Goal: Task Accomplishment & Management: Manage account settings

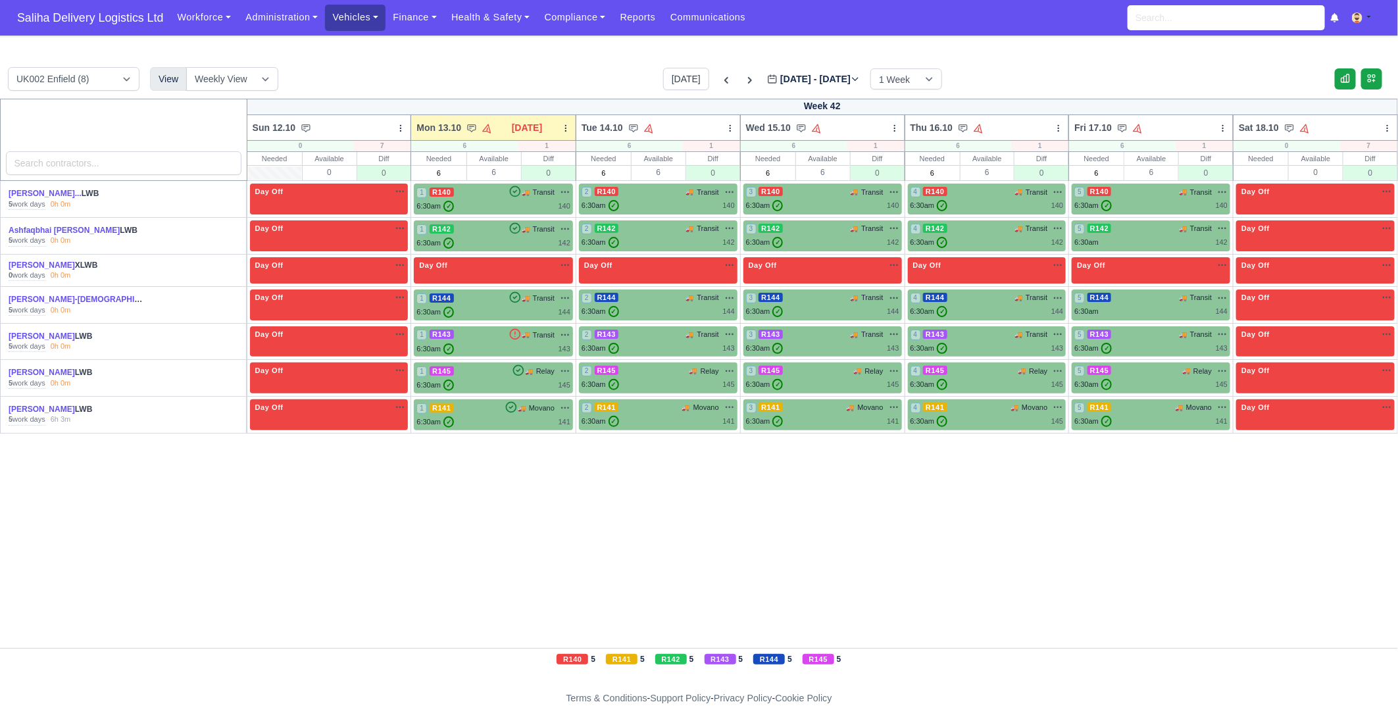
click at [366, 21] on link "Vehicles" at bounding box center [355, 18] width 61 height 26
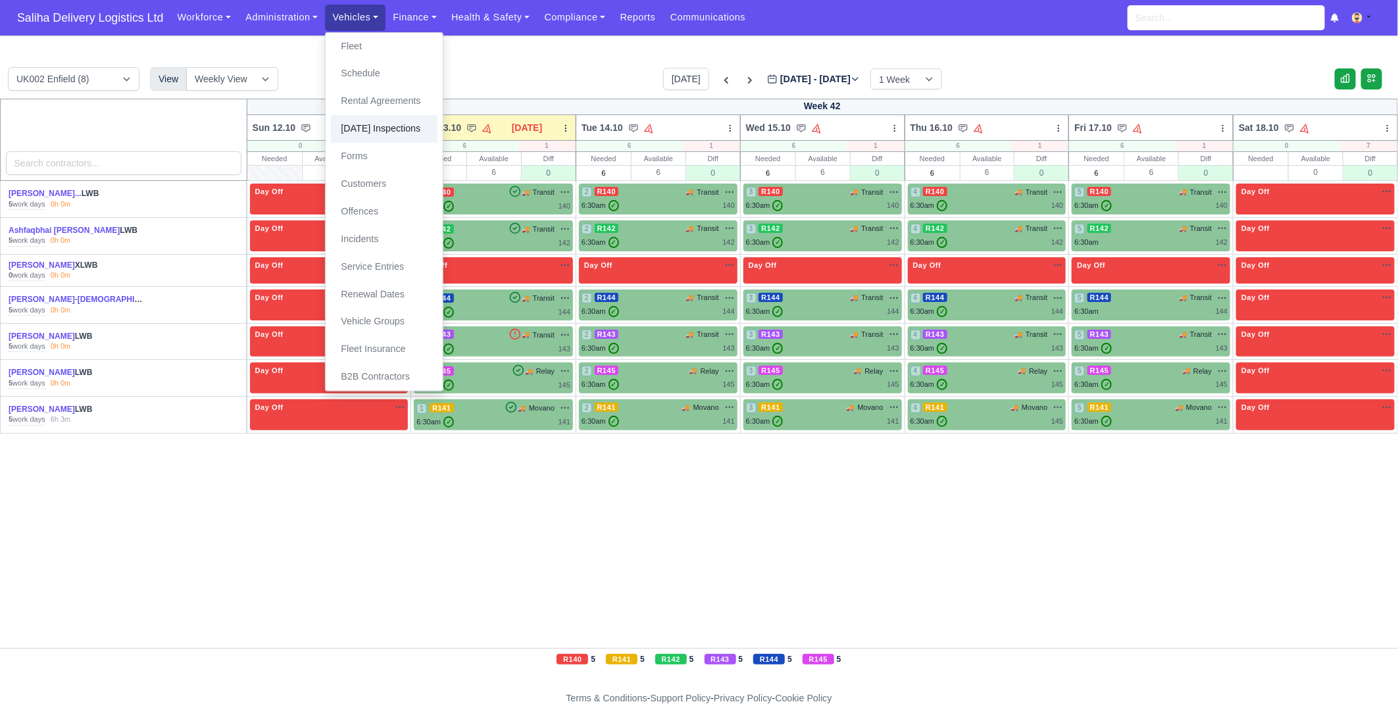
click at [403, 138] on link "[DATE] Inspections" at bounding box center [384, 129] width 107 height 28
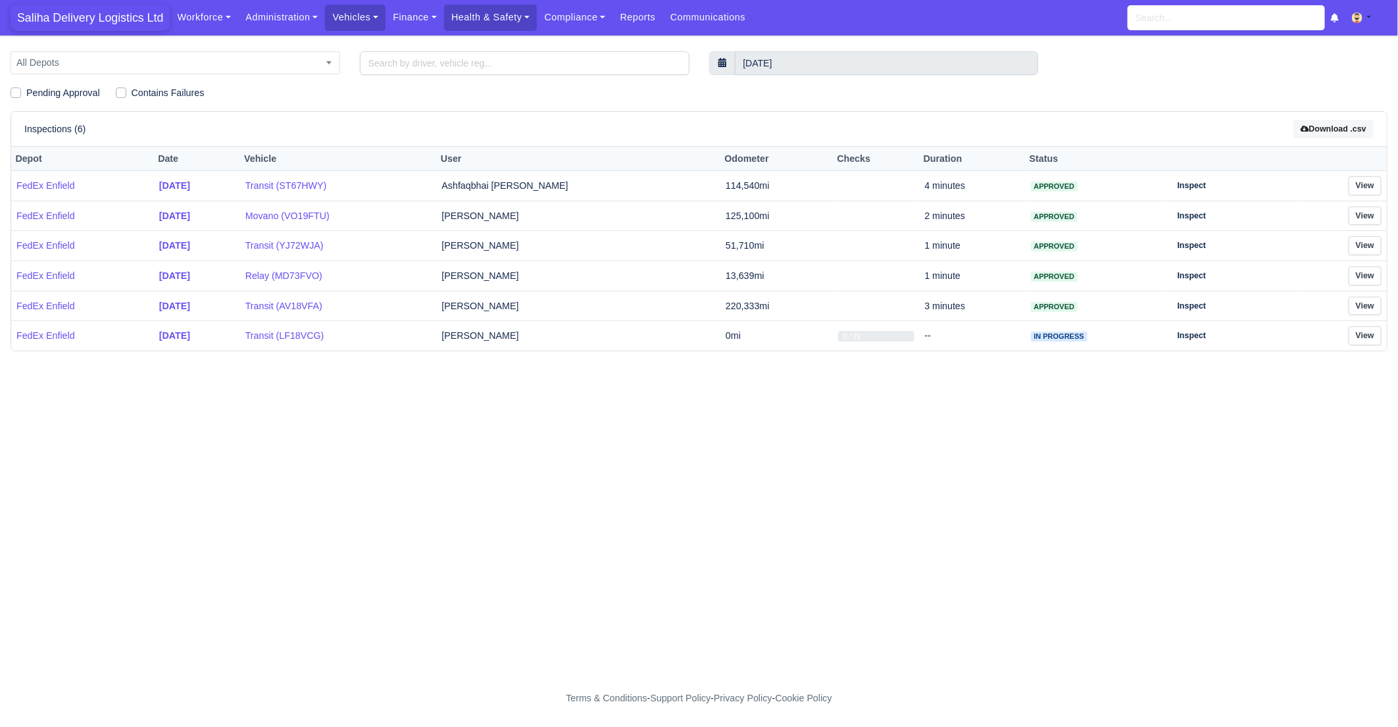
click at [72, 23] on span "Saliha Delivery Logistics Ltd" at bounding box center [90, 18] width 159 height 26
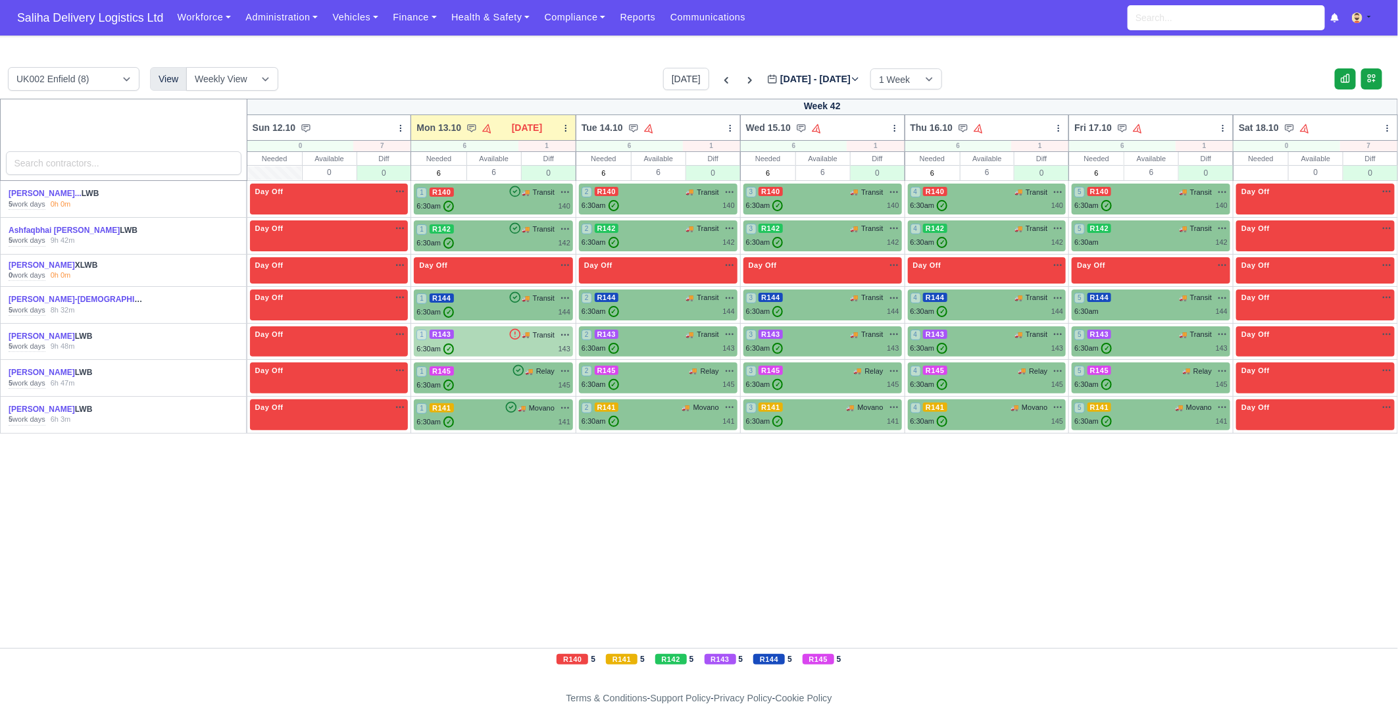
click at [502, 343] on div "6:30am ✓ 143" at bounding box center [493, 348] width 154 height 11
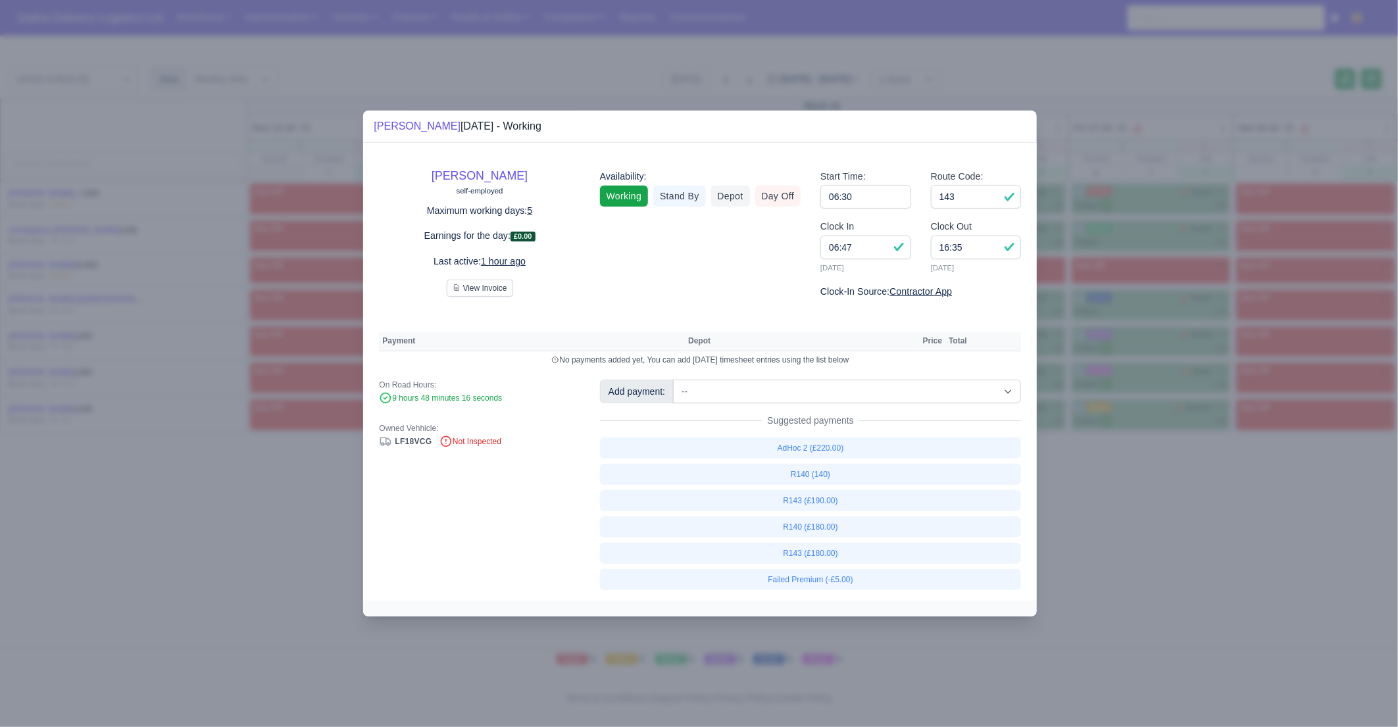
drag, startPoint x: 1091, startPoint y: 543, endPoint x: 1098, endPoint y: 355, distance: 187.6
click at [1091, 542] on div at bounding box center [699, 363] width 1398 height 727
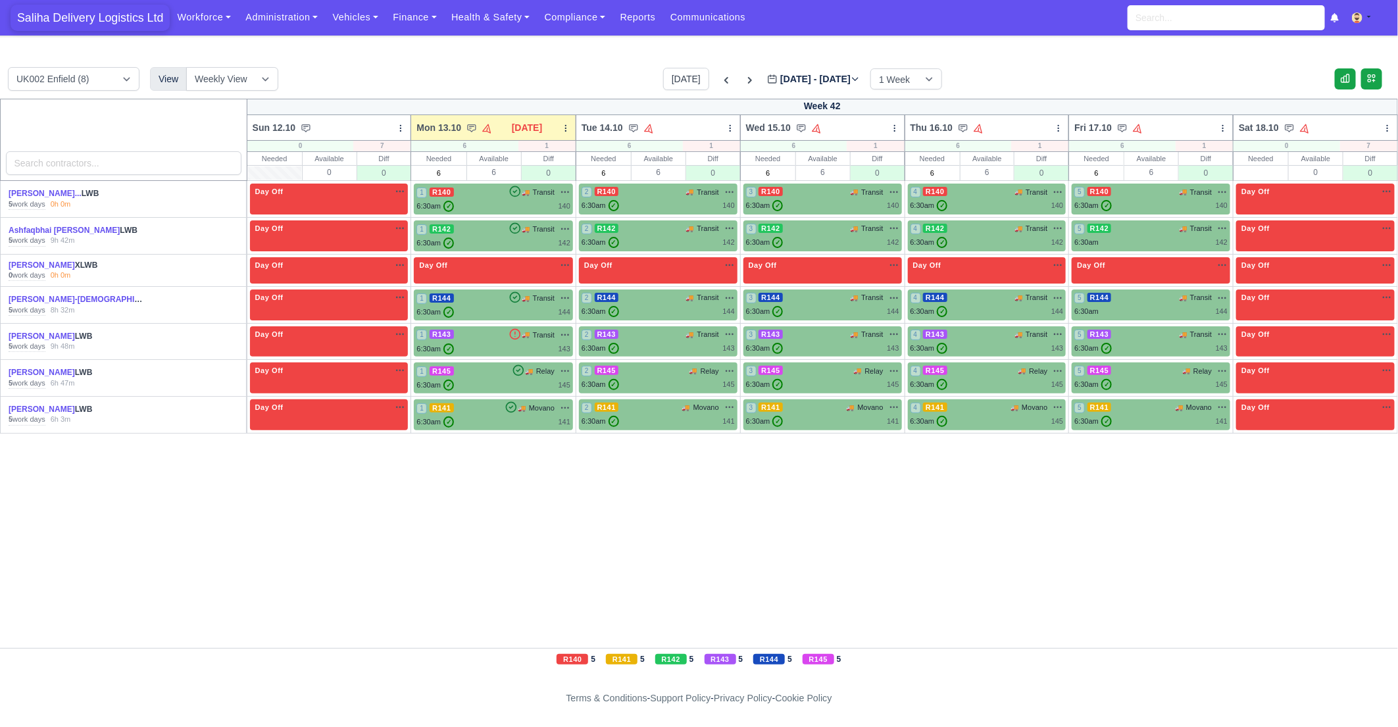
click at [82, 5] on span "Saliha Delivery Logistics Ltd" at bounding box center [90, 18] width 159 height 26
click at [525, 372] on icon at bounding box center [518, 370] width 13 height 13
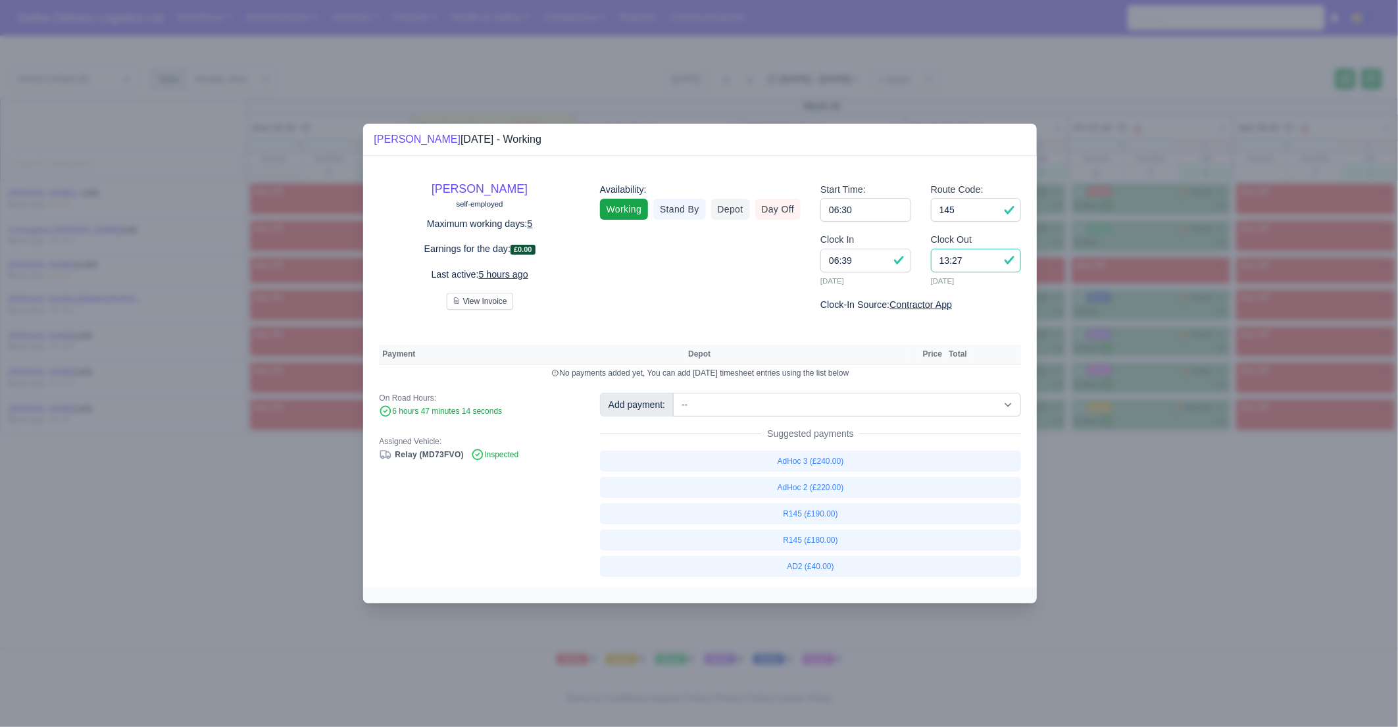
click at [991, 264] on input "13:27" at bounding box center [976, 261] width 91 height 24
click at [843, 541] on link "R145 (£180.00)" at bounding box center [811, 540] width 422 height 21
select select "1"
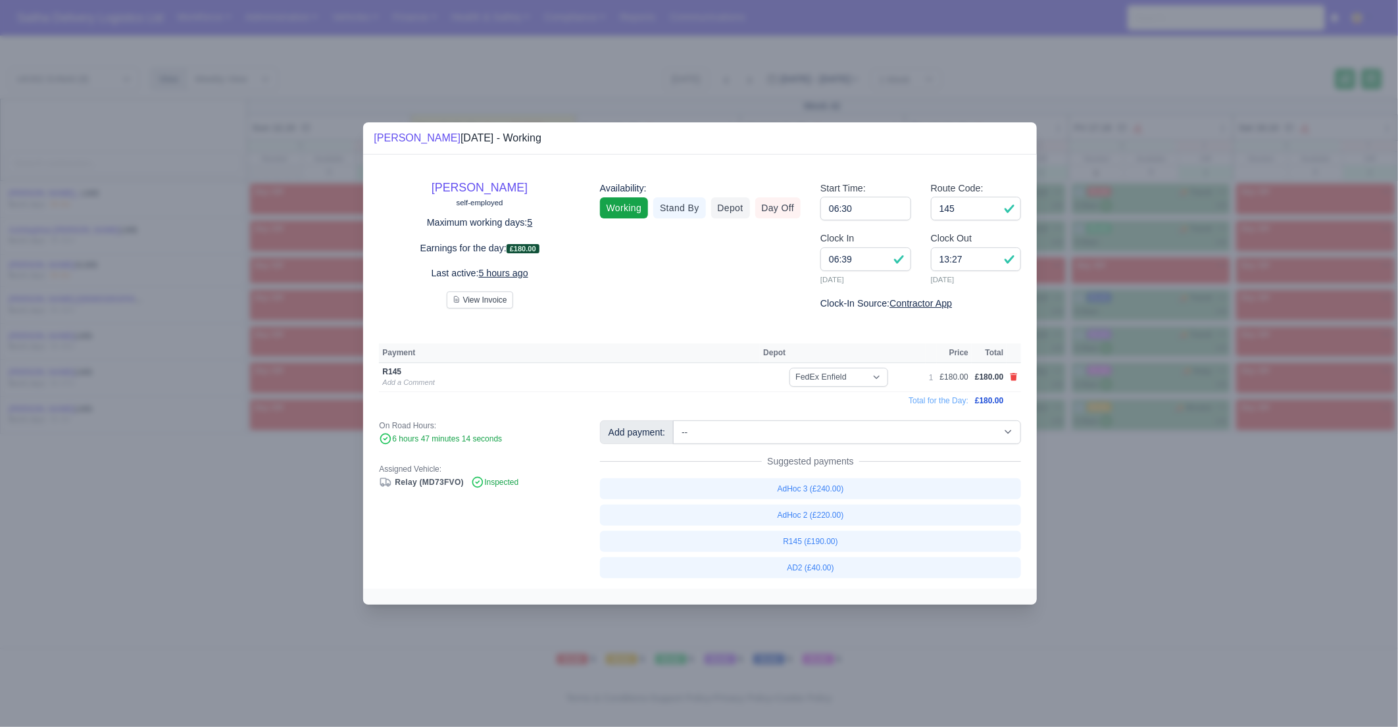
click at [1123, 536] on div at bounding box center [699, 363] width 1398 height 727
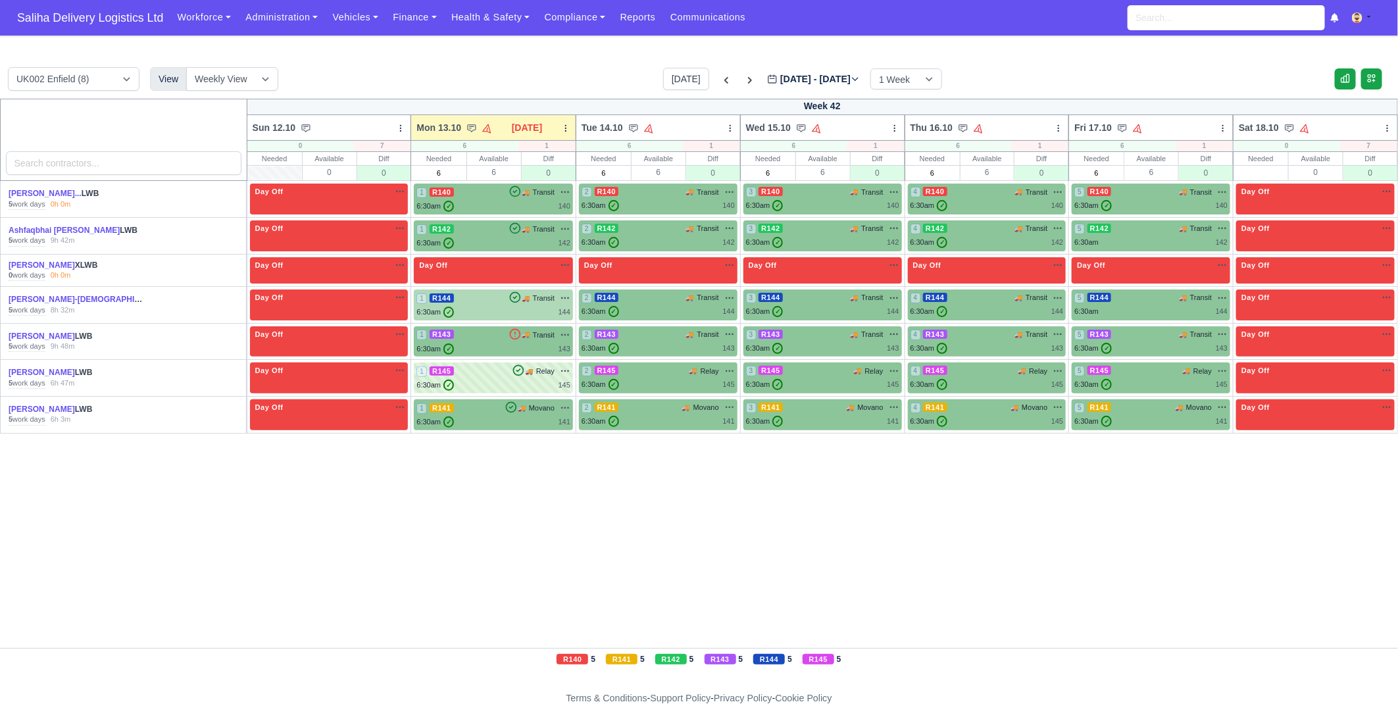
click at [496, 304] on div "1 R144 🚚 Transit" at bounding box center [493, 305] width 154 height 26
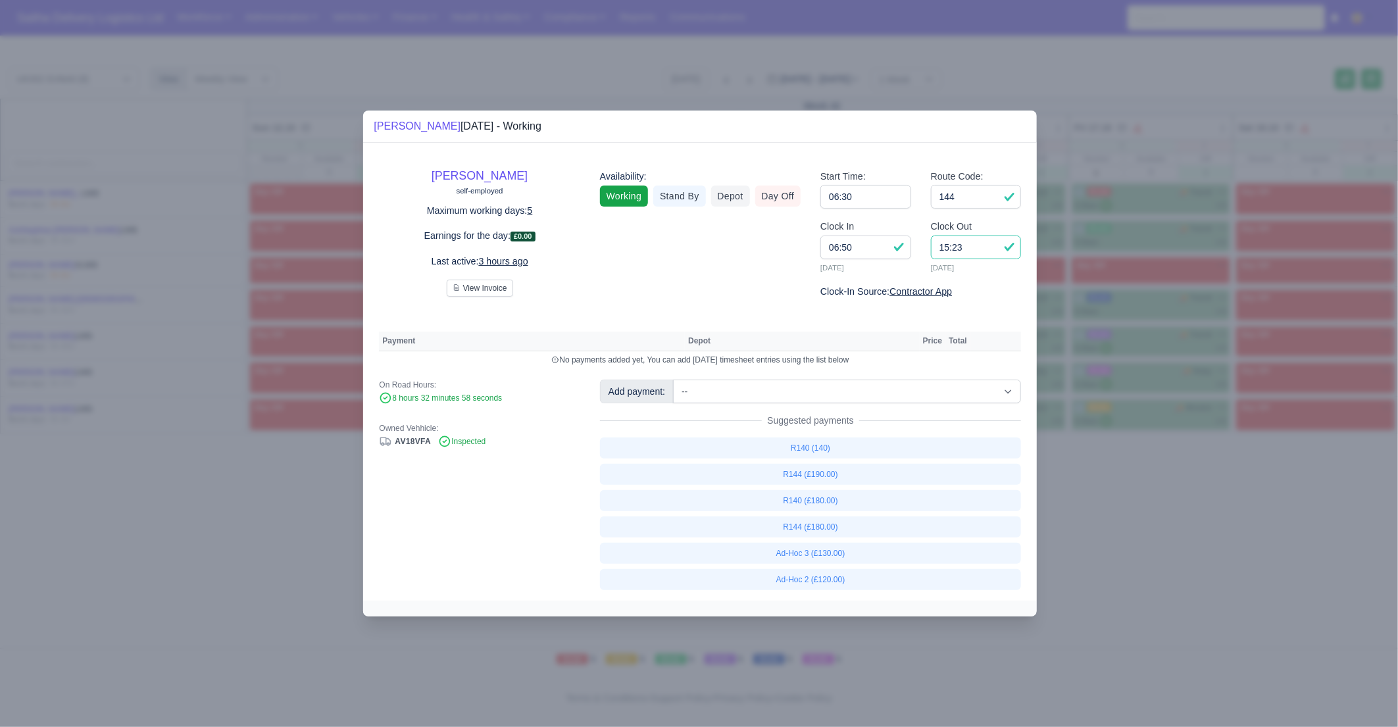
click at [978, 244] on input "15:23" at bounding box center [976, 248] width 91 height 24
type input "15:00"
click at [807, 521] on link "R144 (£180.00)" at bounding box center [811, 526] width 422 height 21
select select "1"
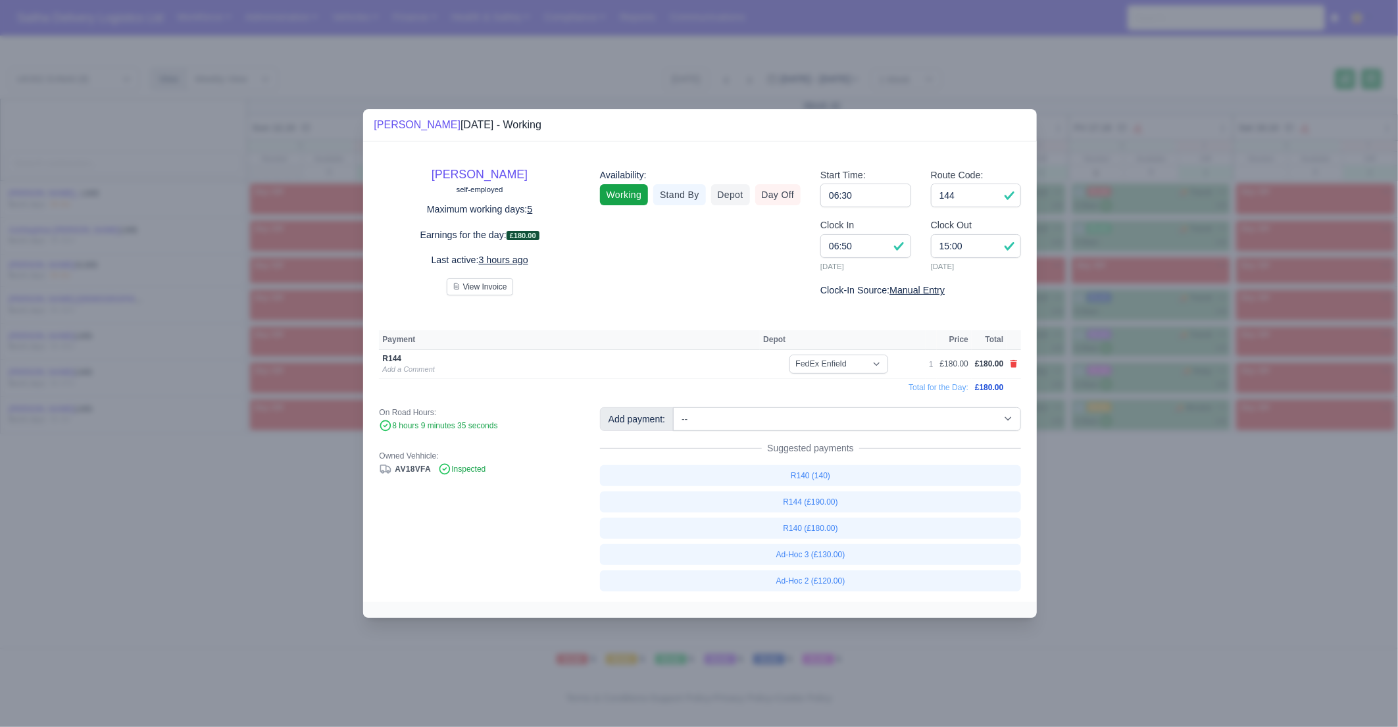
click at [1052, 528] on div at bounding box center [699, 363] width 1398 height 727
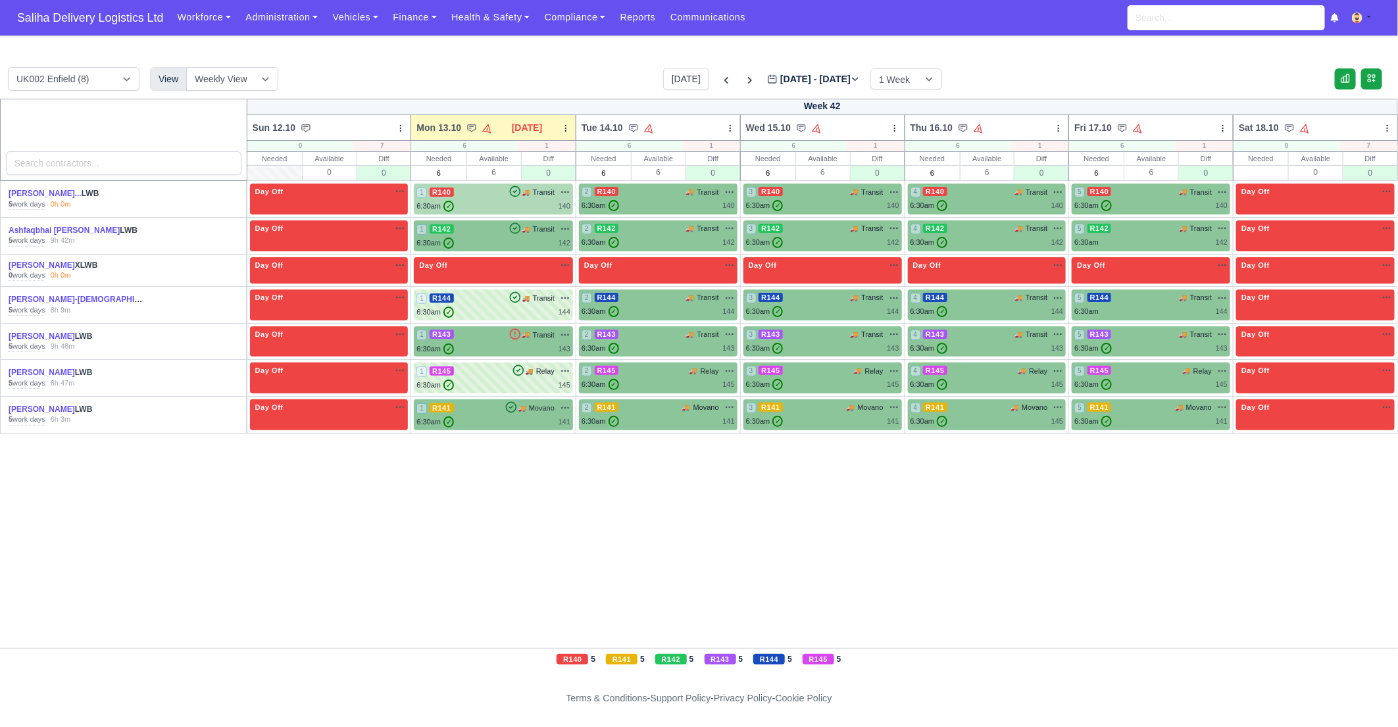
click at [508, 206] on div "6:30am ✓ 140" at bounding box center [493, 206] width 154 height 11
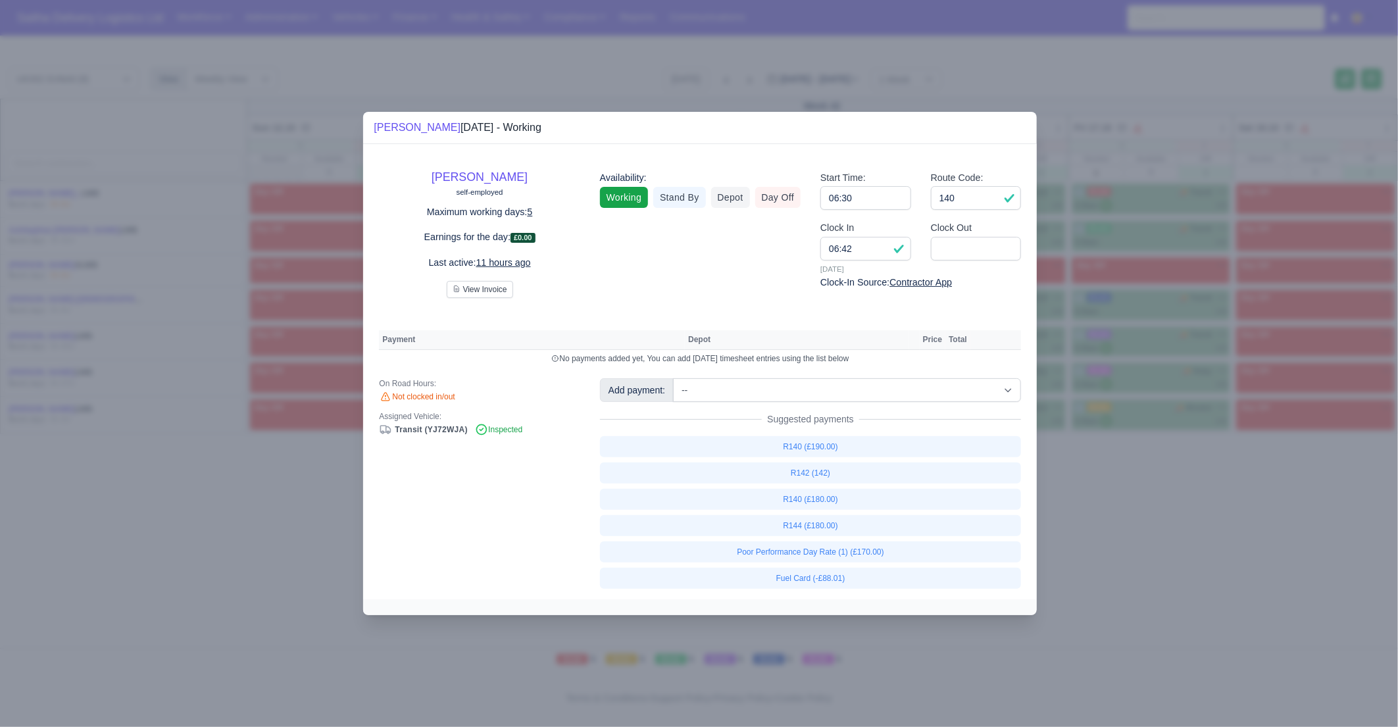
click at [1180, 524] on div at bounding box center [699, 363] width 1398 height 727
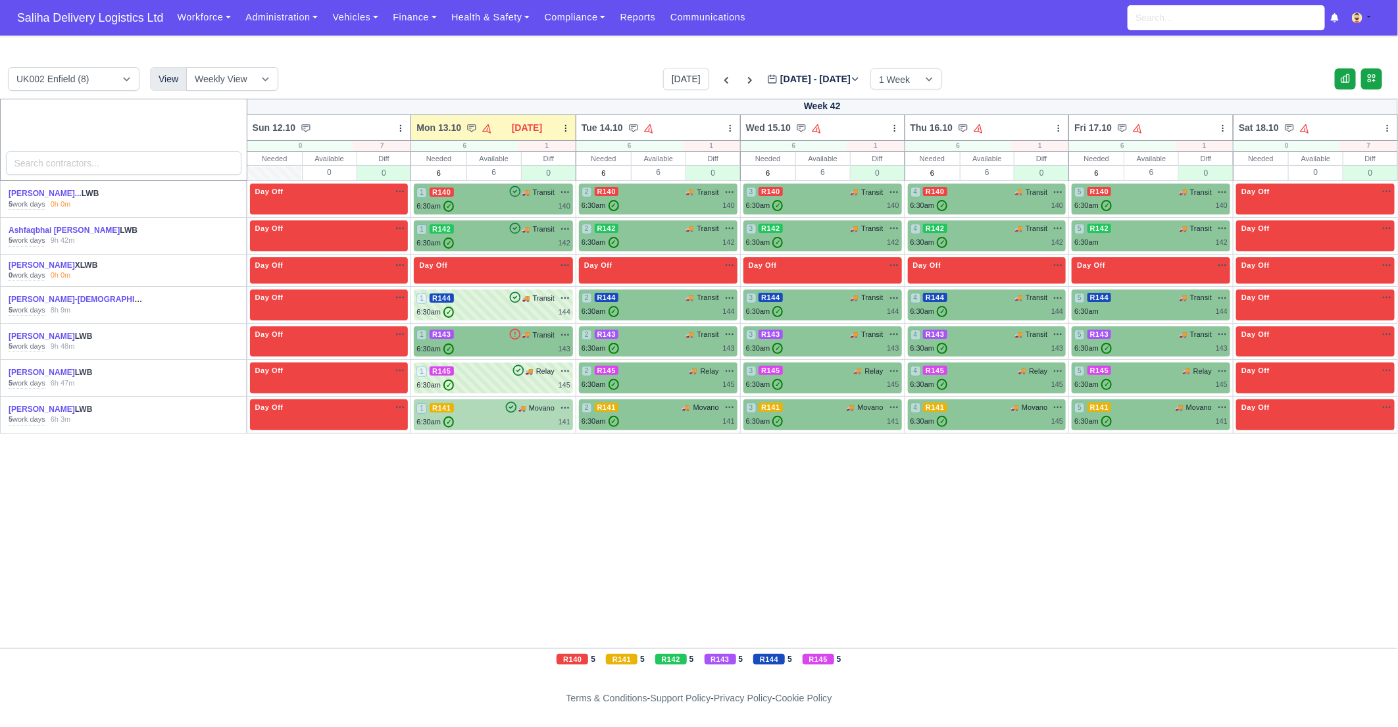
click at [510, 416] on div "6:30am ✓ 141" at bounding box center [493, 421] width 154 height 11
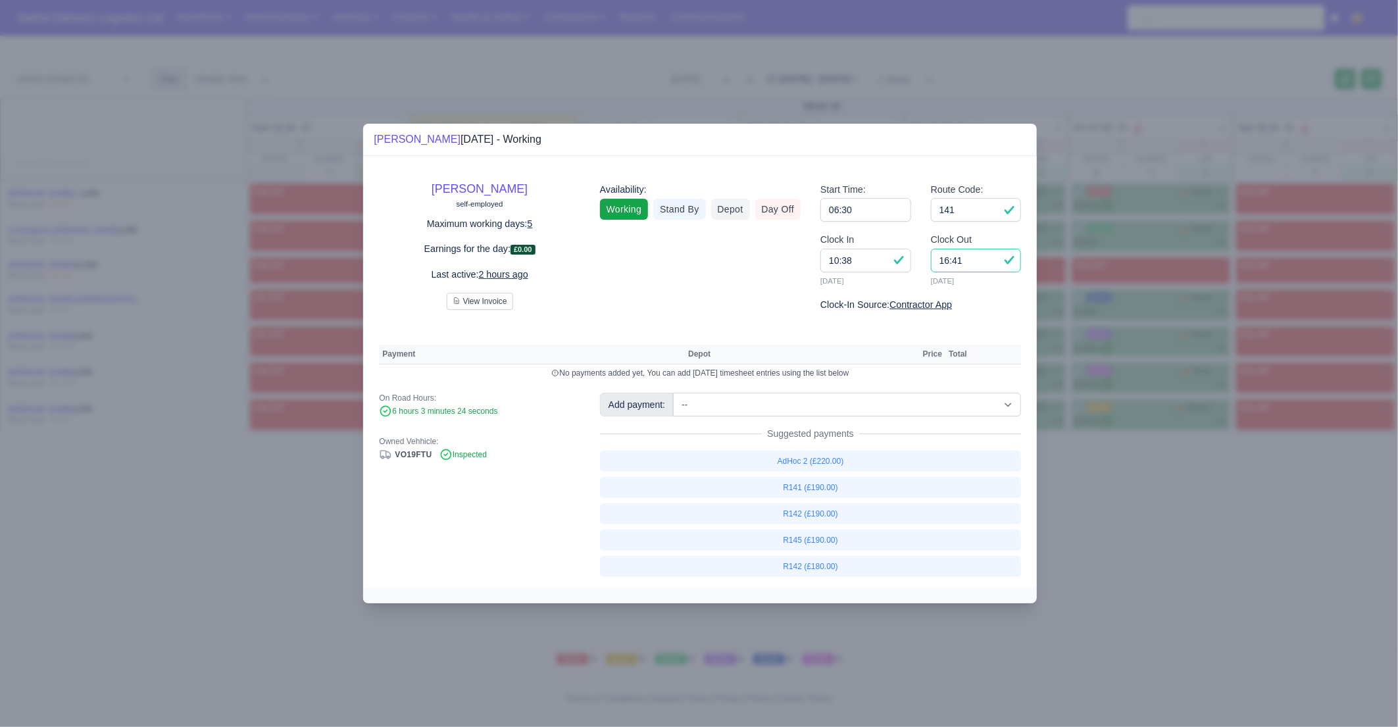
click at [968, 264] on input "16:41" at bounding box center [976, 261] width 91 height 24
type input "15:45"
click at [816, 481] on link "R141 (£190.00)" at bounding box center [811, 487] width 422 height 21
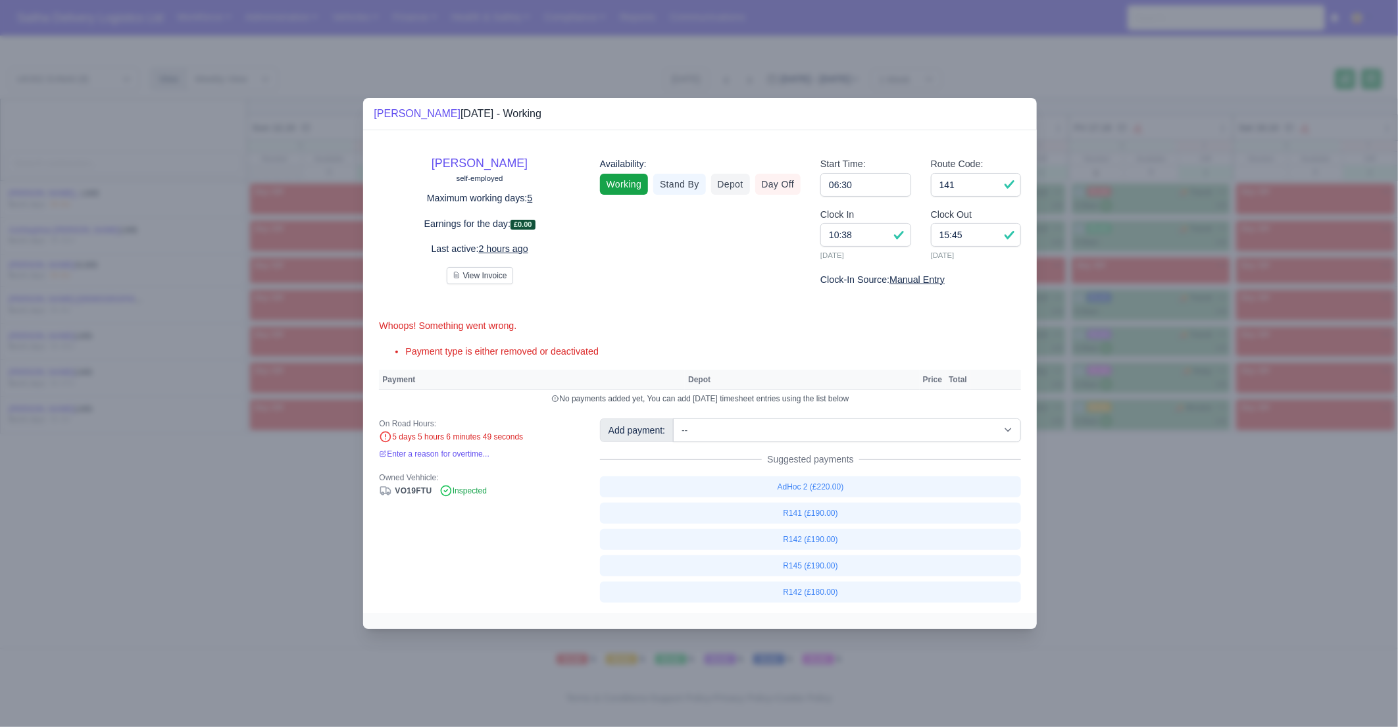
select select "1"
click at [1177, 573] on div at bounding box center [699, 363] width 1398 height 727
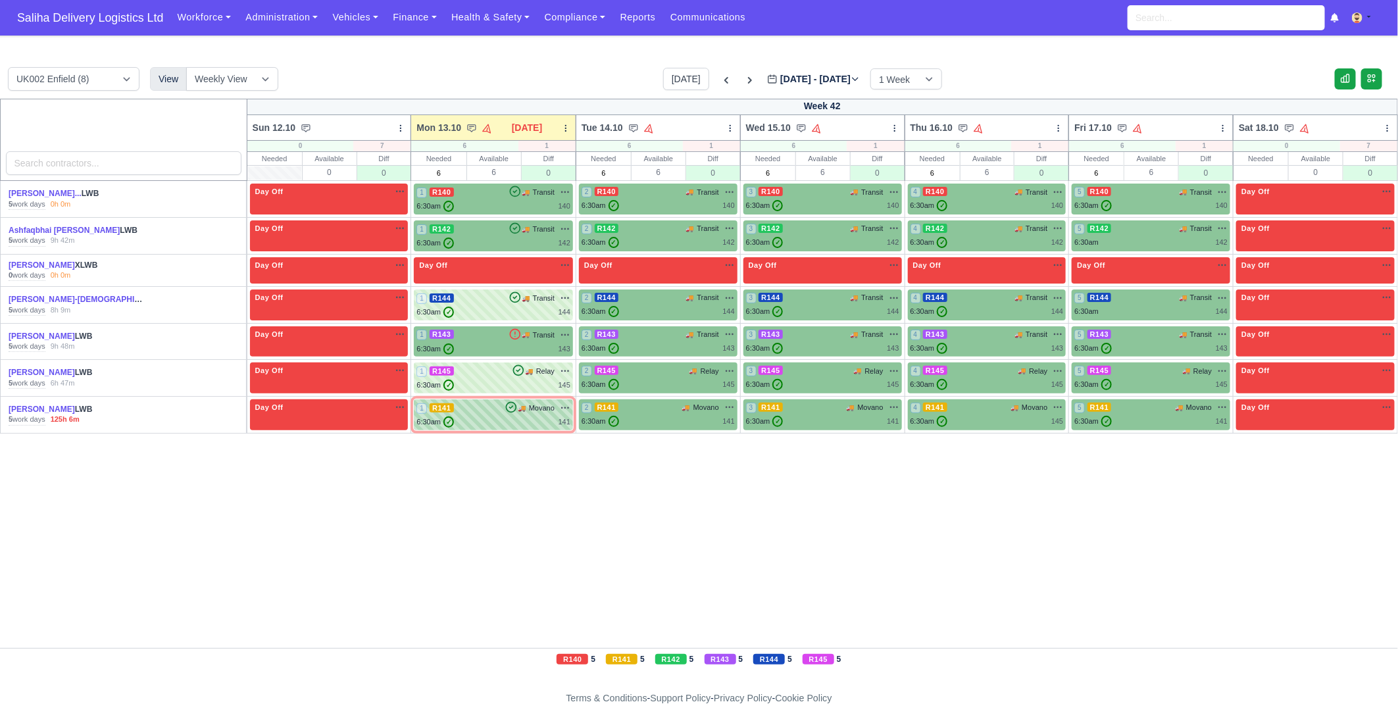
click at [497, 421] on div "6:30am ✓ 141" at bounding box center [493, 421] width 154 height 11
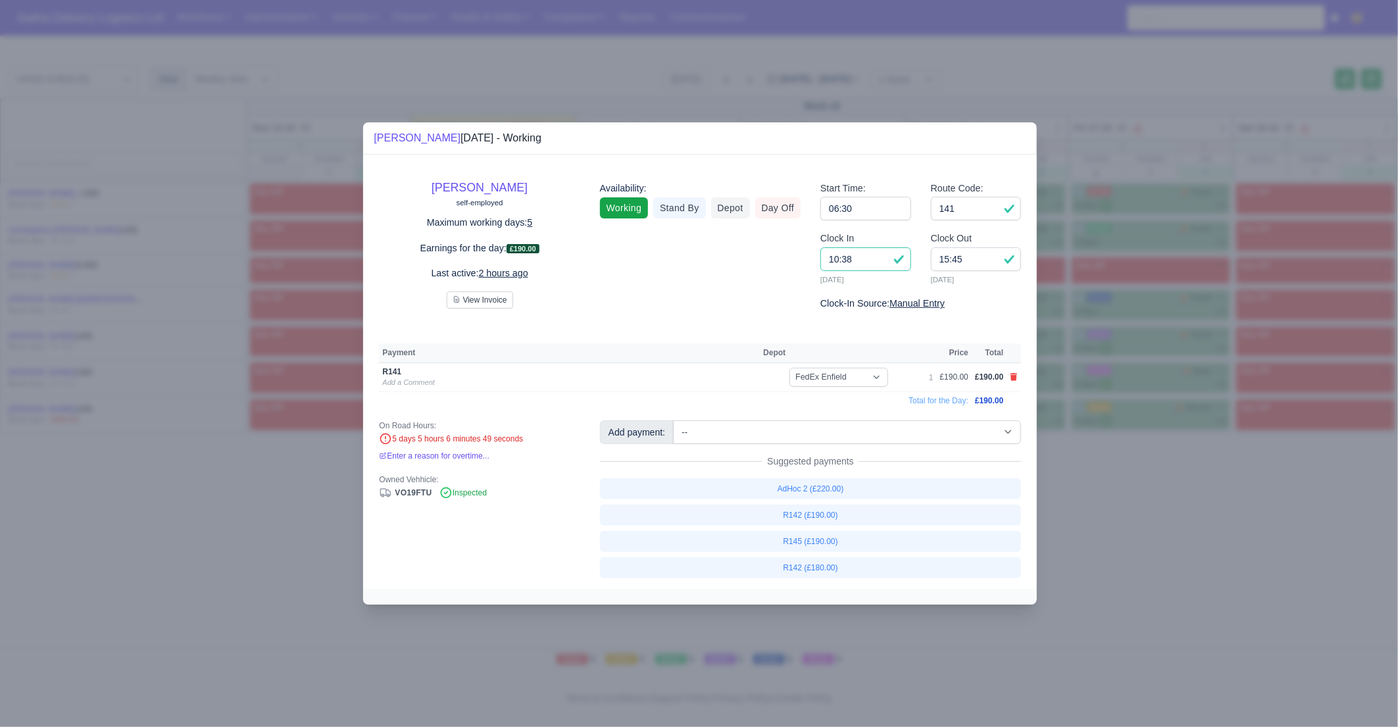
drag, startPoint x: 868, startPoint y: 261, endPoint x: 824, endPoint y: 257, distance: 44.3
click at [824, 257] on input "10:38" at bounding box center [865, 259] width 91 height 24
type input "06:45"
click at [988, 211] on input "141" at bounding box center [976, 209] width 91 height 24
drag, startPoint x: 1121, startPoint y: 526, endPoint x: 784, endPoint y: 350, distance: 380.2
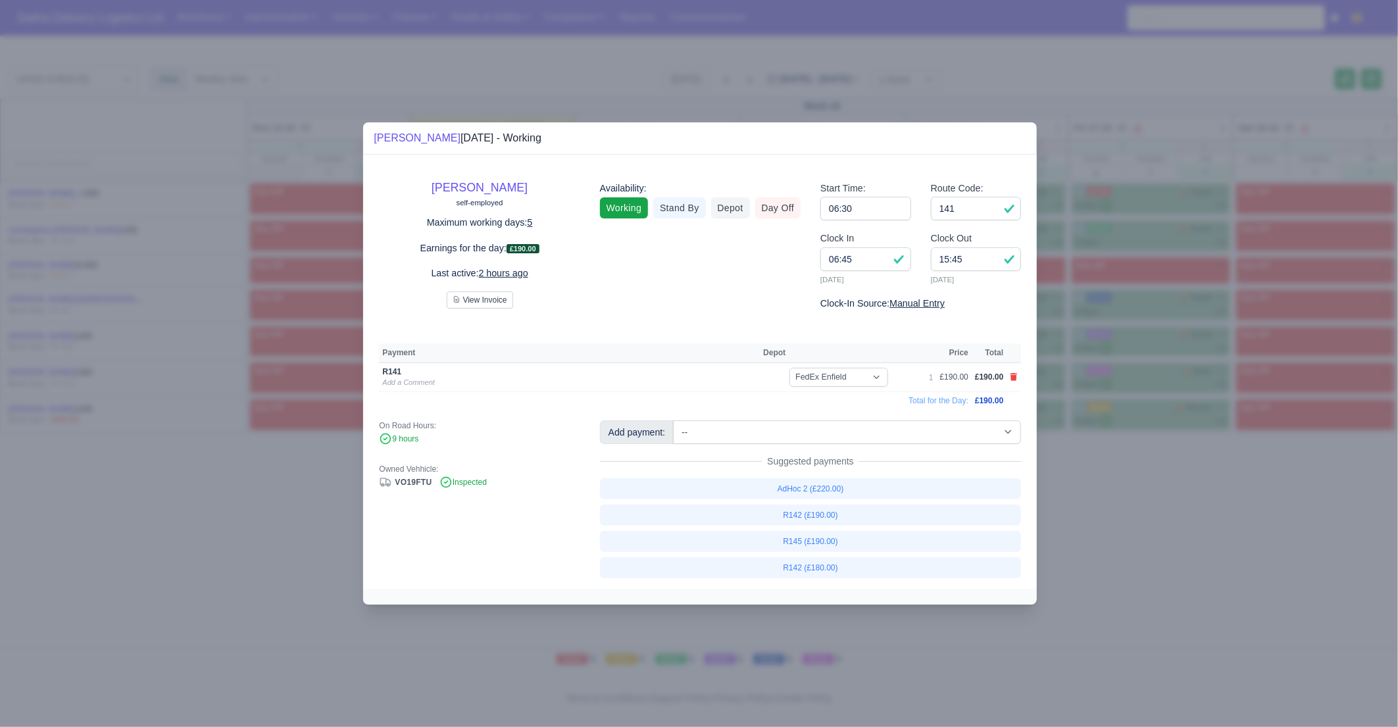
click at [1120, 526] on div at bounding box center [699, 363] width 1398 height 727
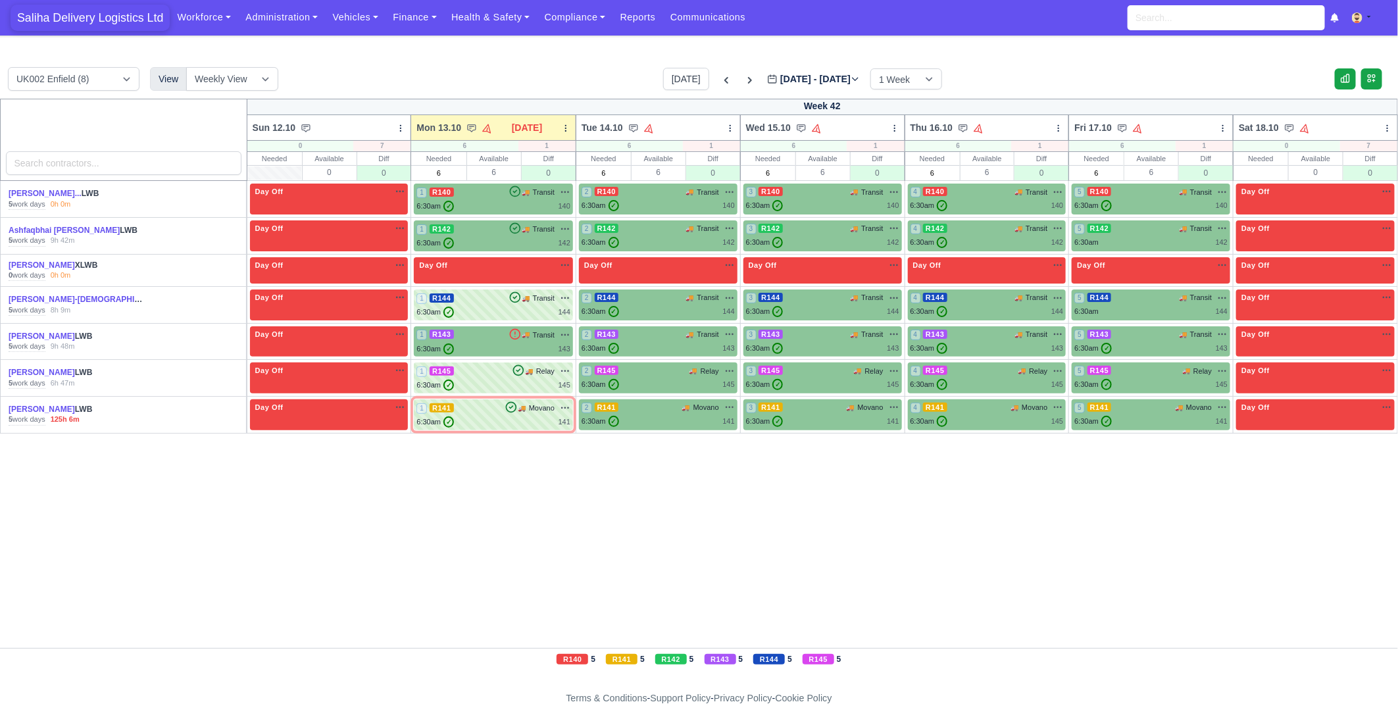
click at [141, 23] on span "Saliha Delivery Logistics Ltd" at bounding box center [90, 18] width 159 height 26
click at [470, 338] on div "1 R143 🚚 Transit" at bounding box center [493, 335] width 154 height 12
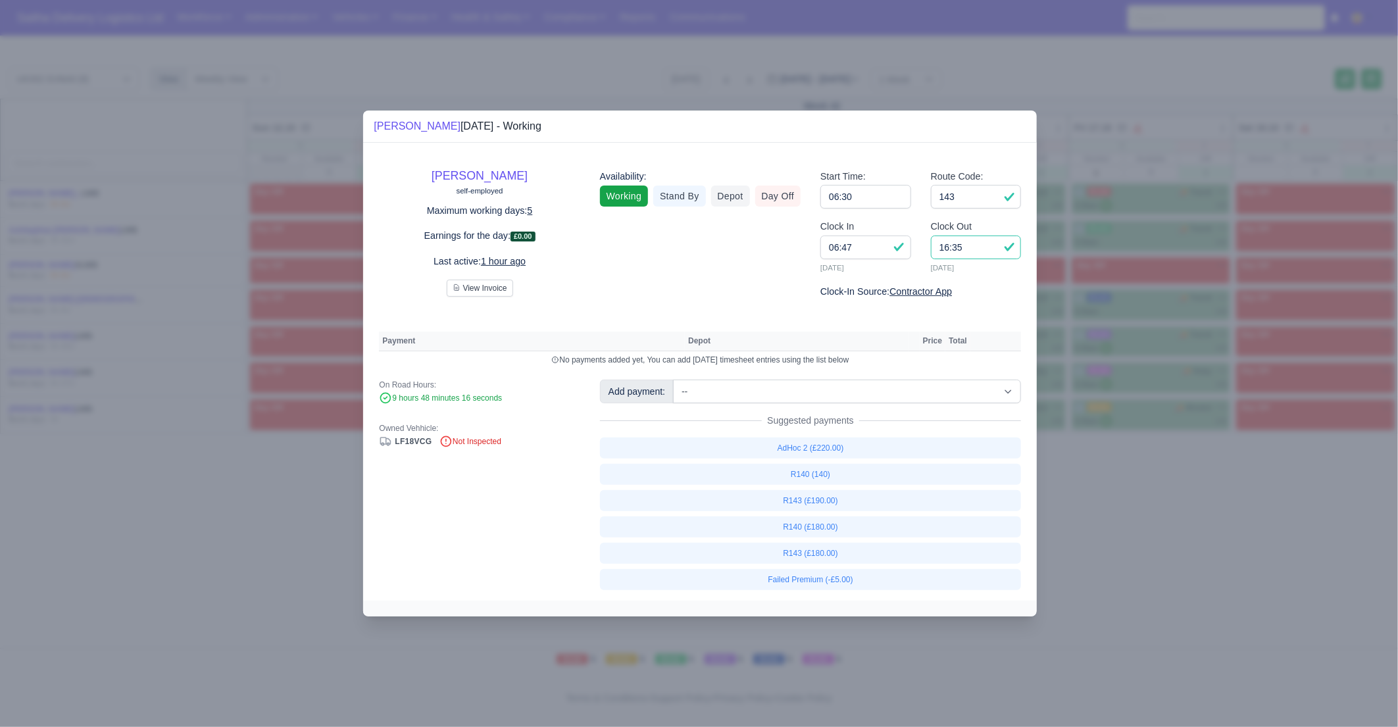
drag, startPoint x: 977, startPoint y: 251, endPoint x: 901, endPoint y: 243, distance: 76.1
click at [901, 243] on div "Clock In 06:47 13/10/2025 Clock Out 16:35 13/10/2025" at bounding box center [921, 251] width 220 height 65
type input "15:00"
click at [824, 553] on link "R143 (£180.00)" at bounding box center [811, 553] width 422 height 21
select select "1"
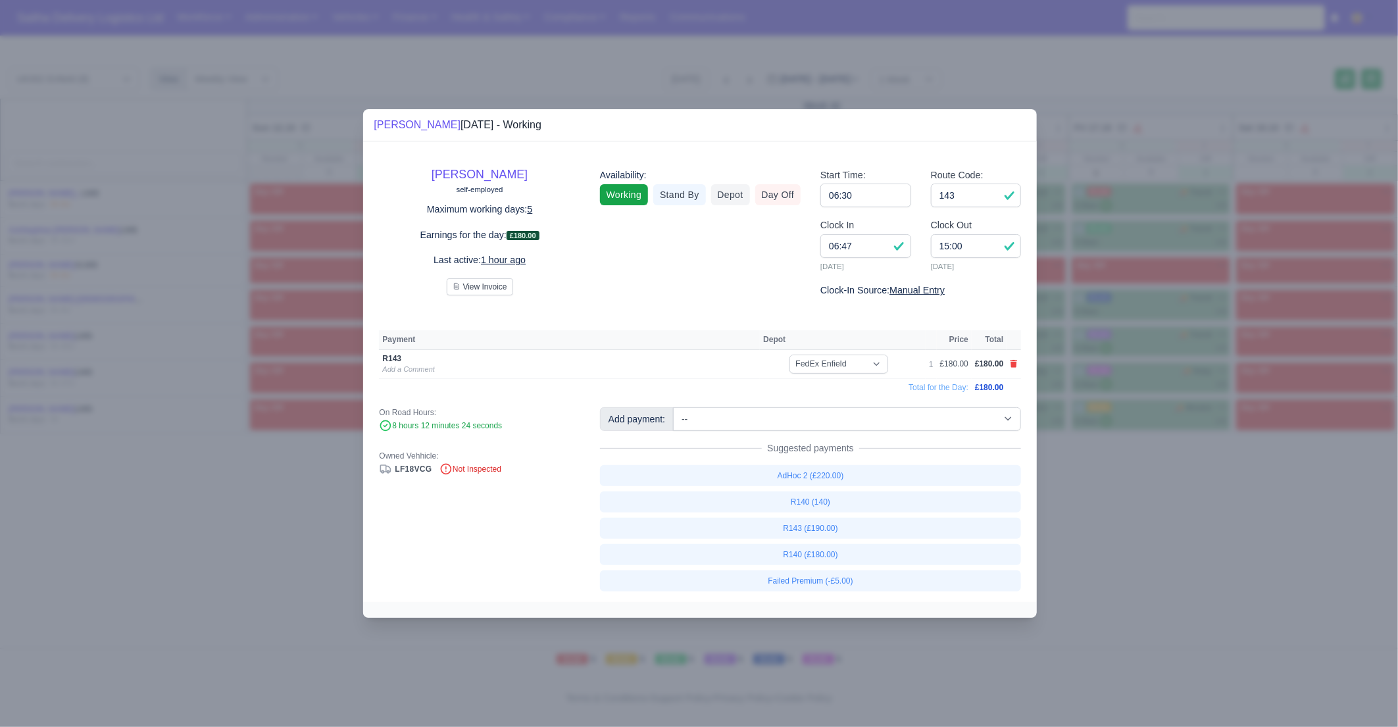
drag, startPoint x: 1199, startPoint y: 570, endPoint x: 1184, endPoint y: 560, distance: 18.4
click at [1199, 570] on div at bounding box center [699, 363] width 1398 height 727
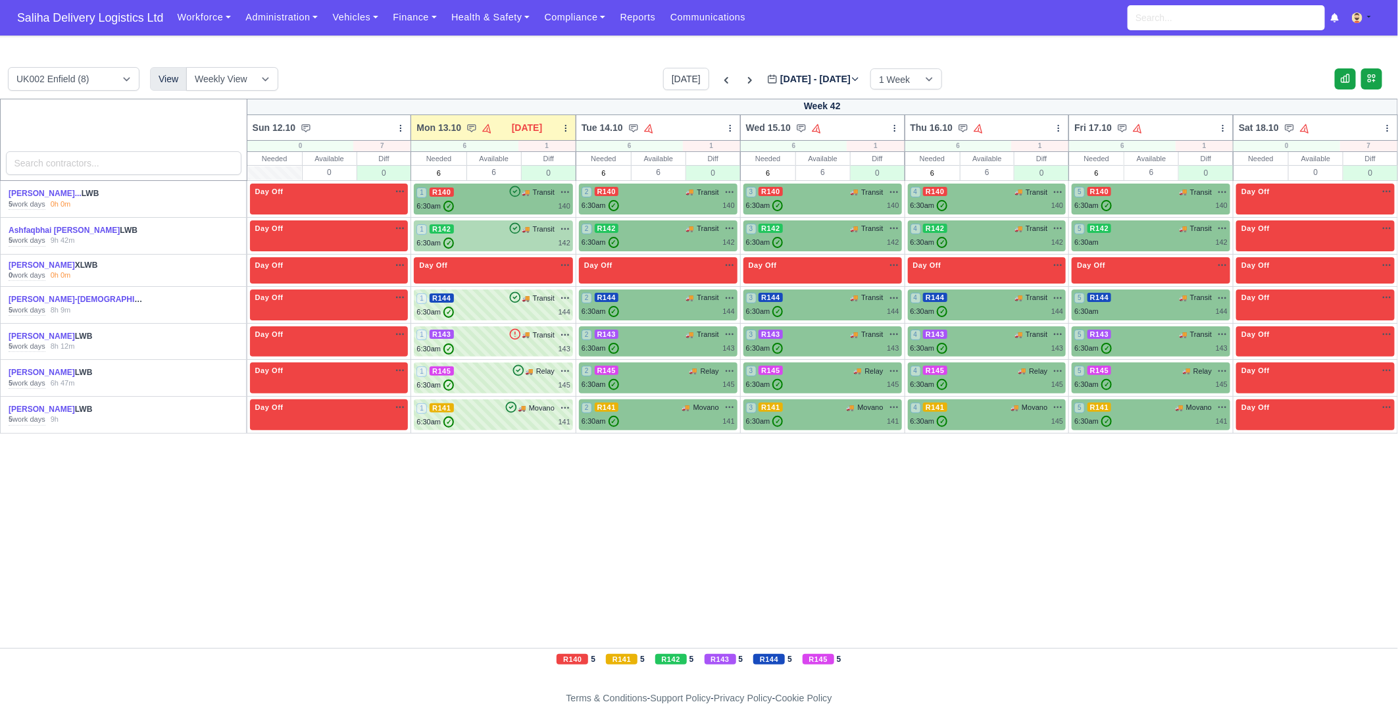
click at [458, 230] on div "1 R142 🚚 Transit" at bounding box center [493, 229] width 154 height 12
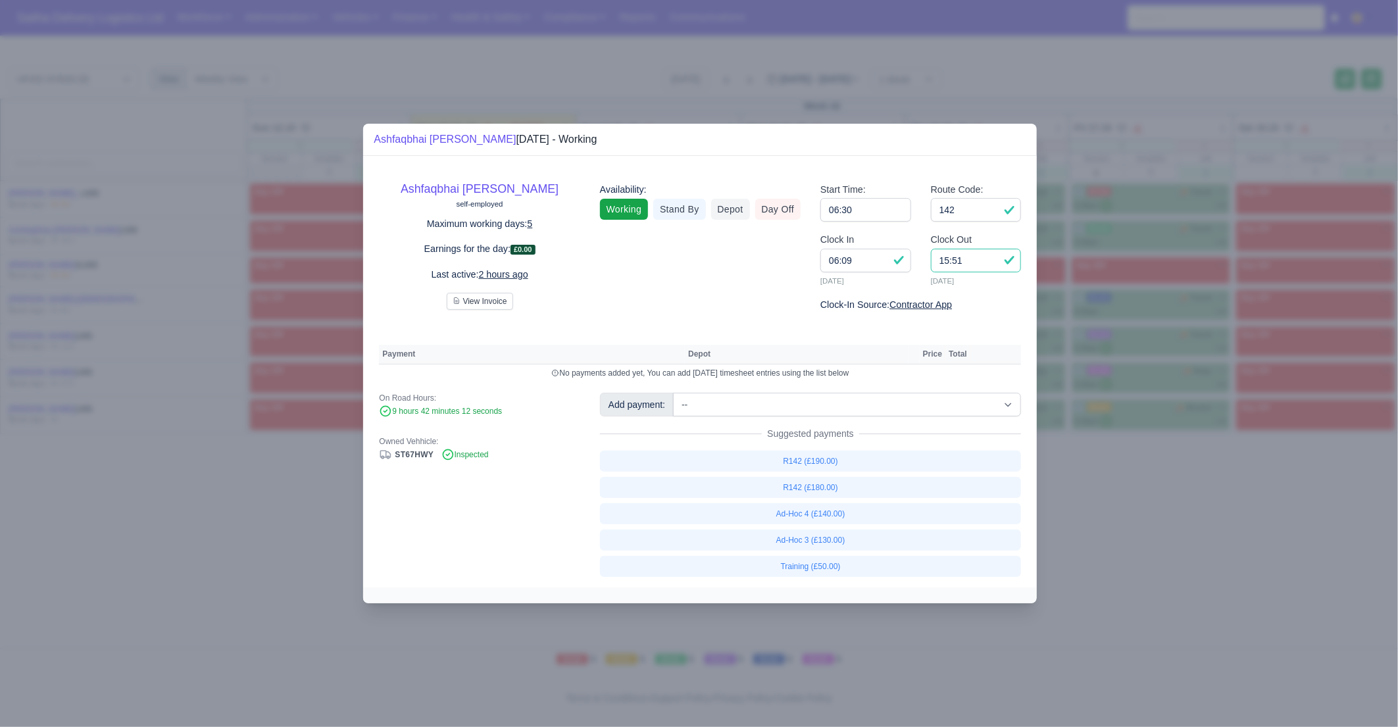
click at [976, 263] on input "15:51" at bounding box center [976, 261] width 91 height 24
type input "15:50"
click at [820, 486] on link "R142 (£180.00)" at bounding box center [811, 487] width 422 height 21
select select "1"
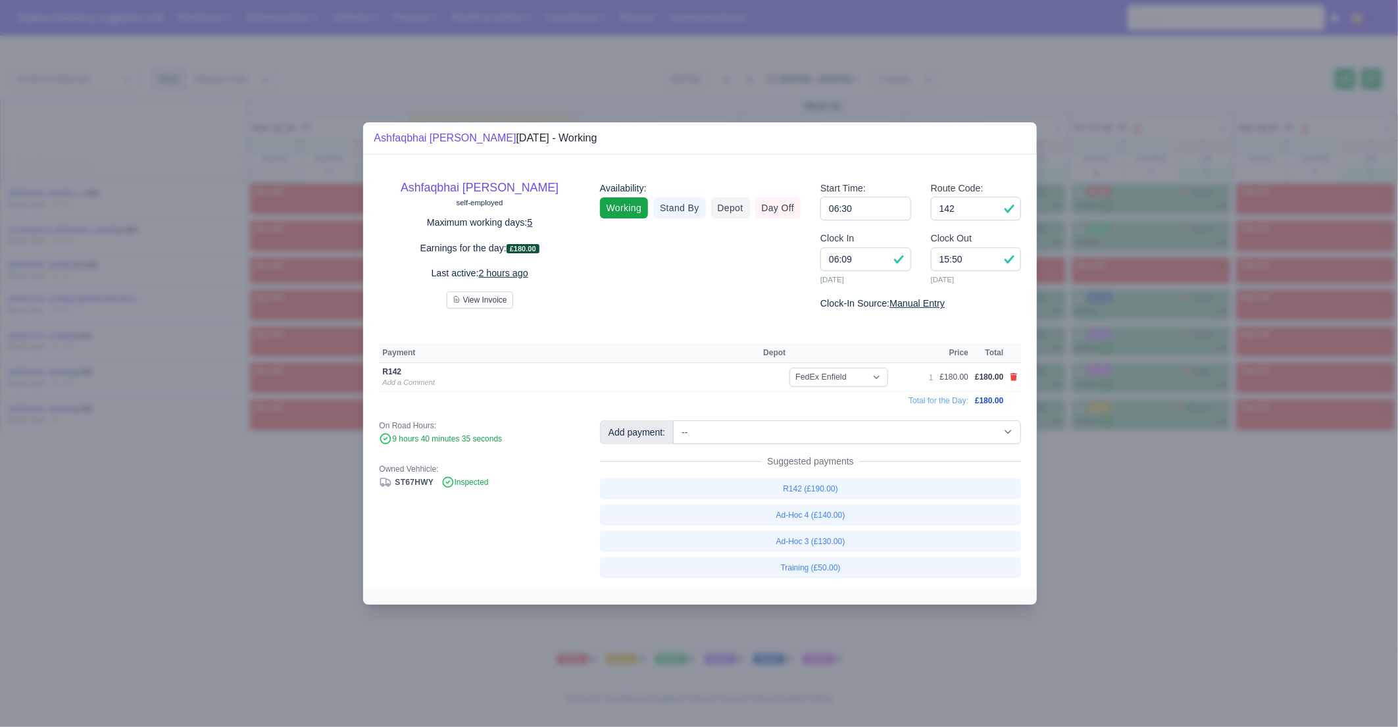
drag, startPoint x: 1215, startPoint y: 553, endPoint x: 965, endPoint y: 355, distance: 318.9
click at [1215, 553] on div at bounding box center [699, 363] width 1398 height 727
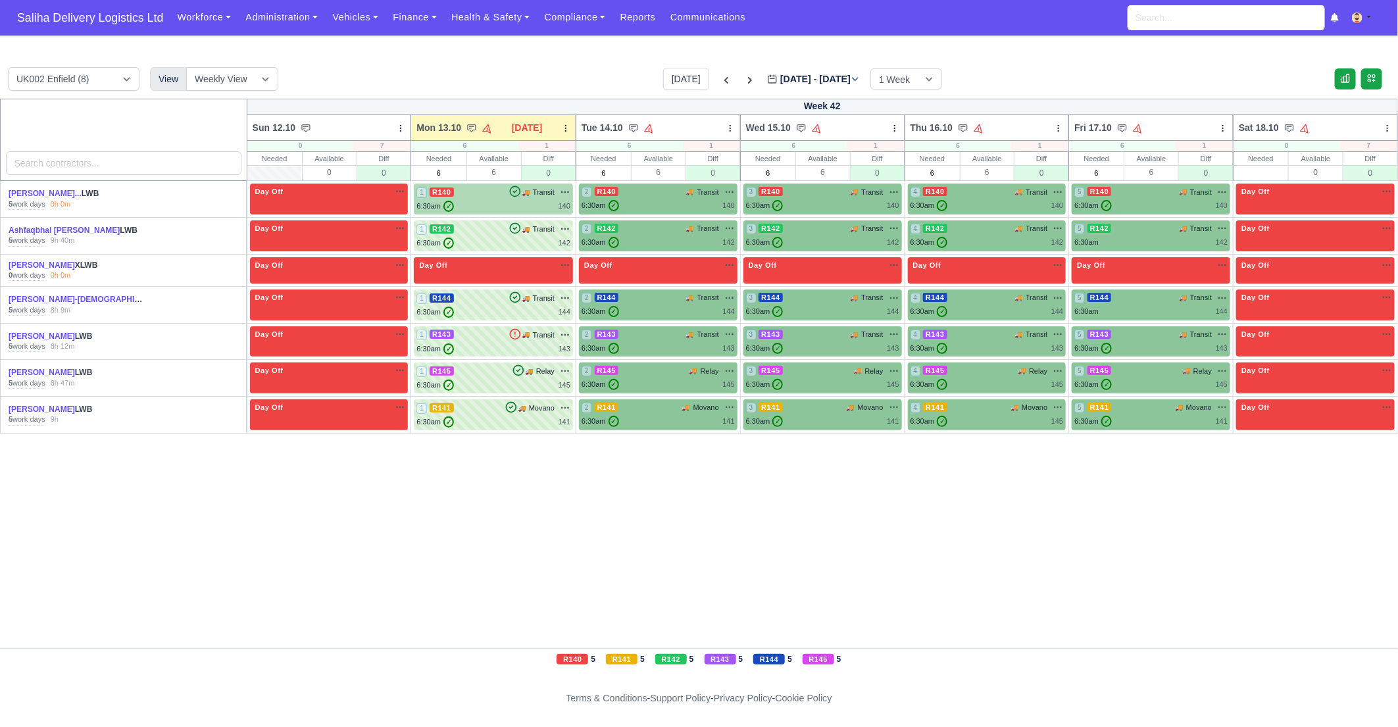
click at [499, 190] on div "1 R140 🚚 Transit" at bounding box center [493, 192] width 154 height 12
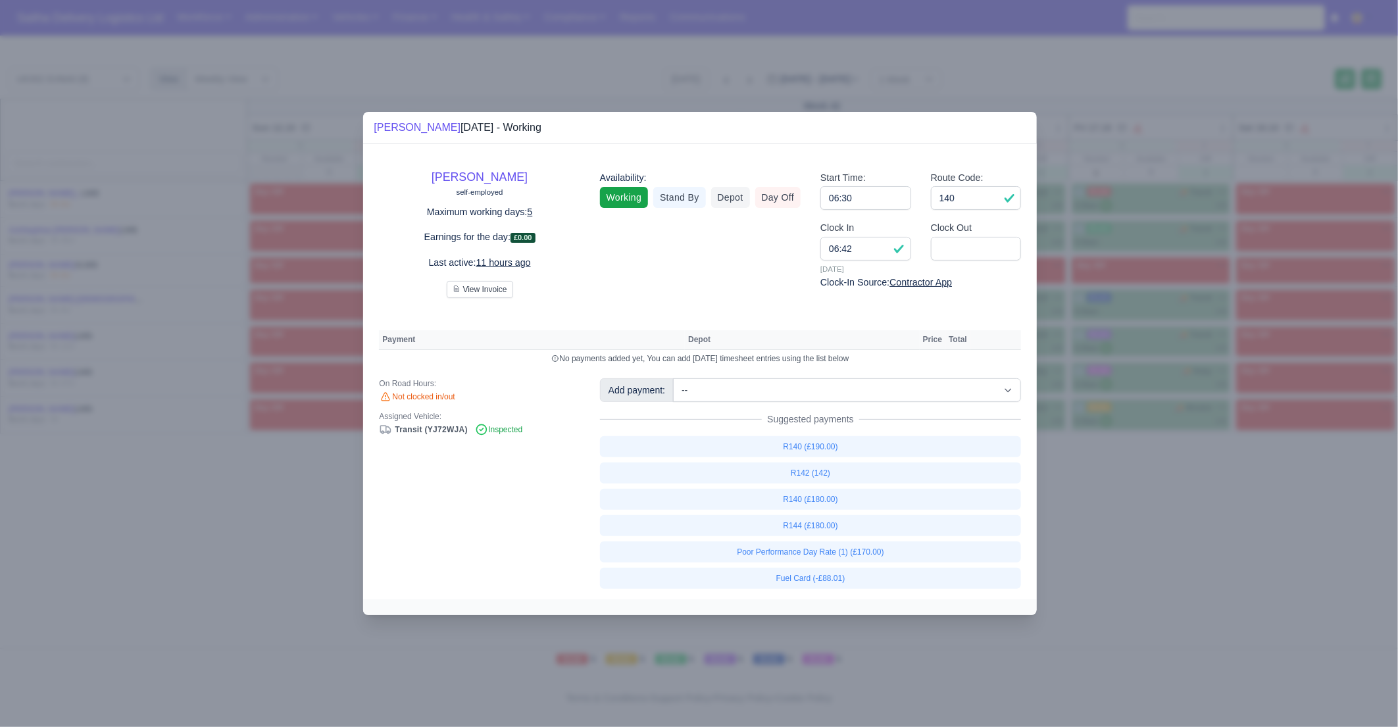
click at [1197, 536] on div at bounding box center [699, 363] width 1398 height 727
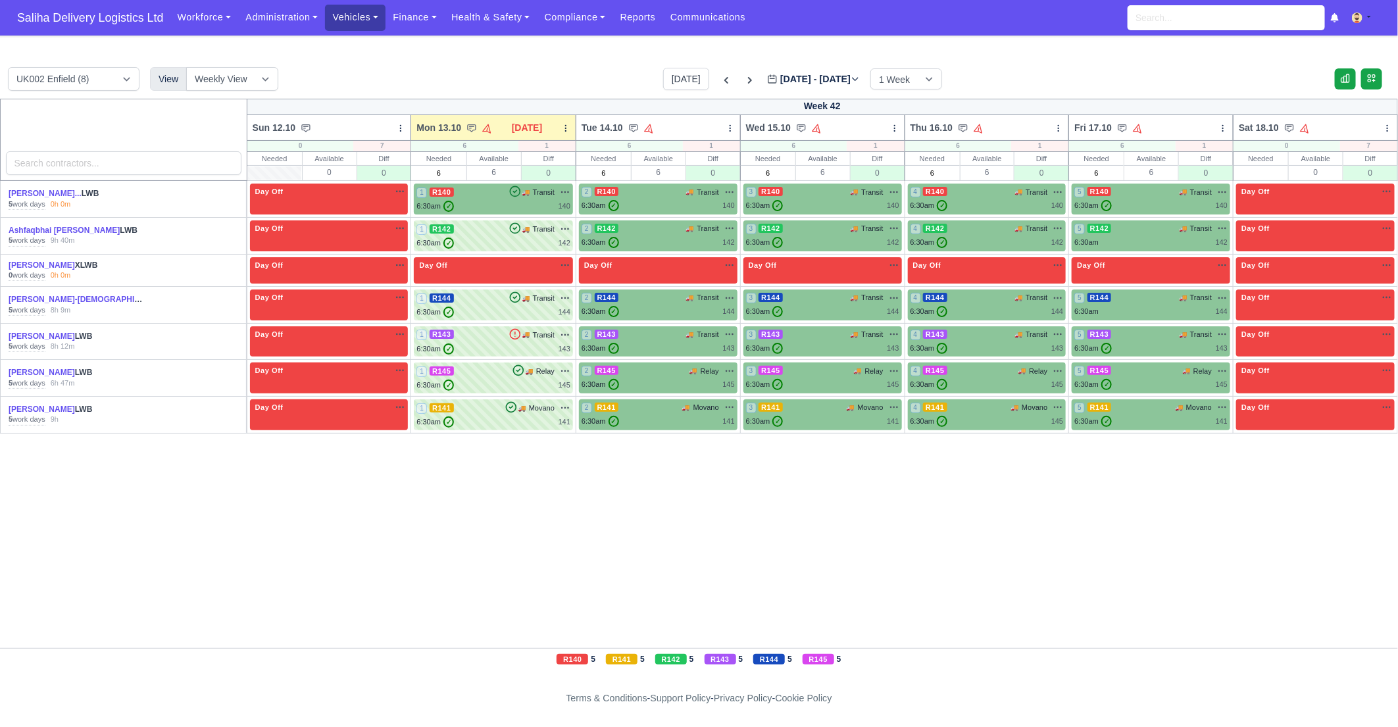
click at [359, 21] on link "Vehicles" at bounding box center [355, 18] width 61 height 26
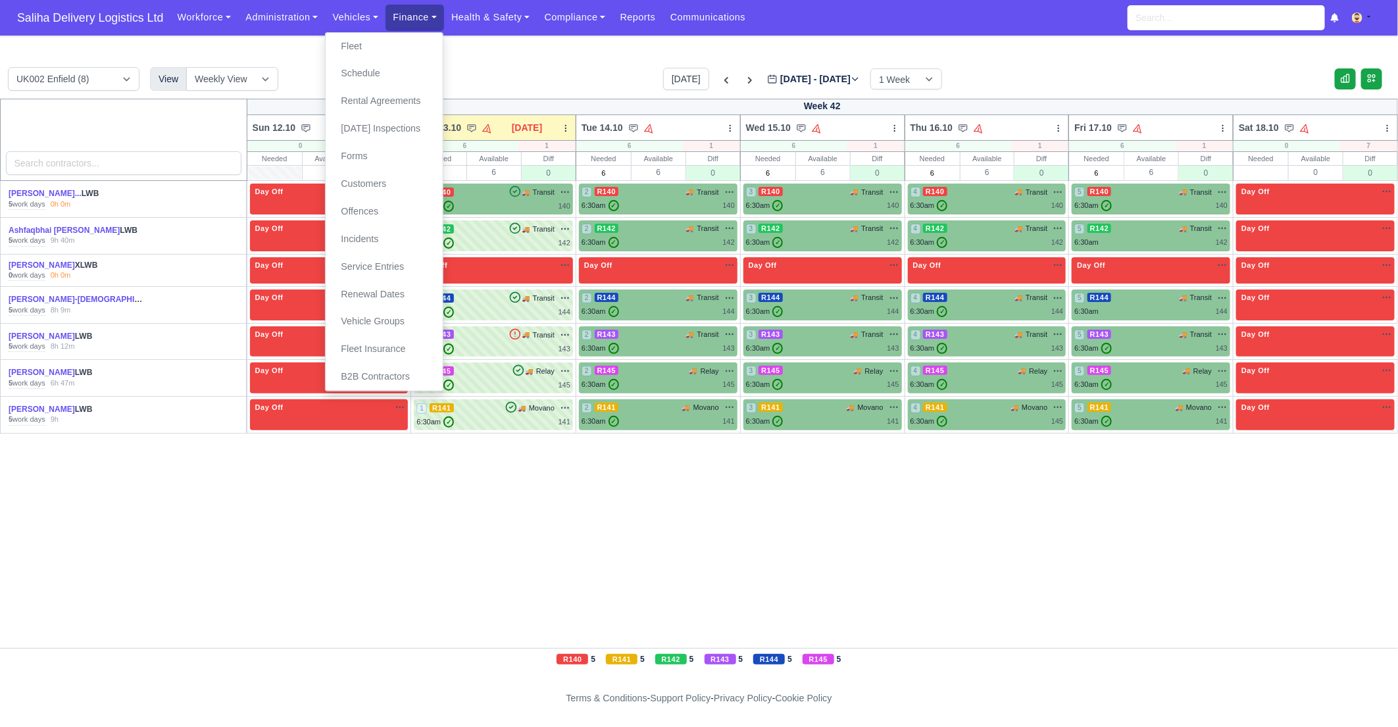
click at [413, 18] on link "Finance" at bounding box center [415, 18] width 59 height 26
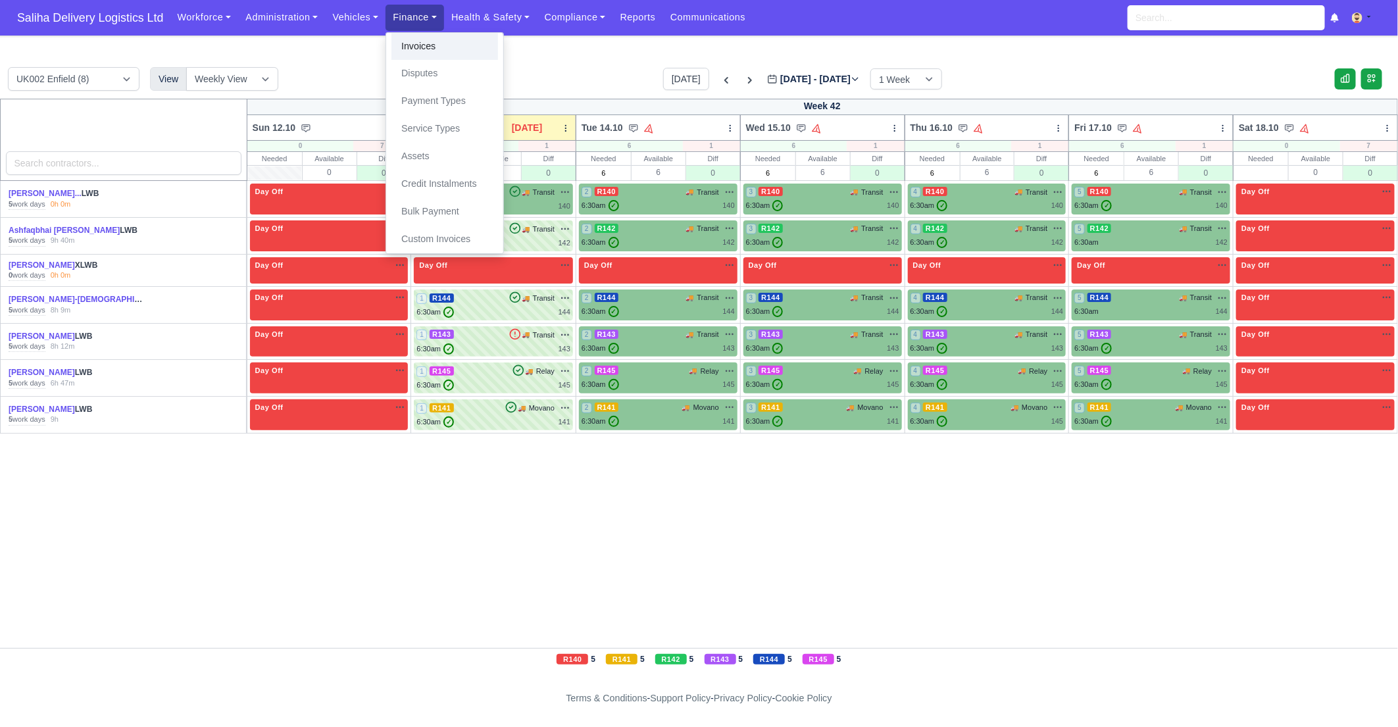
click at [424, 49] on link "Invoices" at bounding box center [444, 47] width 107 height 28
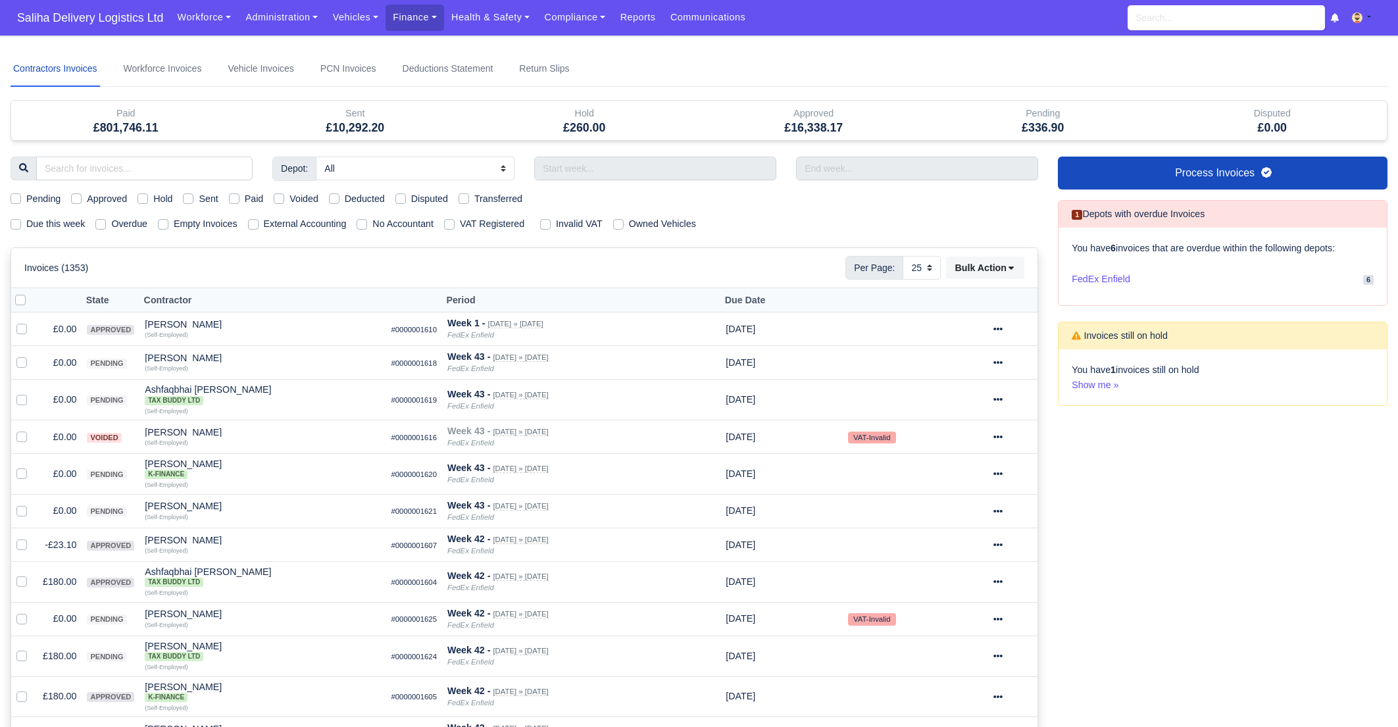
select select "25"
click at [199, 199] on label "Sent" at bounding box center [208, 198] width 19 height 15
click at [189, 199] on input "Sent" at bounding box center [188, 196] width 11 height 11
checkbox input "true"
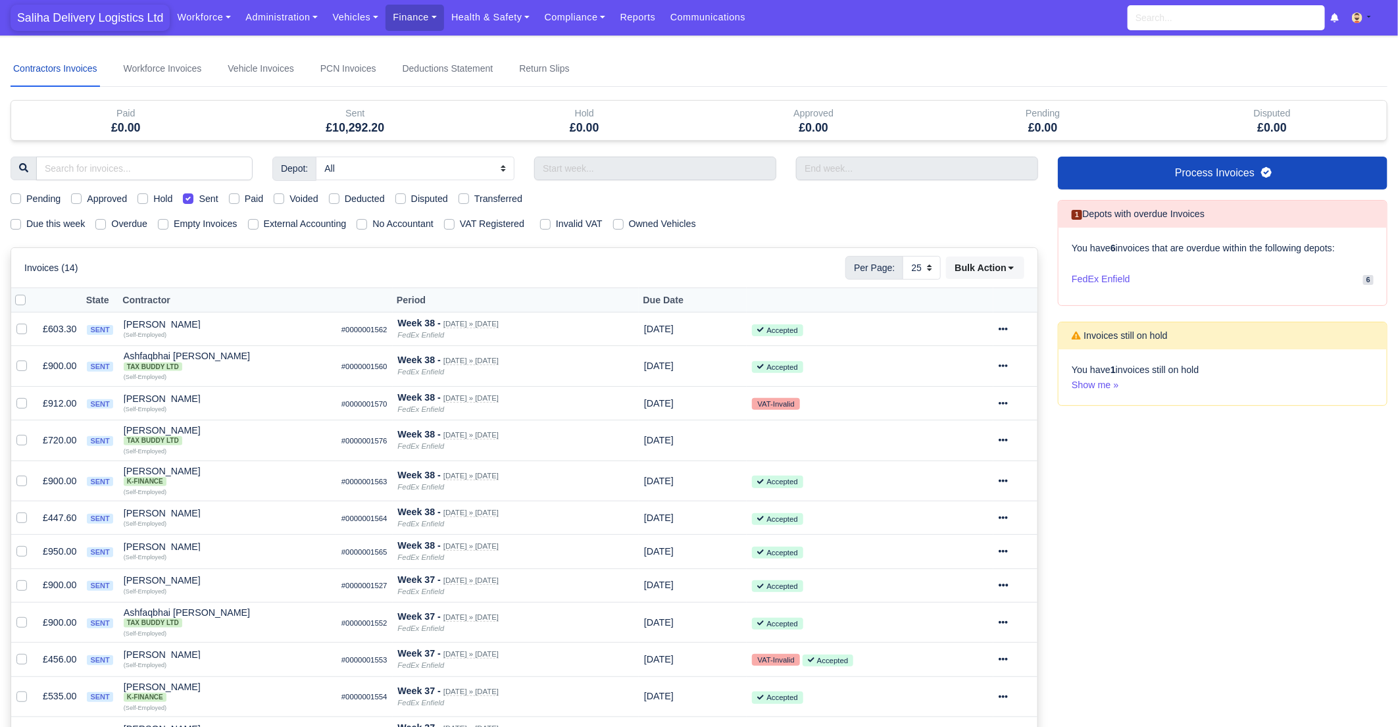
click at [89, 23] on span "Saliha Delivery Logistics Ltd" at bounding box center [90, 18] width 159 height 26
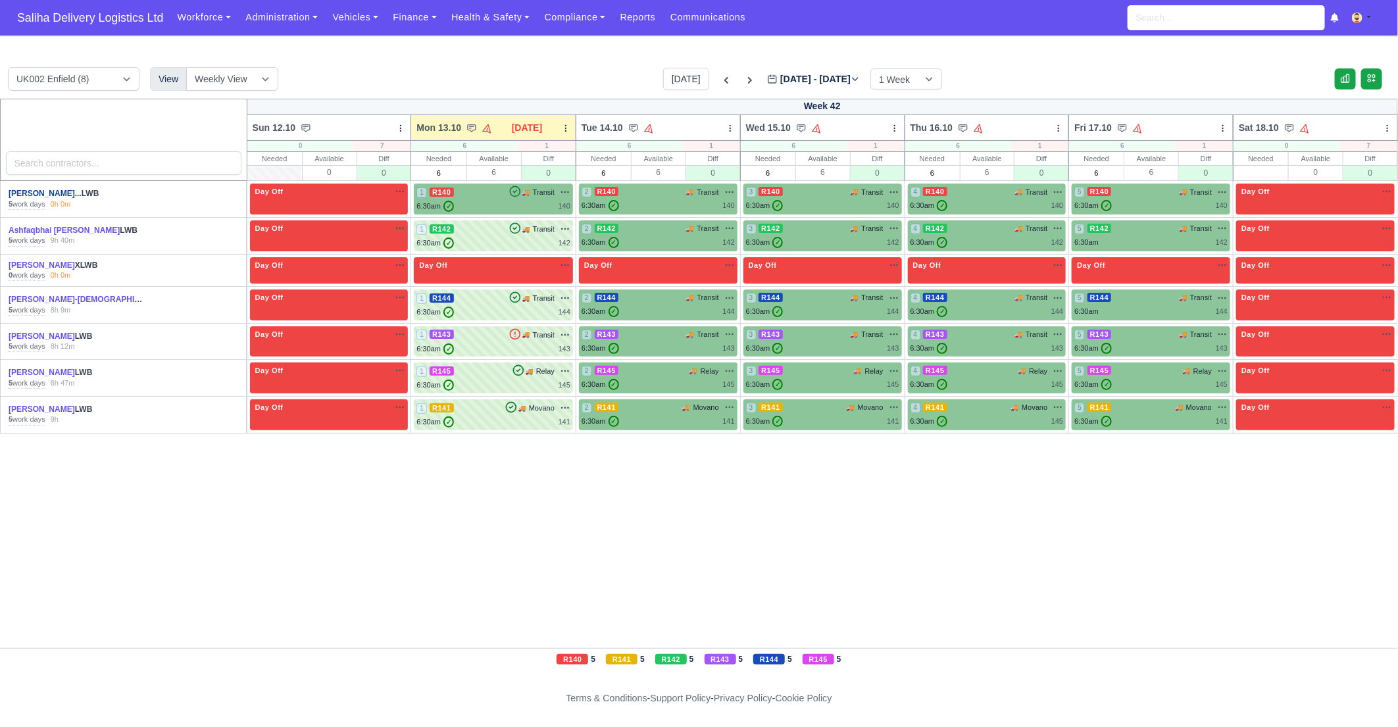
click at [28, 191] on link "[PERSON_NAME]..." at bounding box center [45, 193] width 73 height 9
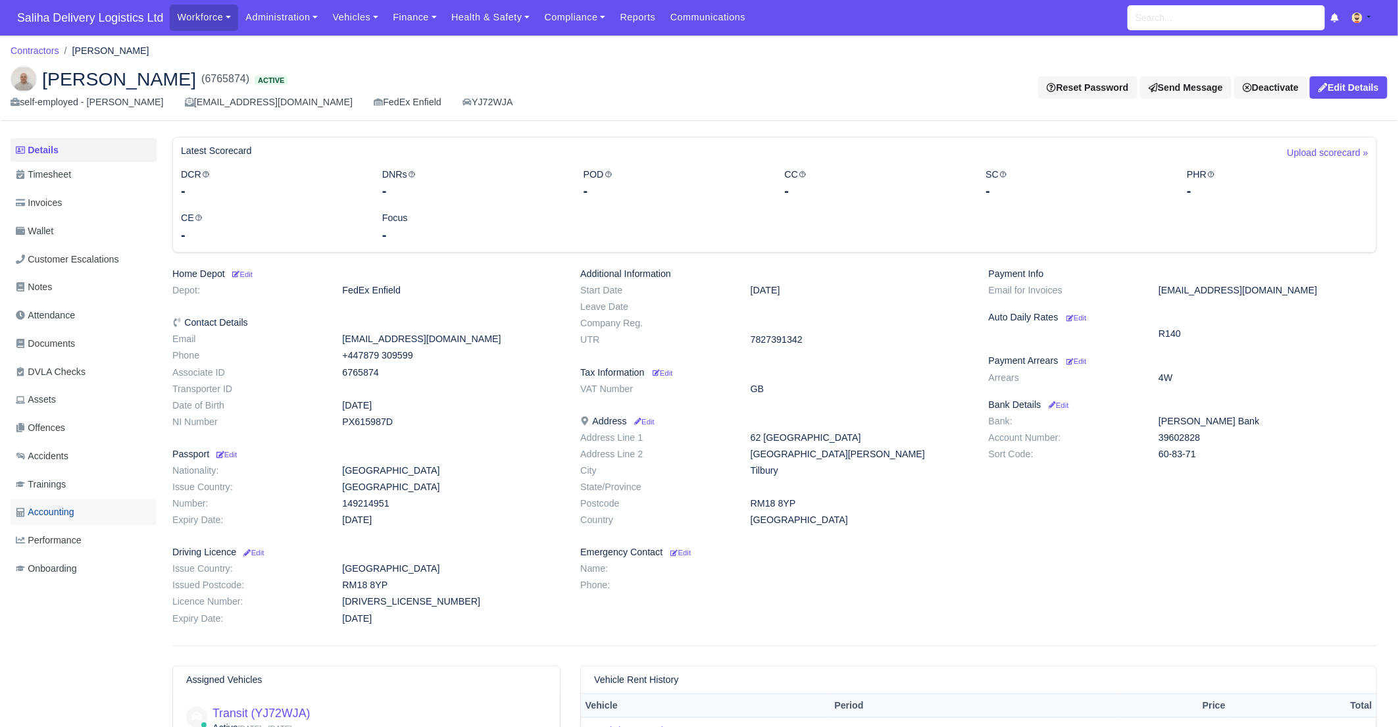
click at [53, 514] on span "Accounting" at bounding box center [45, 512] width 59 height 15
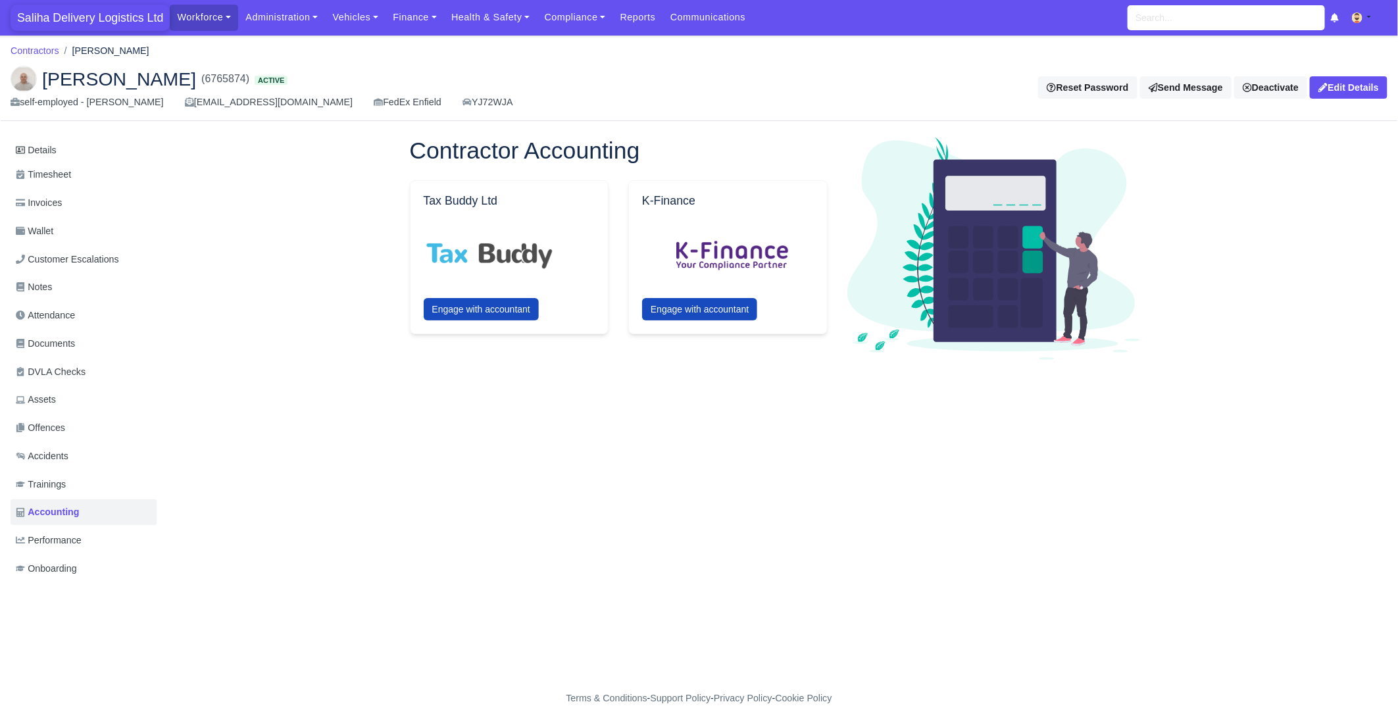
click at [77, 24] on span "Saliha Delivery Logistics Ltd" at bounding box center [90, 18] width 159 height 26
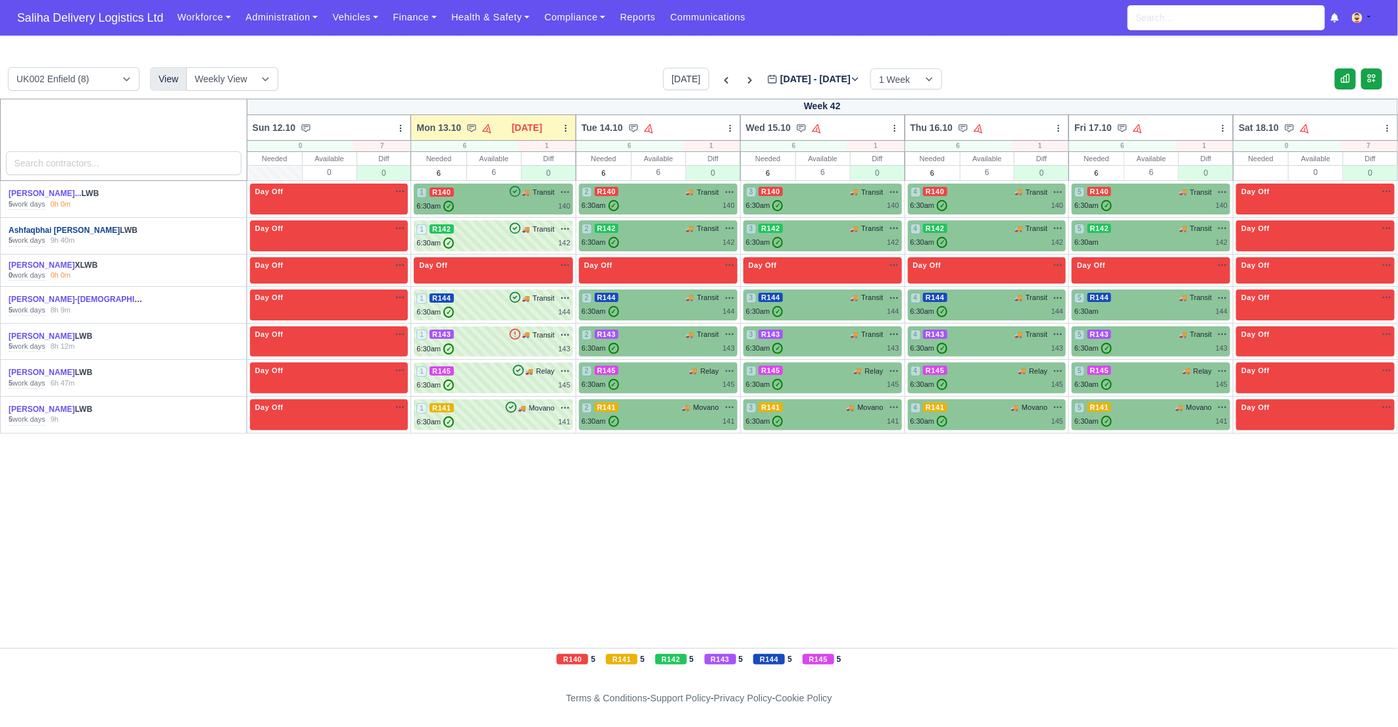
click at [57, 232] on link "Ashfaqbhai [PERSON_NAME]" at bounding box center [64, 230] width 111 height 9
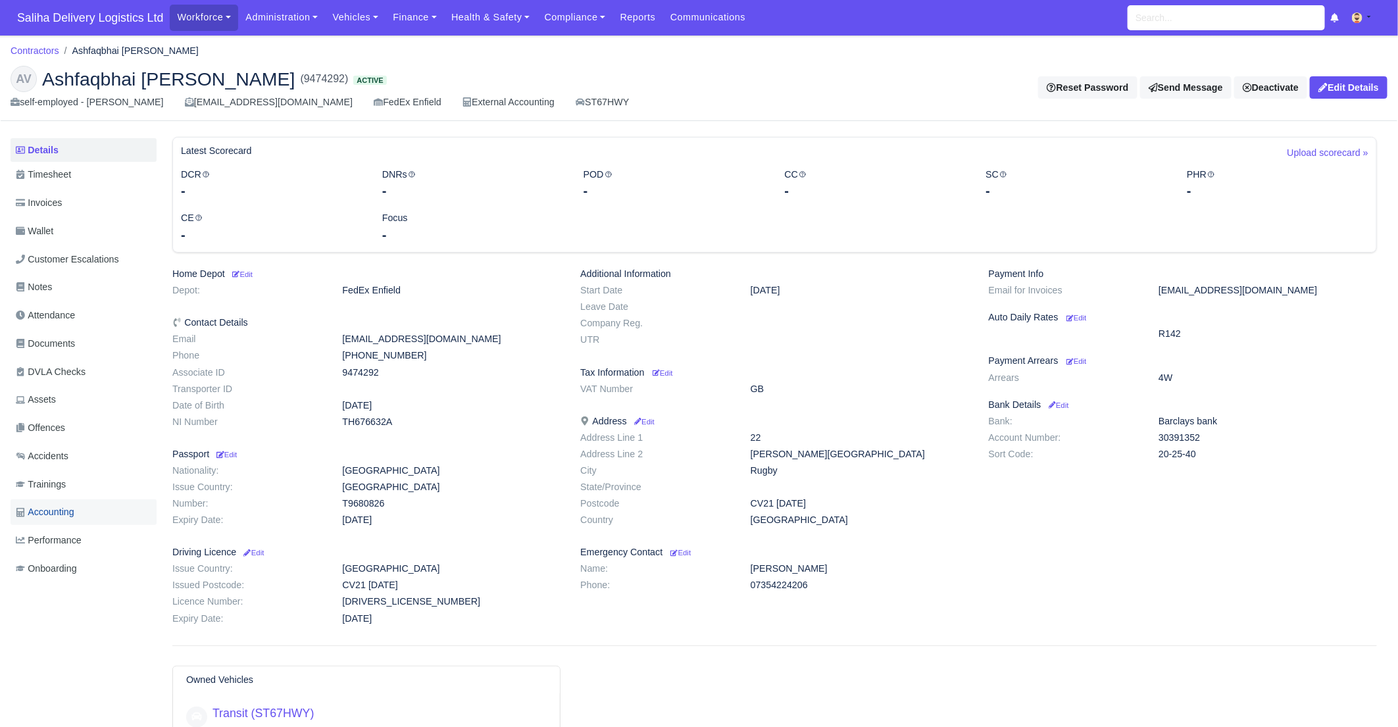
click at [47, 513] on span "Accounting" at bounding box center [45, 512] width 59 height 15
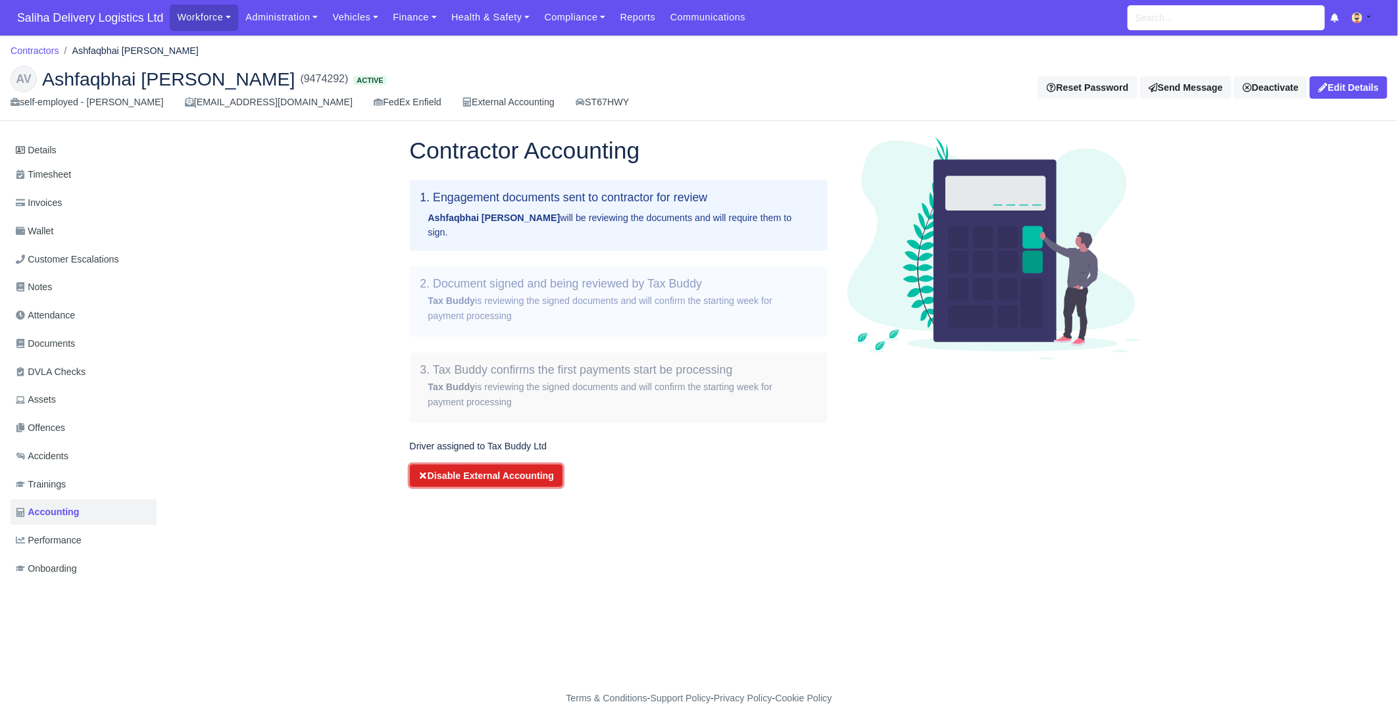
click at [460, 464] on button "Disable External Accounting" at bounding box center [486, 475] width 153 height 22
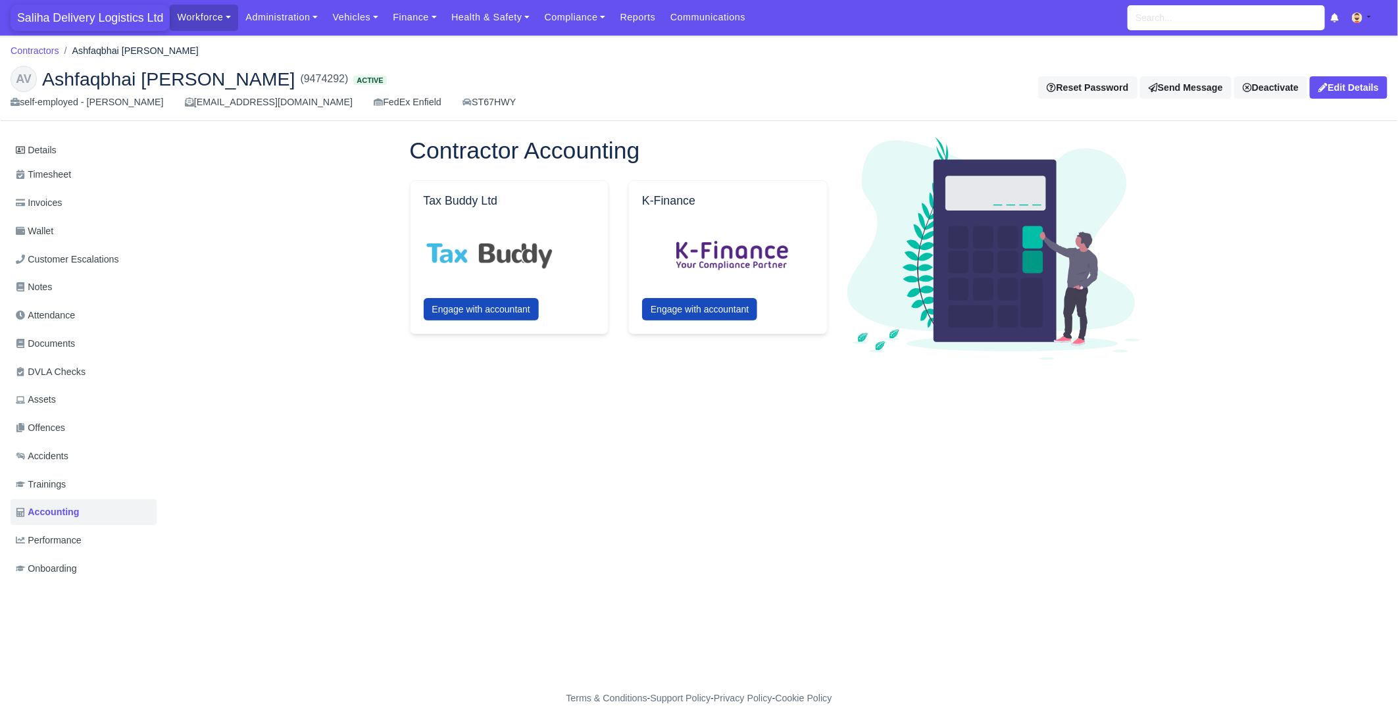
click at [95, 20] on span "Saliha Delivery Logistics Ltd" at bounding box center [90, 18] width 159 height 26
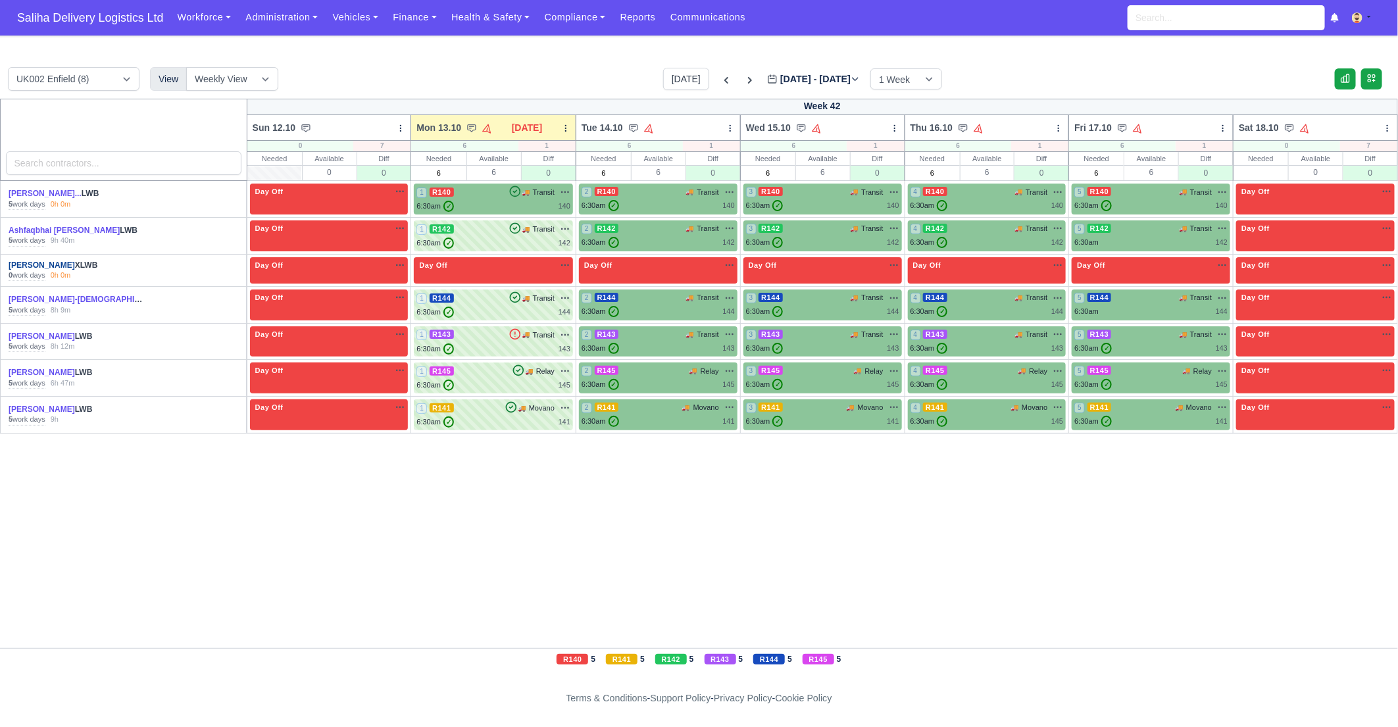
click at [47, 266] on link "[PERSON_NAME]" at bounding box center [42, 265] width 66 height 9
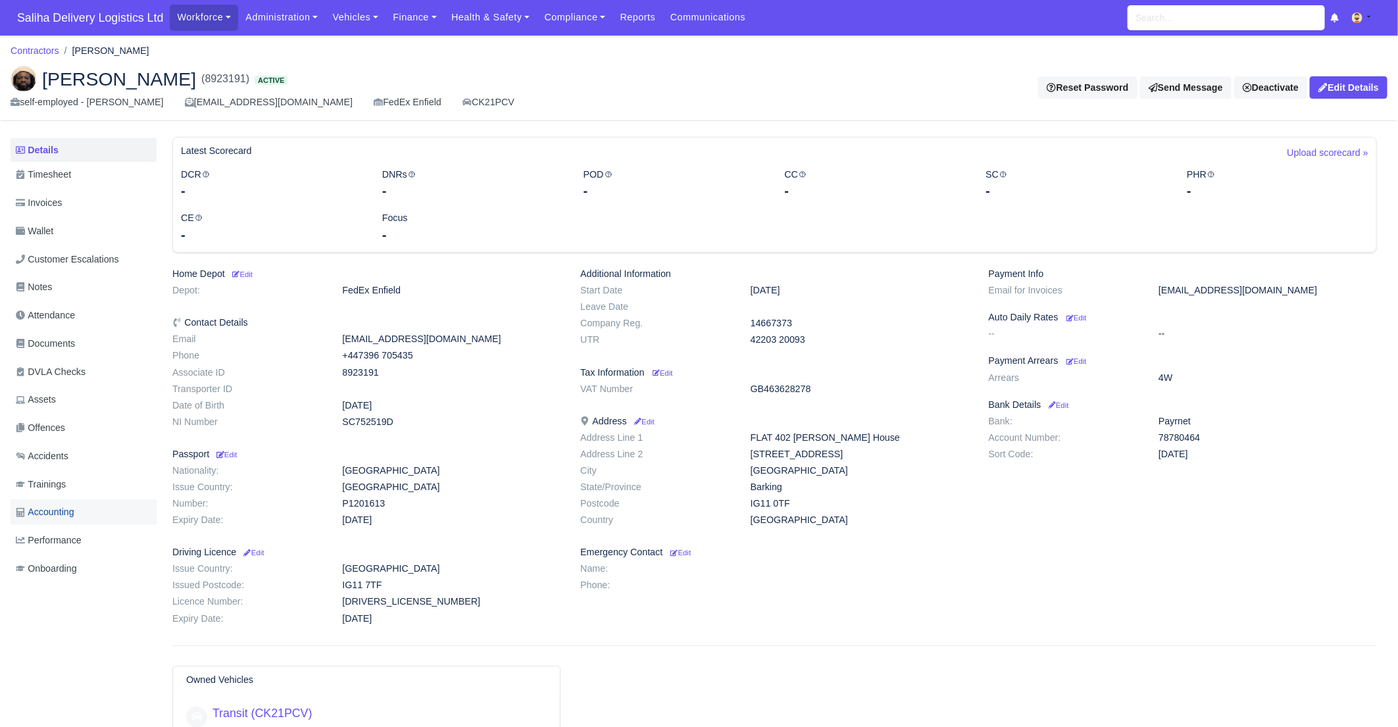
click at [53, 513] on span "Accounting" at bounding box center [45, 512] width 59 height 15
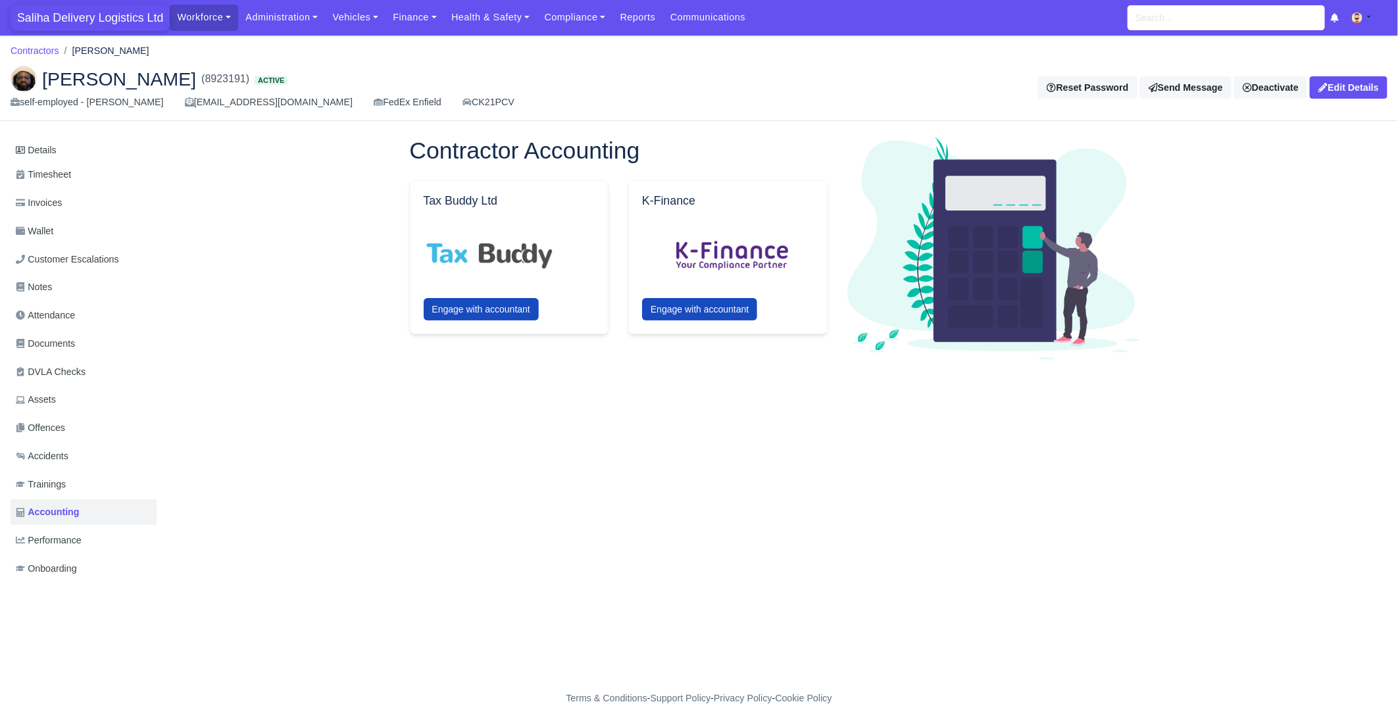
click at [88, 22] on span "Saliha Delivery Logistics Ltd" at bounding box center [90, 18] width 159 height 26
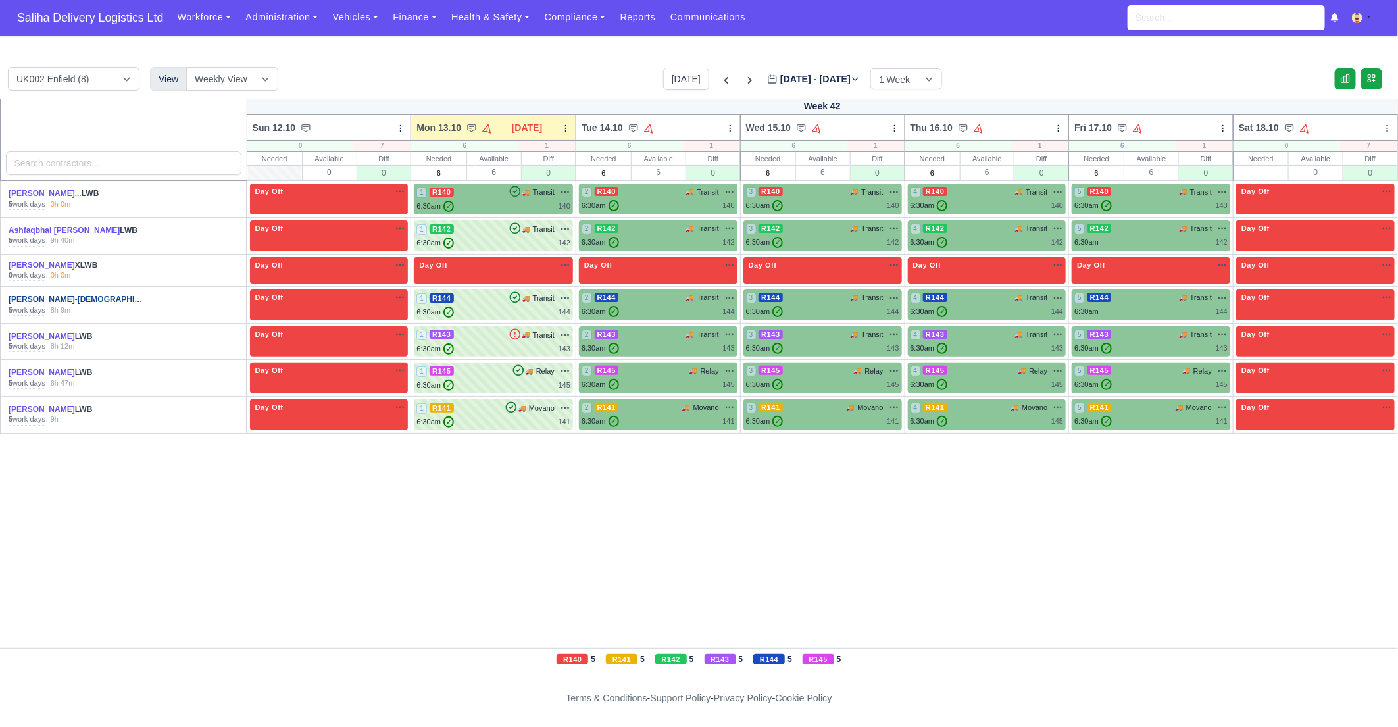
click at [52, 300] on link "Howard Deslandes-Gay..." at bounding box center [92, 299] width 166 height 9
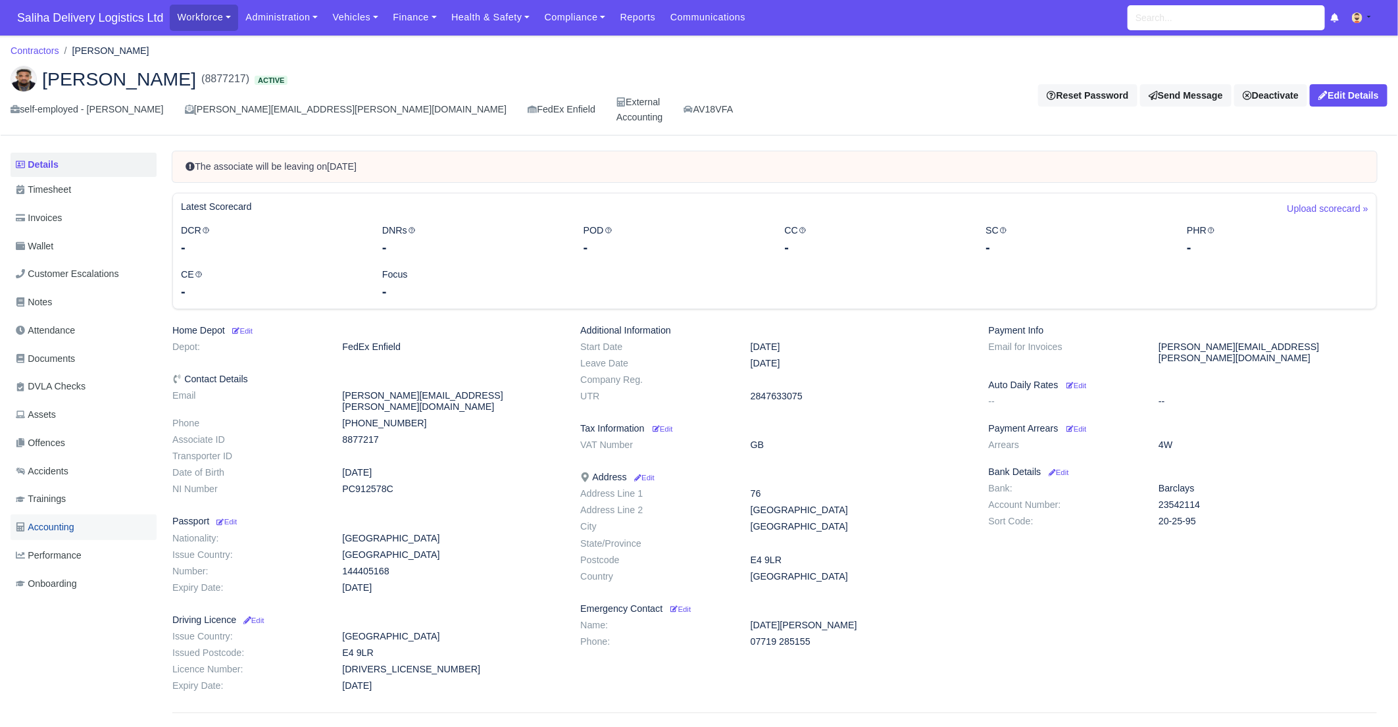
click at [55, 520] on span "Accounting" at bounding box center [45, 527] width 59 height 15
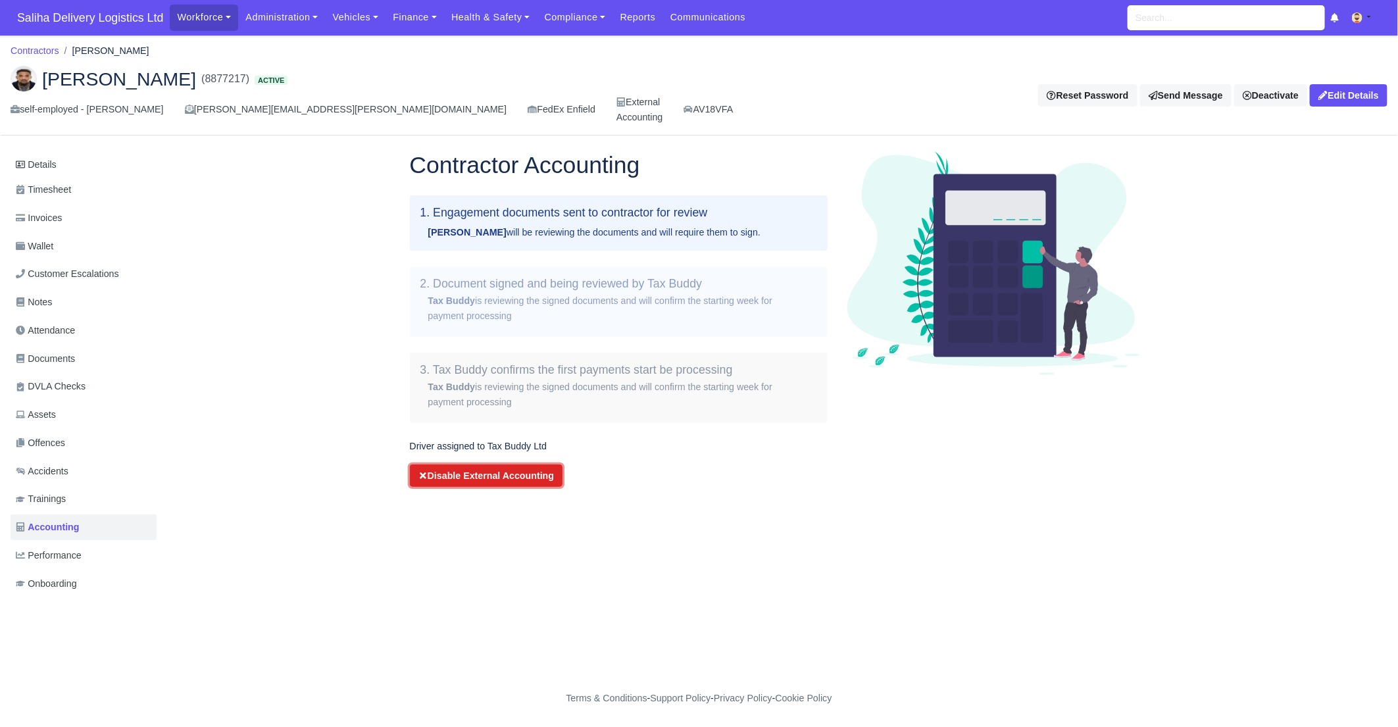
click at [450, 466] on button "Disable External Accounting" at bounding box center [486, 475] width 153 height 22
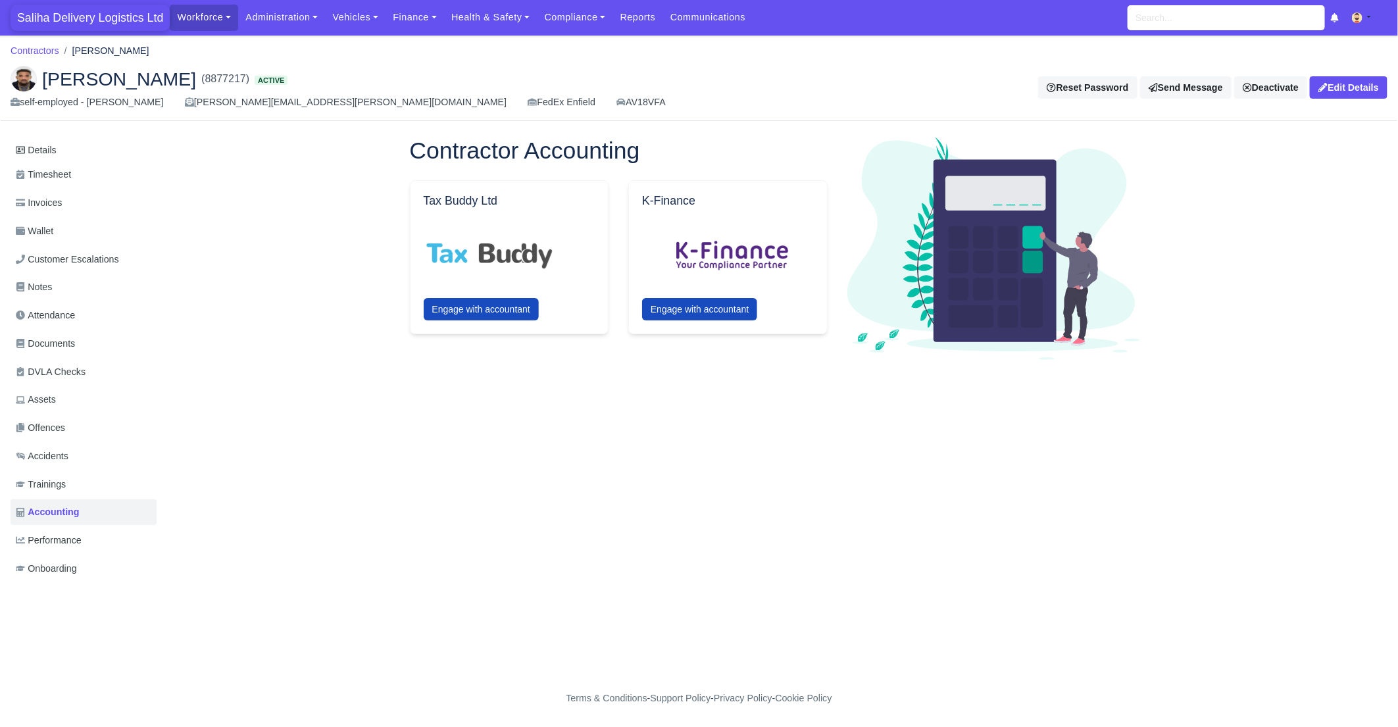
click at [61, 9] on span "Saliha Delivery Logistics Ltd" at bounding box center [90, 18] width 159 height 26
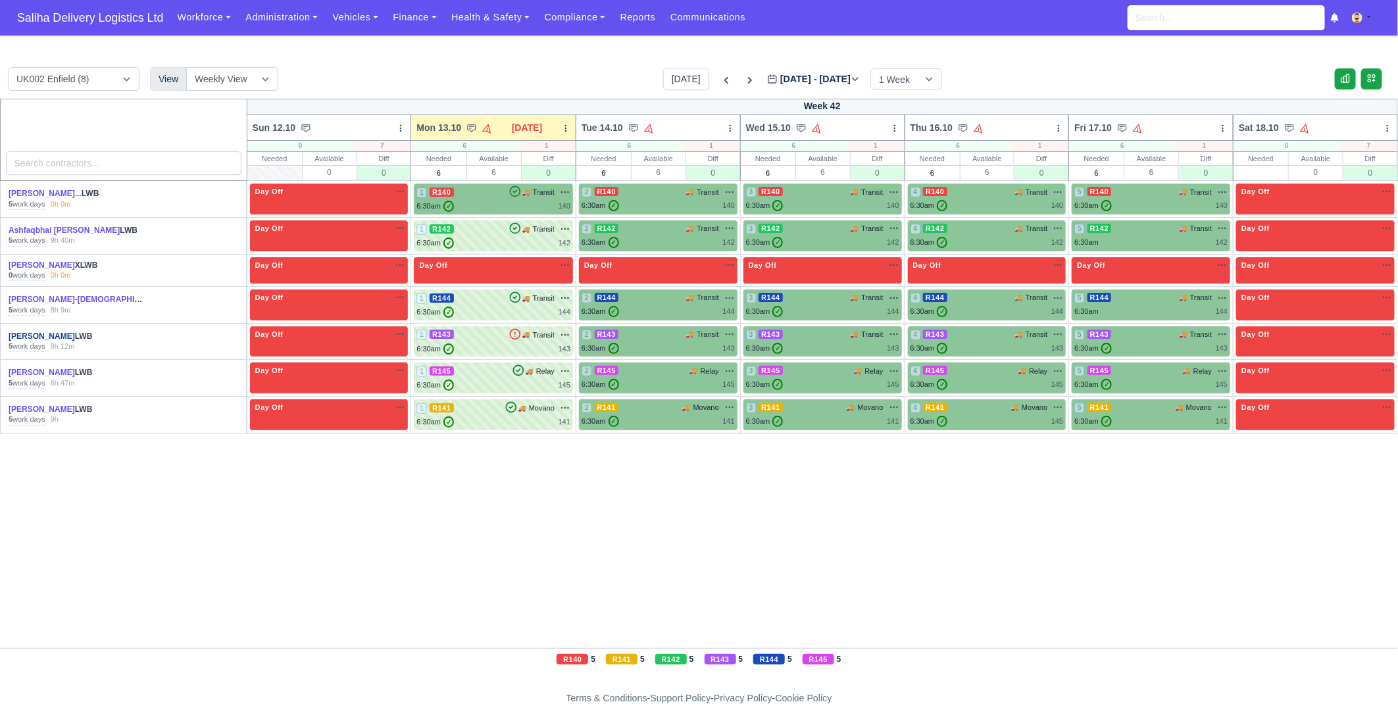
click at [36, 336] on link "[PERSON_NAME]" at bounding box center [42, 336] width 66 height 9
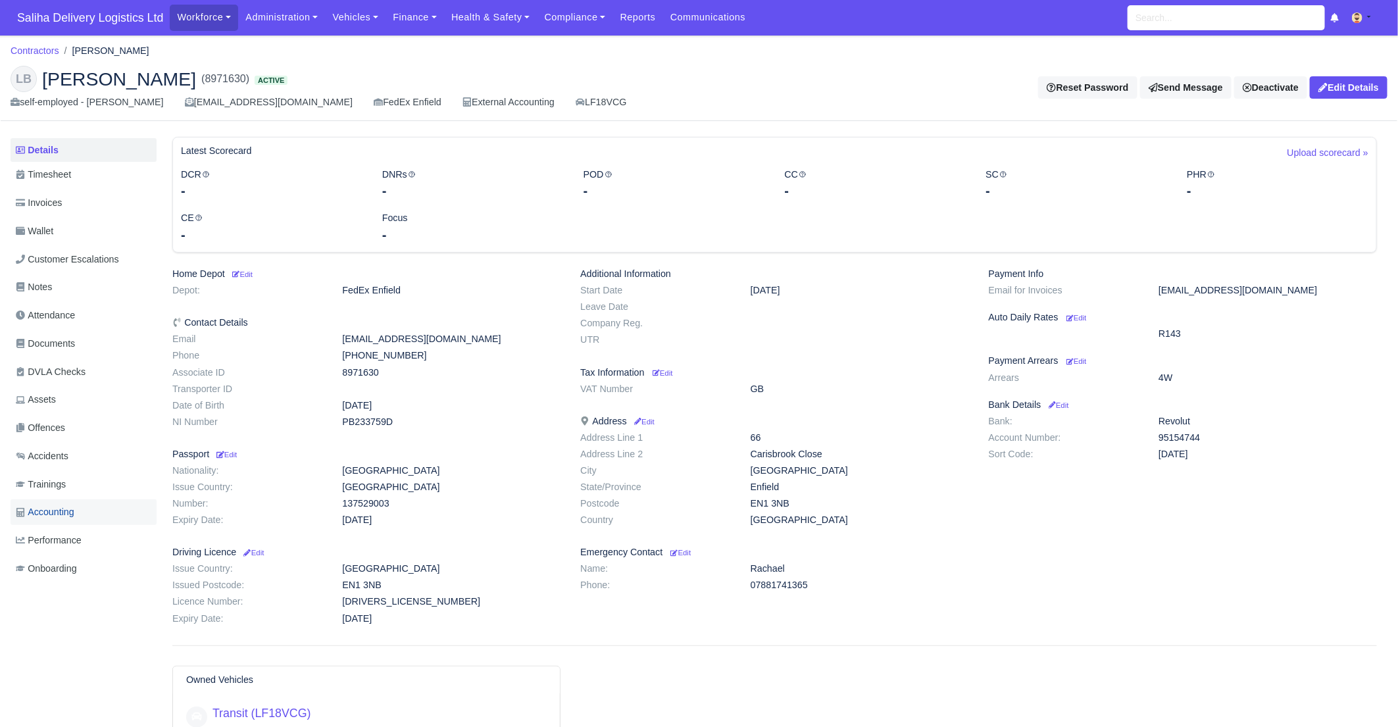
click at [70, 517] on span "Accounting" at bounding box center [45, 512] width 59 height 15
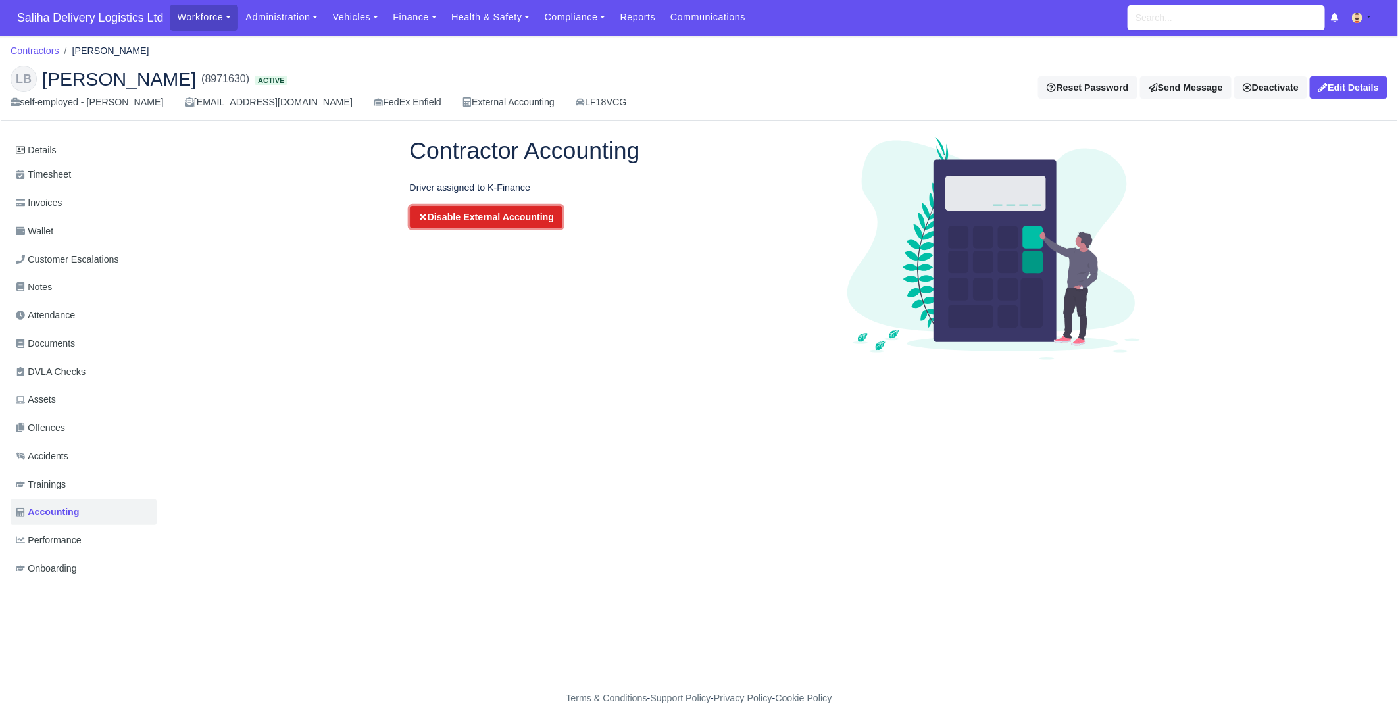
click at [424, 220] on icon "submit" at bounding box center [422, 217] width 9 height 9
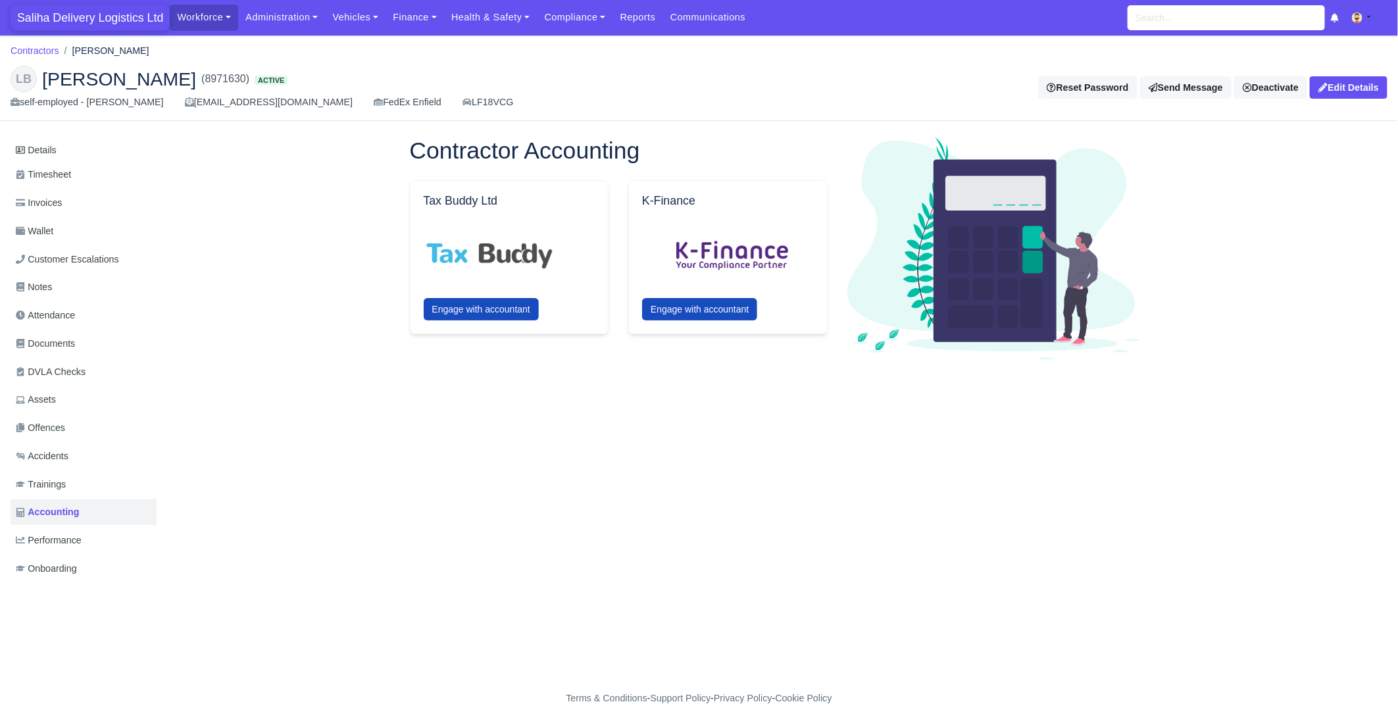
click at [104, 14] on span "Saliha Delivery Logistics Ltd" at bounding box center [90, 18] width 159 height 26
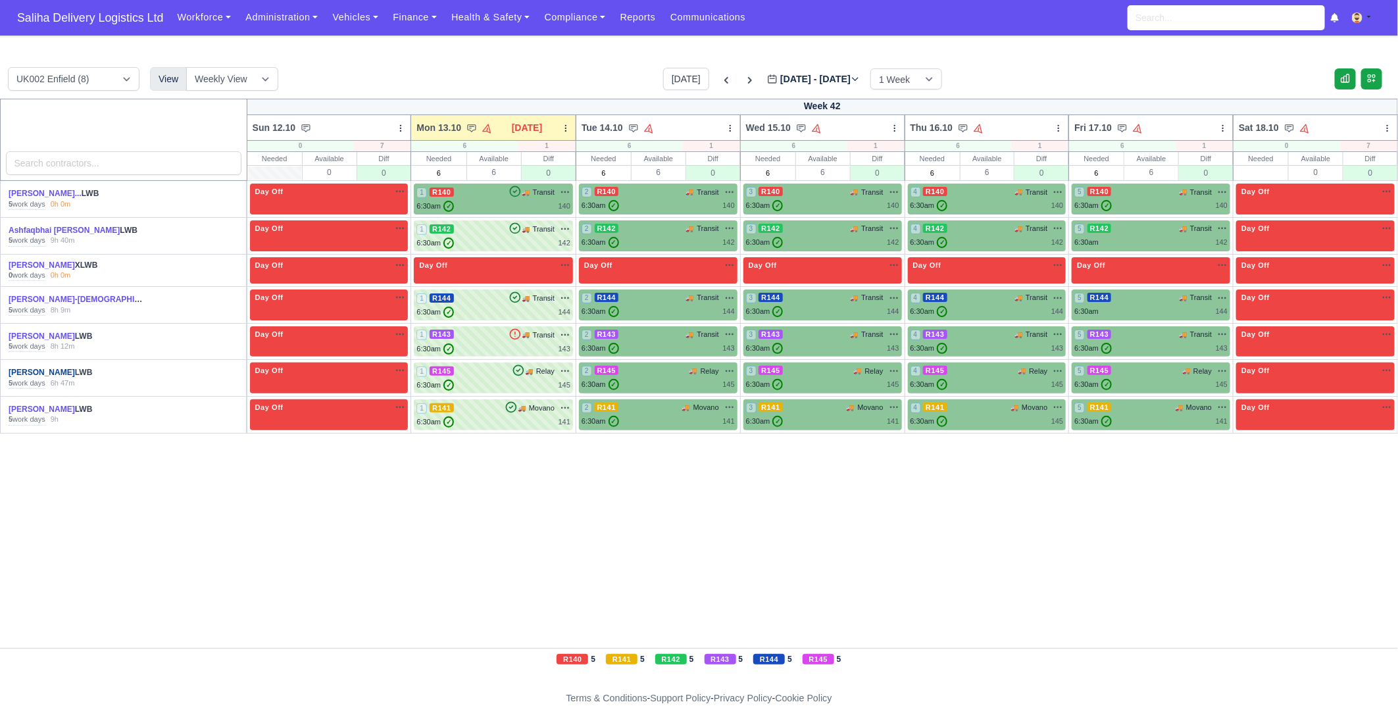
click at [39, 374] on link "[PERSON_NAME]" at bounding box center [42, 372] width 66 height 9
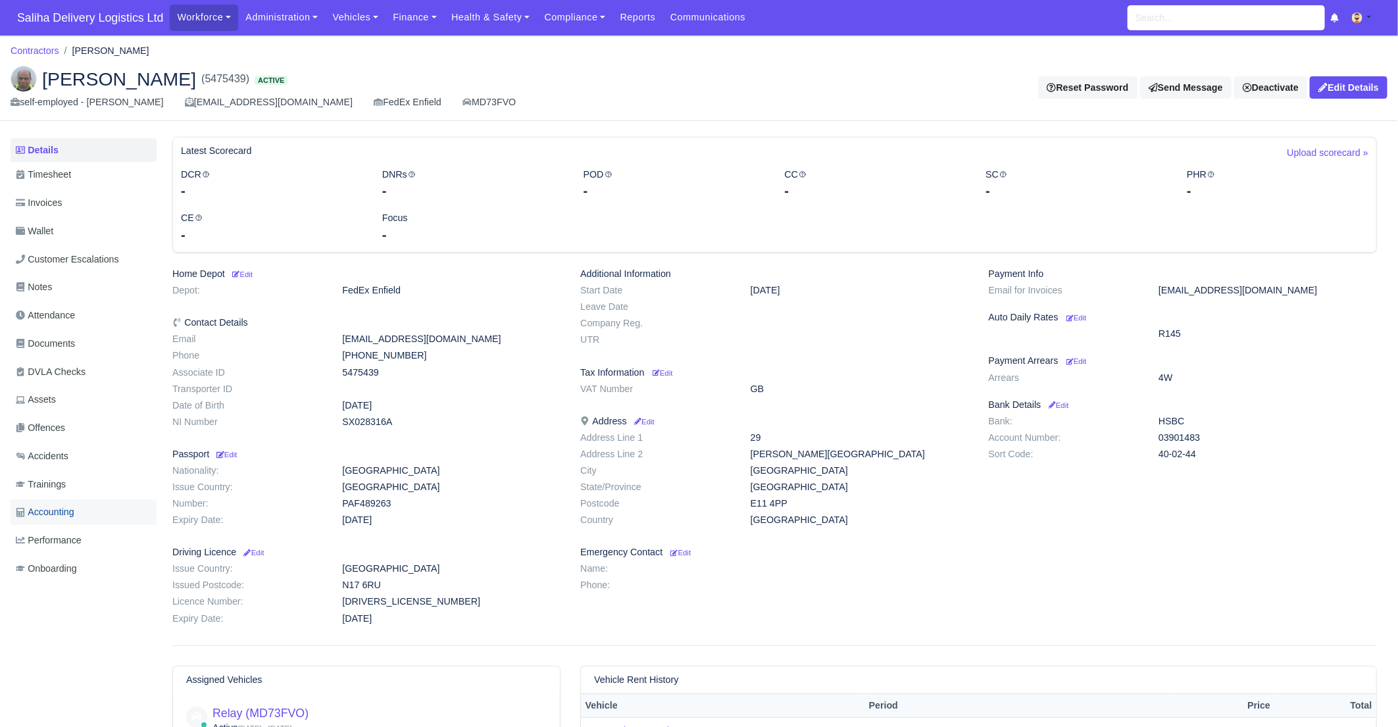
click at [62, 511] on span "Accounting" at bounding box center [45, 512] width 59 height 15
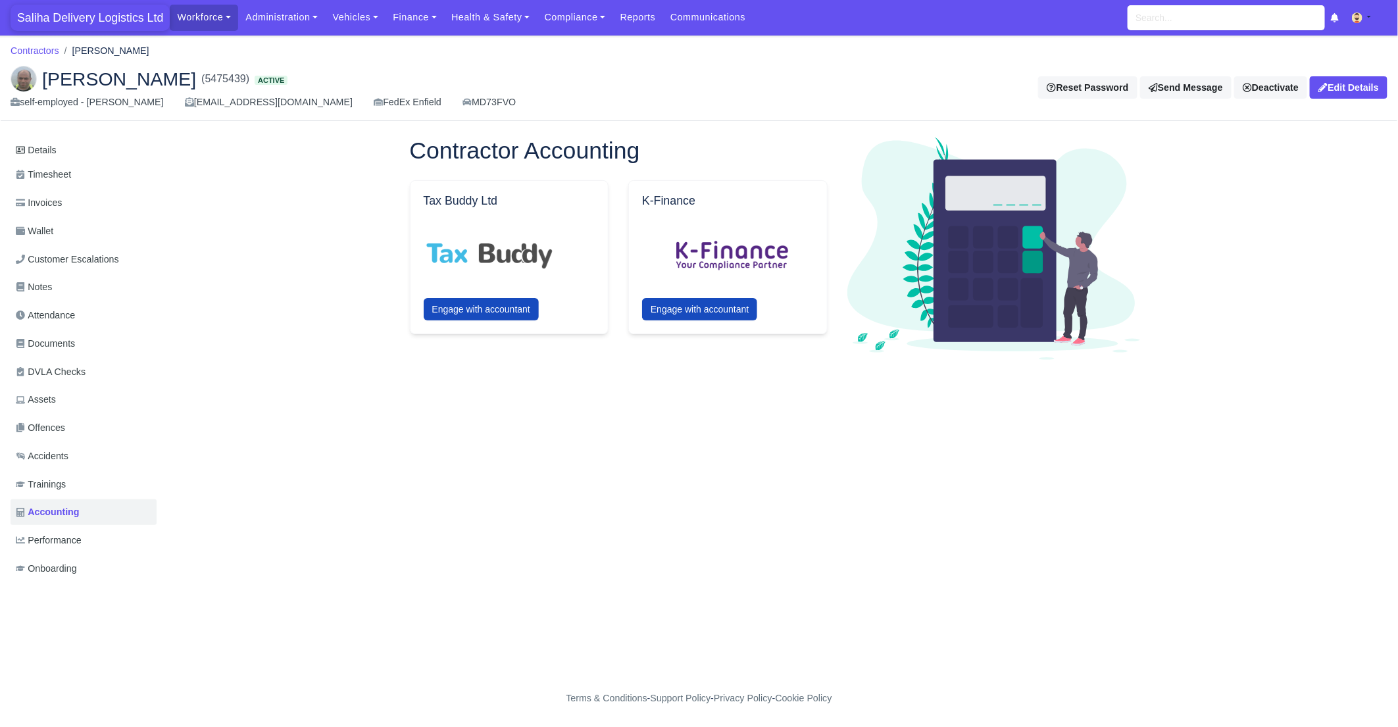
click at [91, 23] on span "Saliha Delivery Logistics Ltd" at bounding box center [90, 18] width 159 height 26
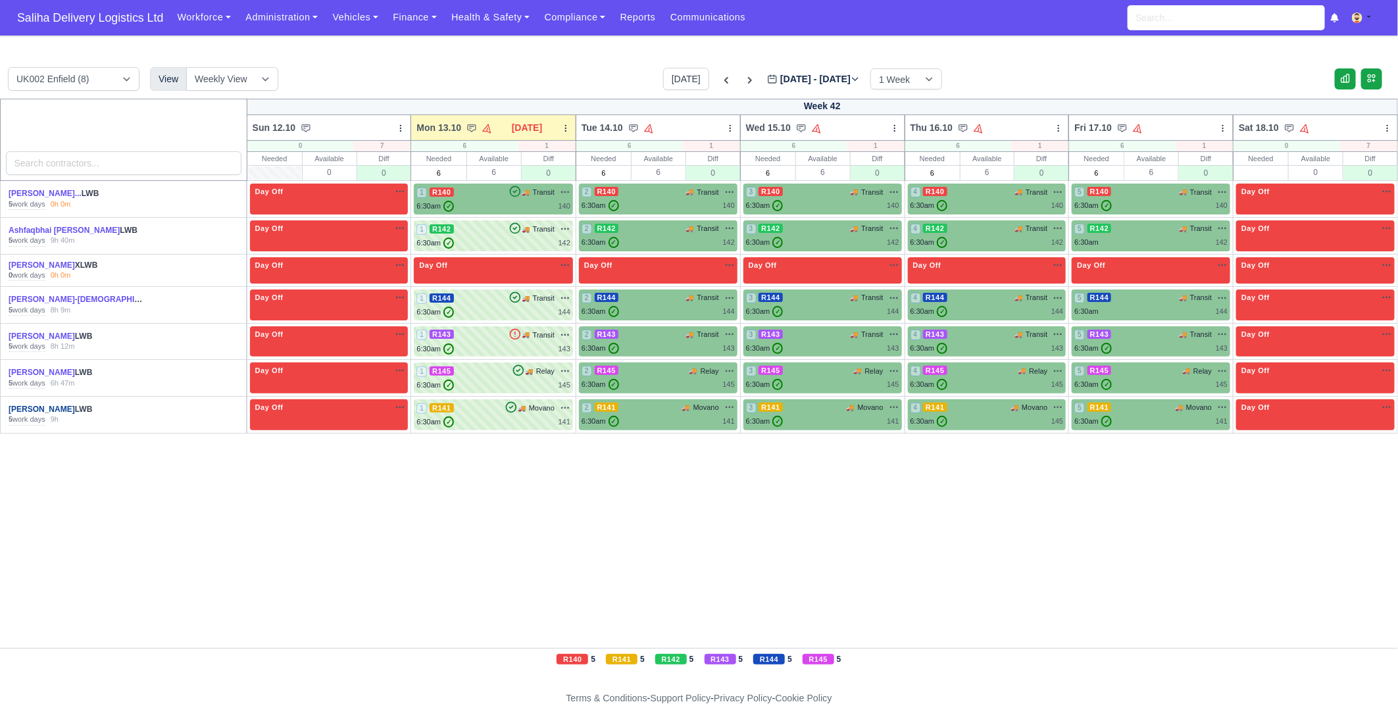
click at [19, 405] on link "[PERSON_NAME]" at bounding box center [42, 409] width 66 height 9
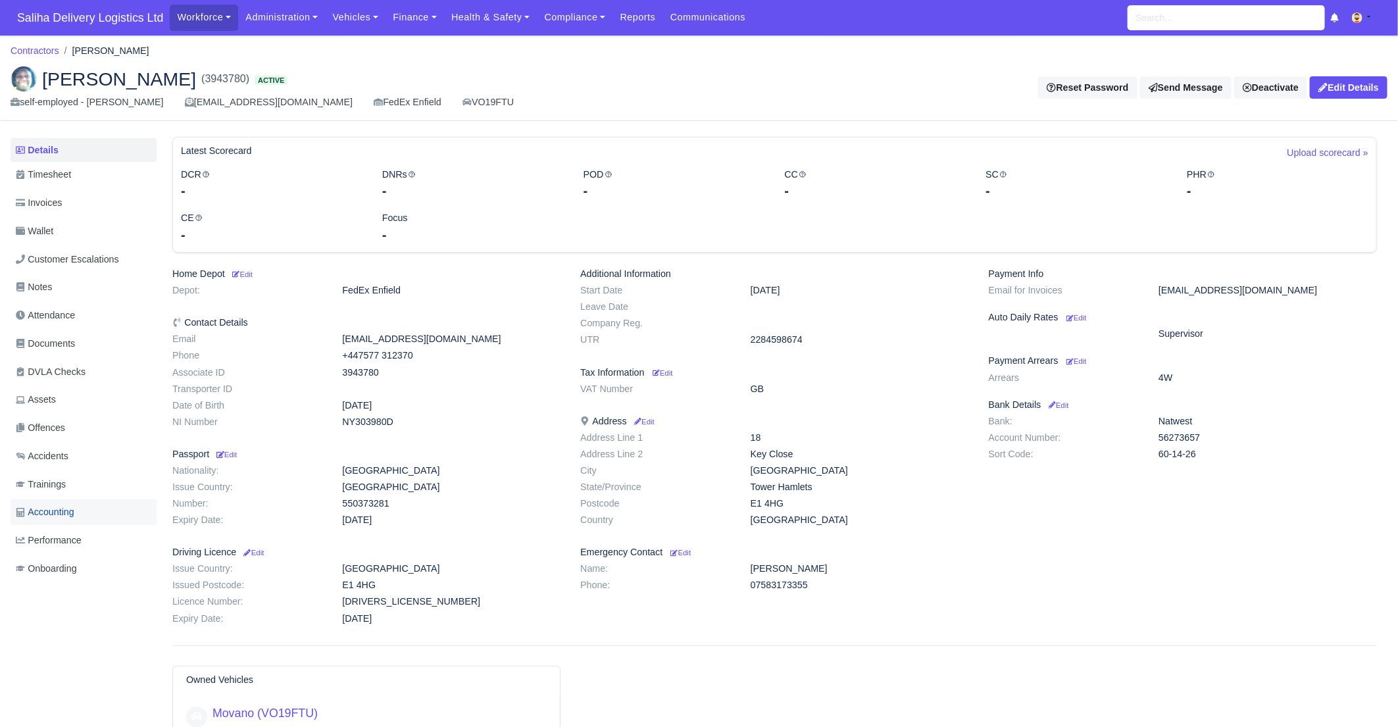
click at [41, 511] on span "Accounting" at bounding box center [45, 512] width 59 height 15
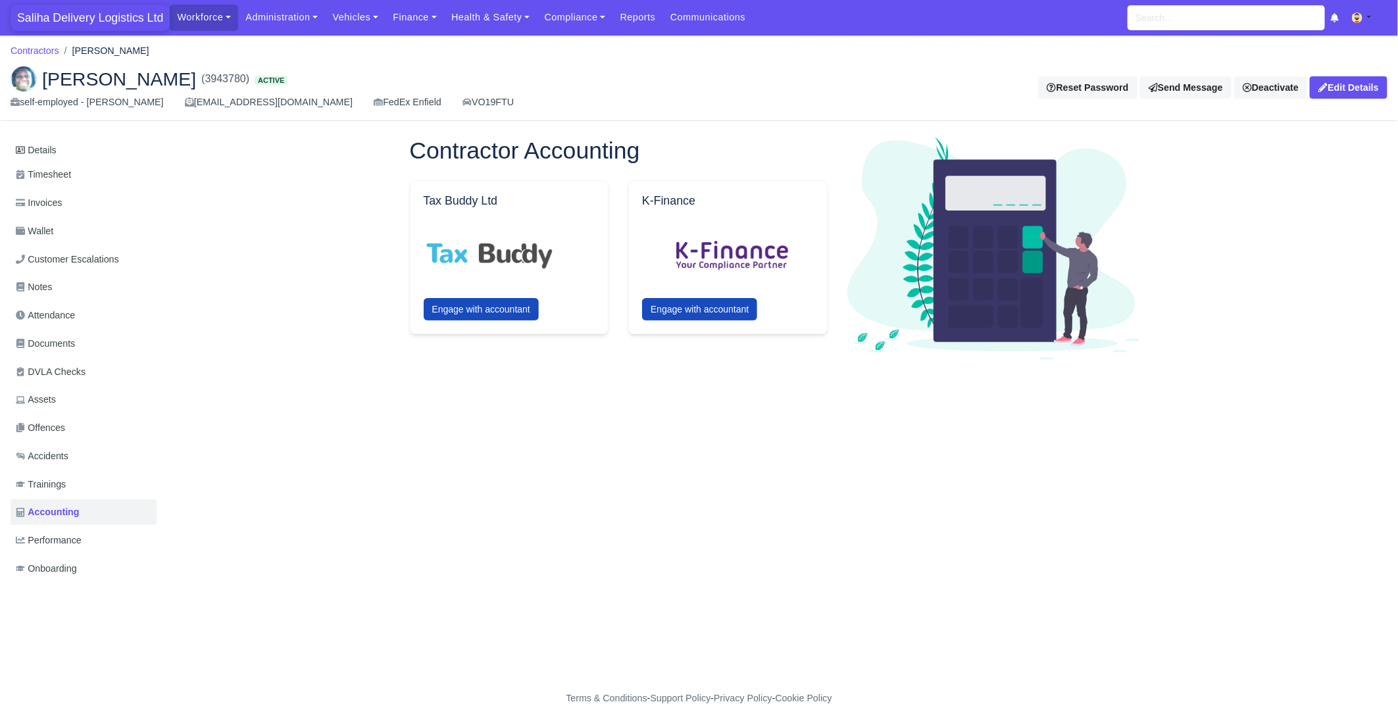
click at [84, 26] on span "Saliha Delivery Logistics Ltd" at bounding box center [90, 18] width 159 height 26
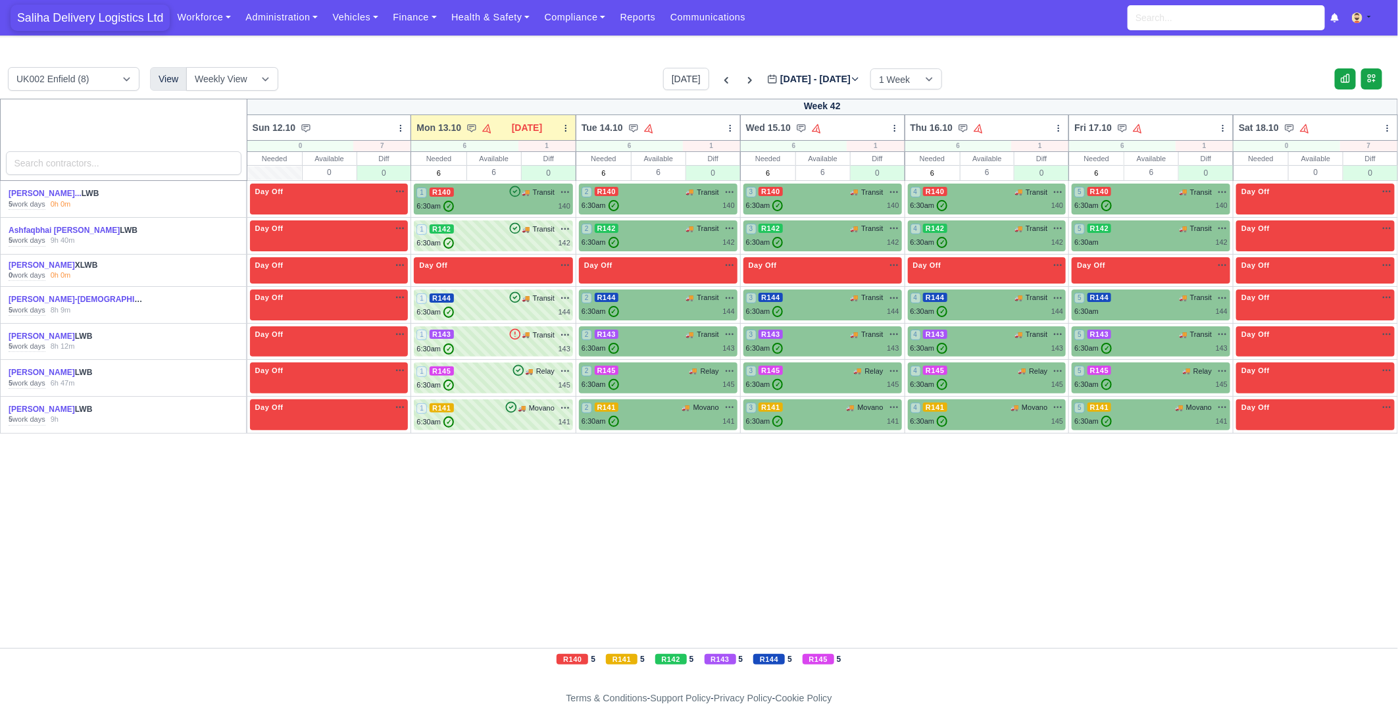
click at [80, 14] on span "Saliha Delivery Logistics Ltd" at bounding box center [90, 18] width 159 height 26
click at [468, 196] on div "1 R140 🚚 Transit" at bounding box center [493, 192] width 154 height 12
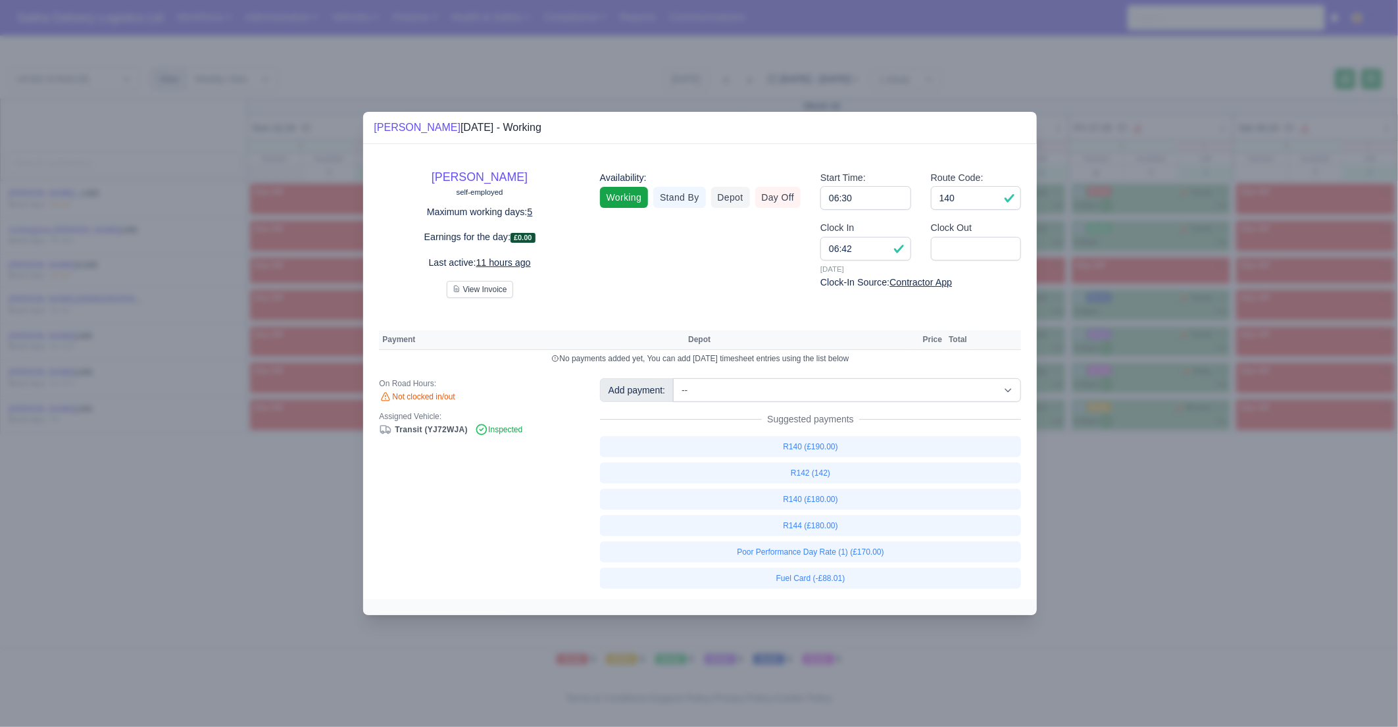
click at [1123, 554] on div at bounding box center [699, 363] width 1398 height 727
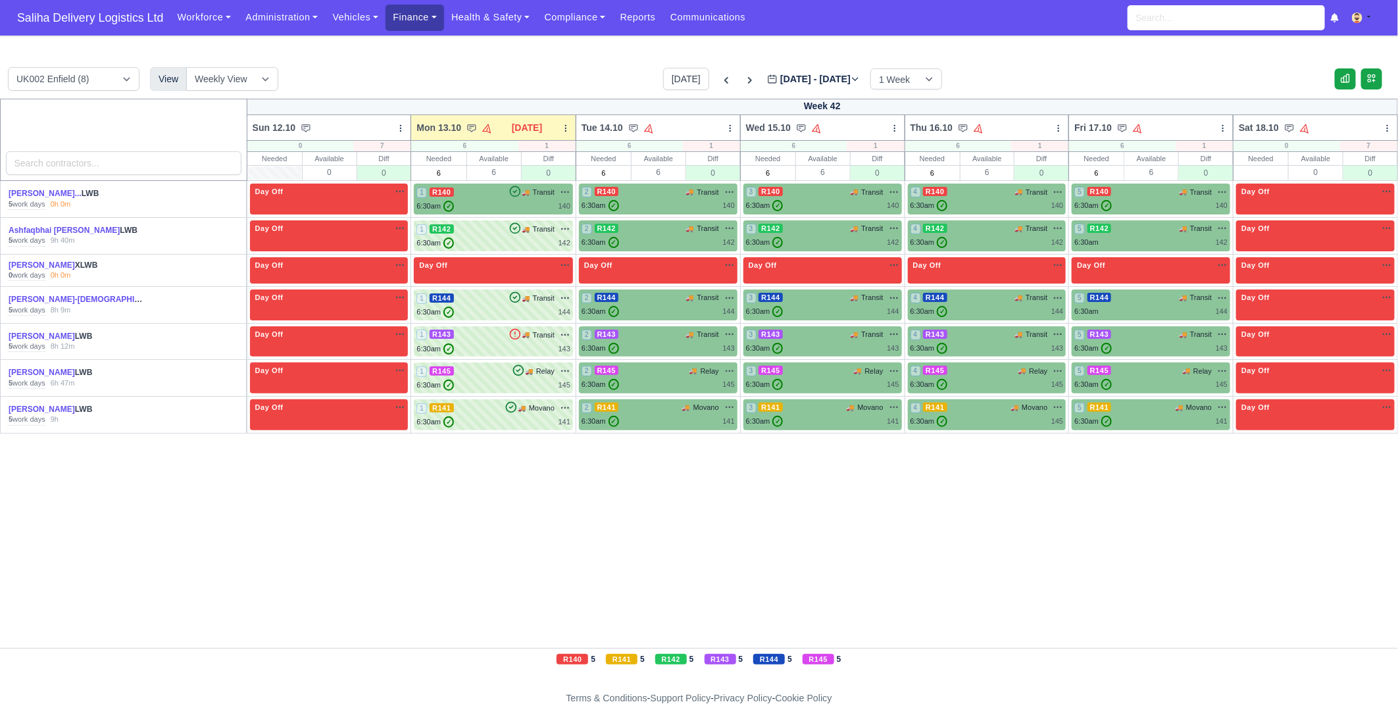
click at [424, 22] on link "Finance" at bounding box center [415, 18] width 59 height 26
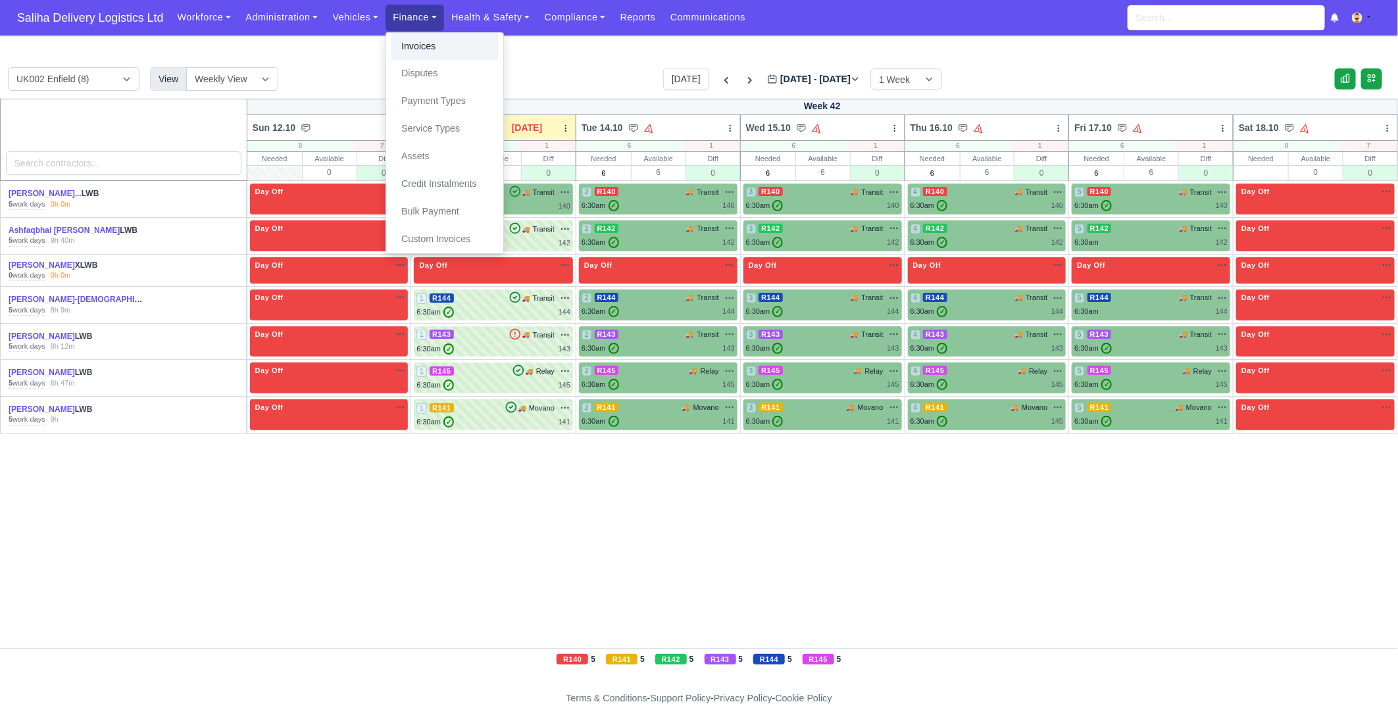
click at [422, 53] on link "Invoices" at bounding box center [444, 47] width 107 height 28
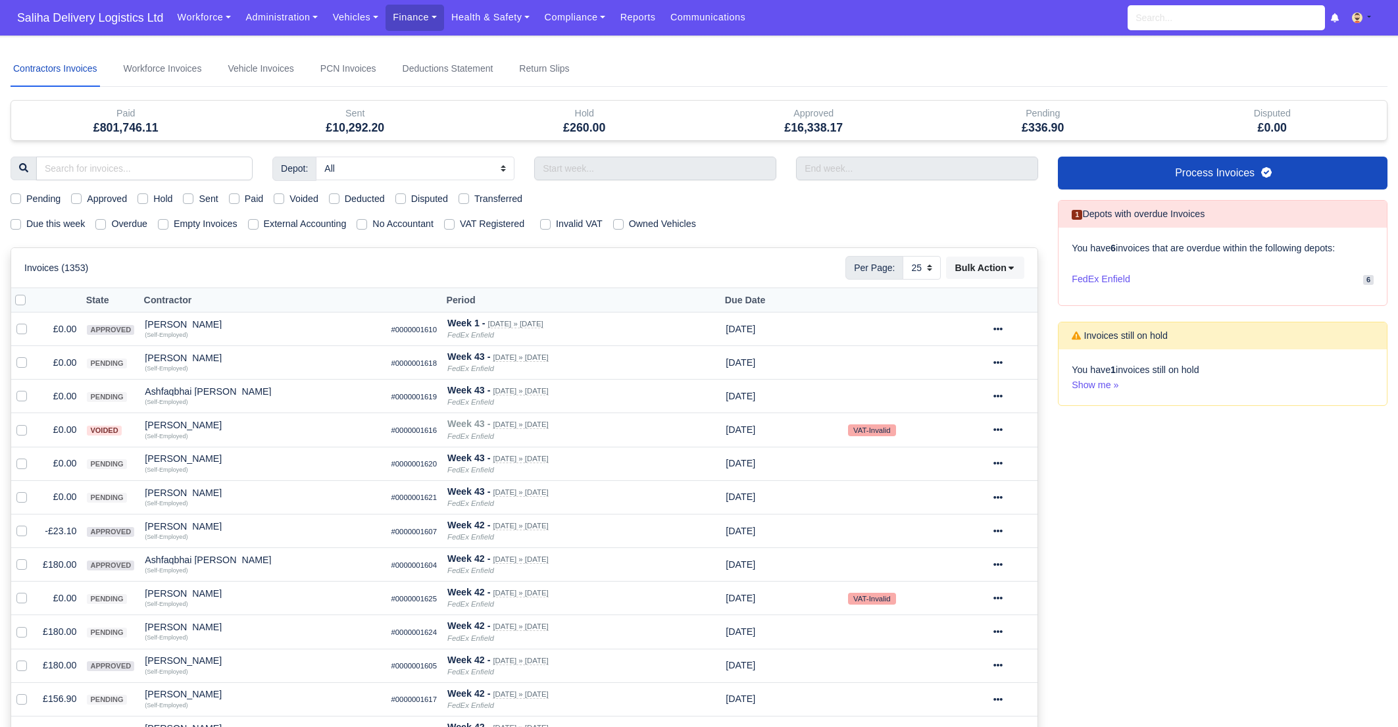
select select "25"
click at [199, 199] on label "Sent" at bounding box center [208, 198] width 19 height 15
click at [189, 199] on input "Sent" at bounding box center [188, 196] width 11 height 11
checkbox input "true"
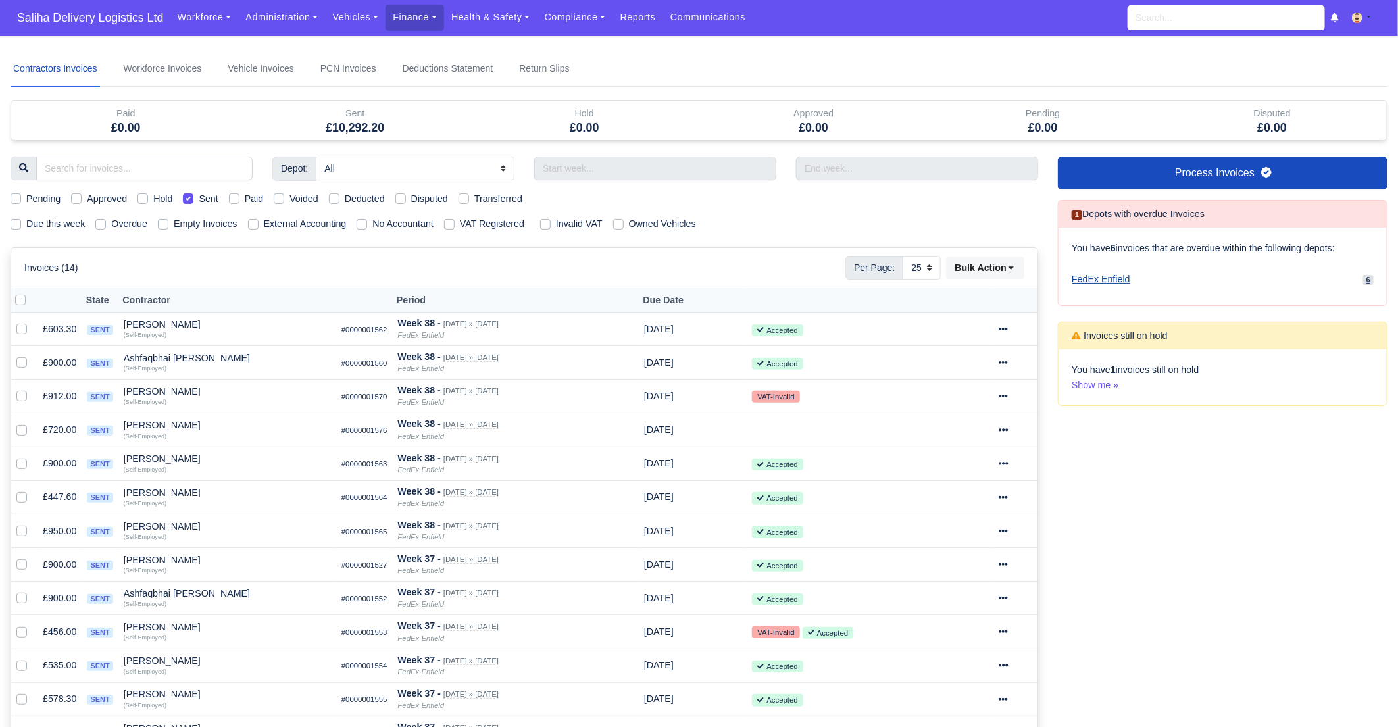
click at [1118, 279] on span "FedEx Enfield" at bounding box center [1101, 279] width 59 height 15
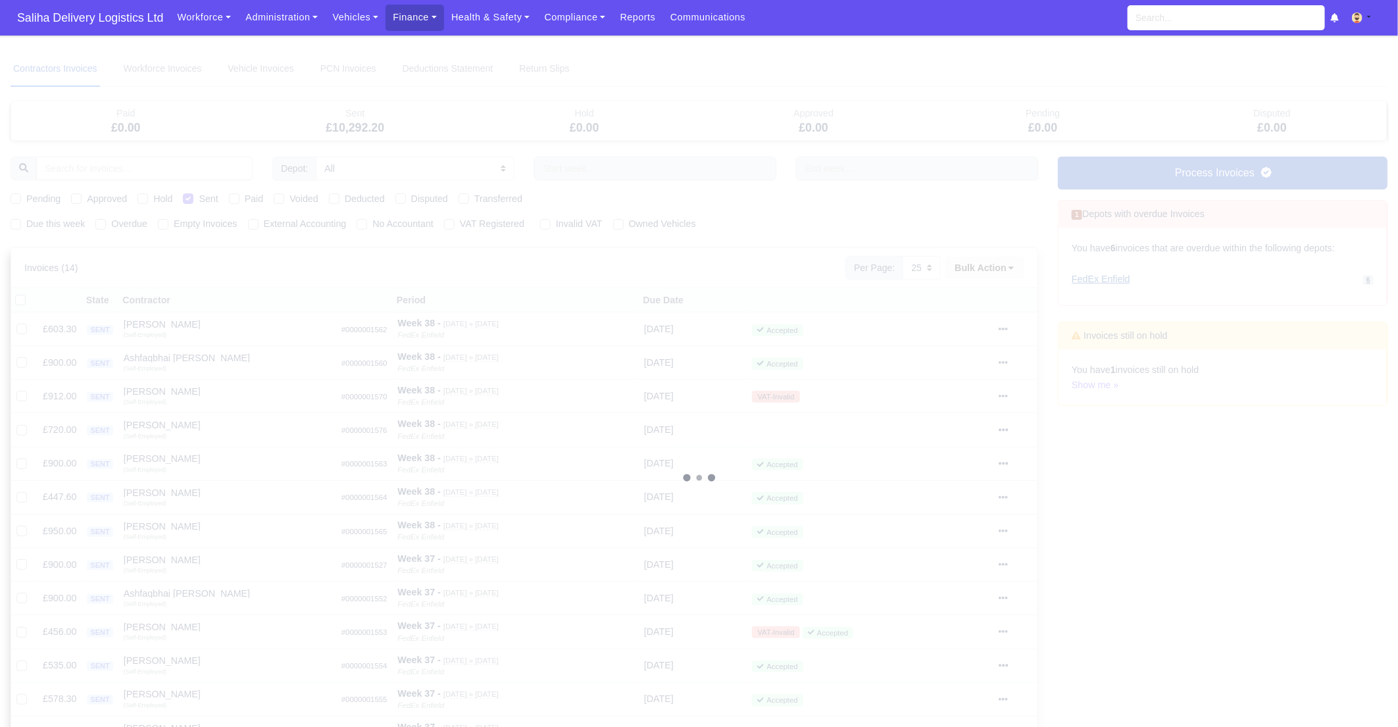
select select "1"
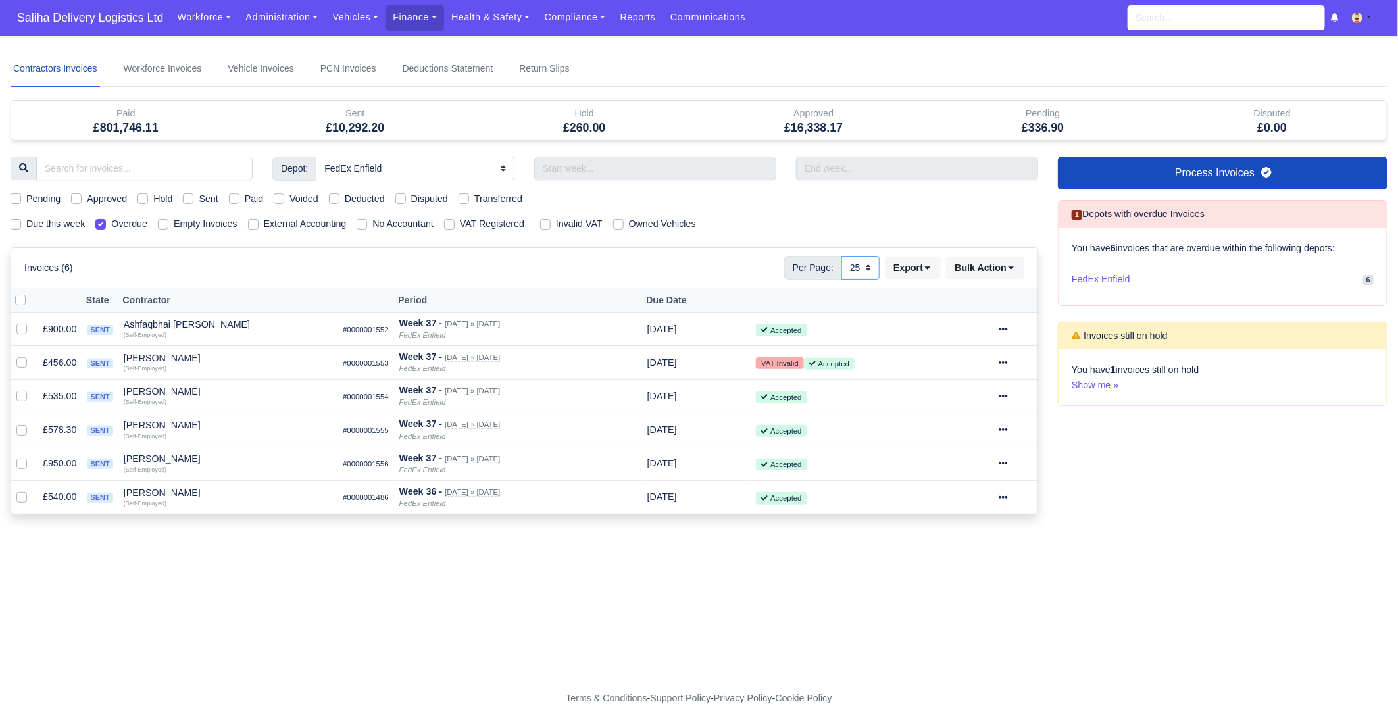
click at [868, 270] on select "10 25 50" at bounding box center [860, 268] width 38 height 24
select select "50"
click at [841, 256] on select "10 25 50" at bounding box center [860, 268] width 38 height 24
drag, startPoint x: 45, startPoint y: 361, endPoint x: 73, endPoint y: 361, distance: 27.6
click at [73, 361] on td "£456.00" at bounding box center [60, 363] width 44 height 34
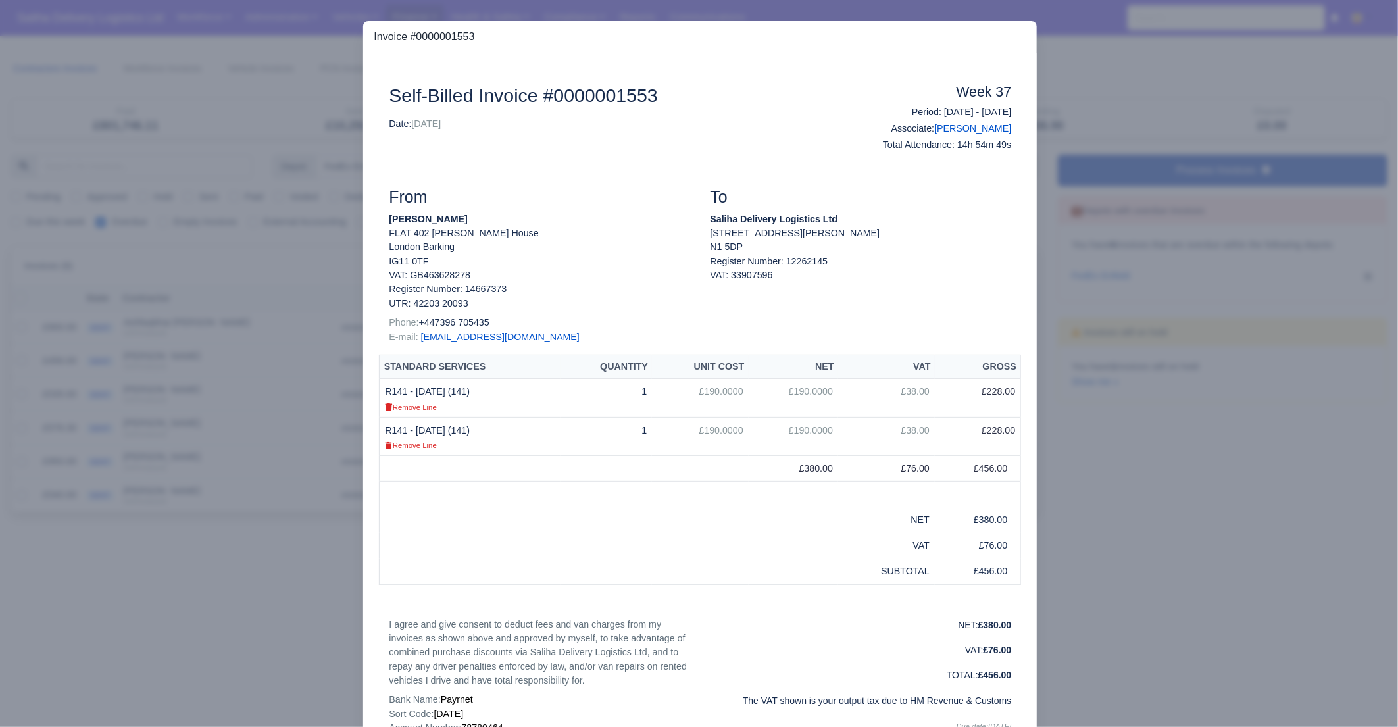
drag, startPoint x: 74, startPoint y: 363, endPoint x: 59, endPoint y: 363, distance: 15.8
click at [59, 363] on div at bounding box center [699, 363] width 1398 height 727
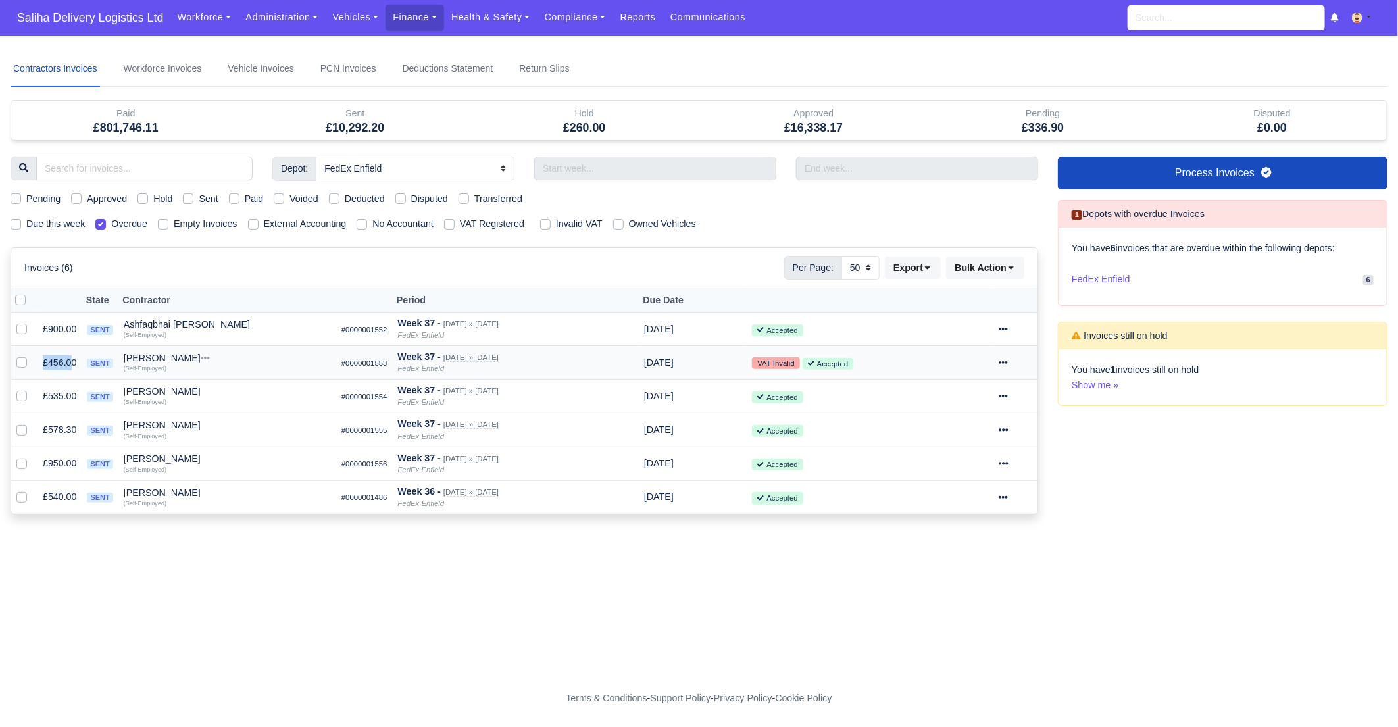
drag, startPoint x: 74, startPoint y: 363, endPoint x: 41, endPoint y: 361, distance: 32.3
click at [41, 361] on td "£456.00" at bounding box center [60, 363] width 44 height 34
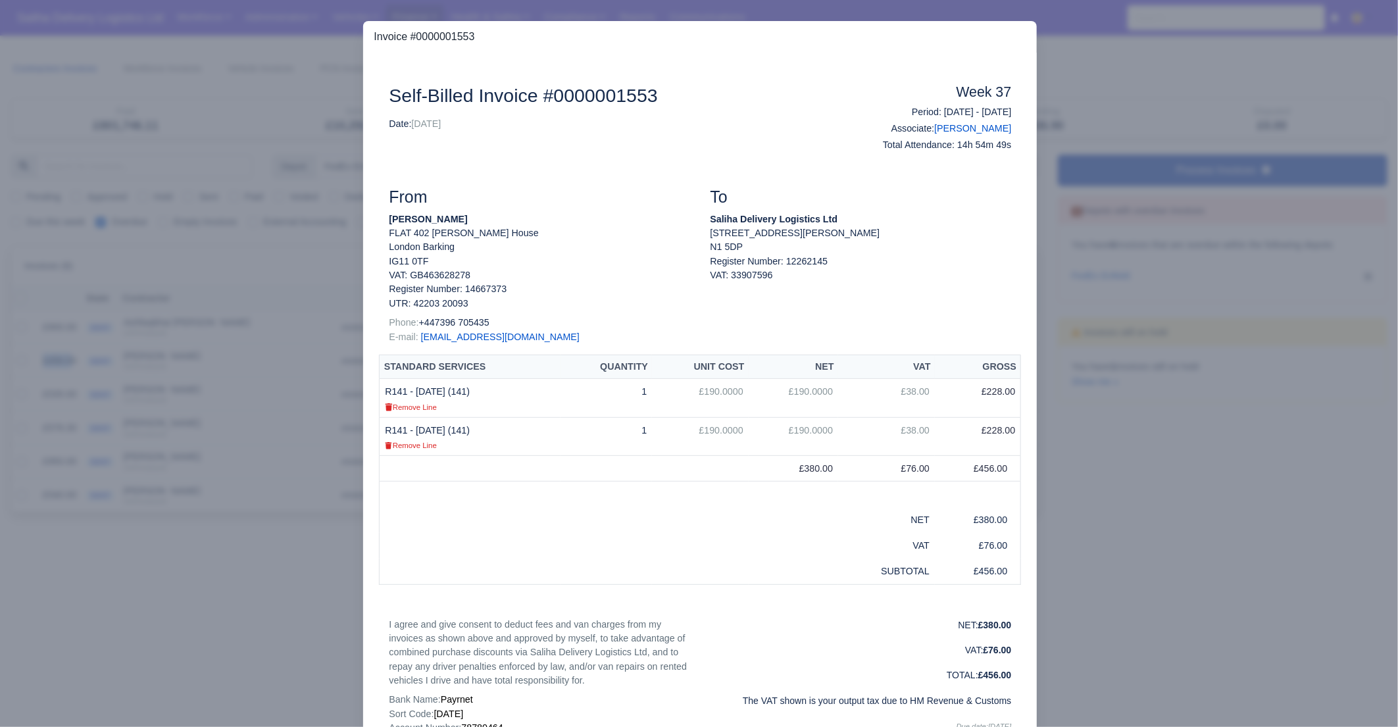
copy td "£456.0"
click at [1203, 416] on div at bounding box center [699, 363] width 1398 height 727
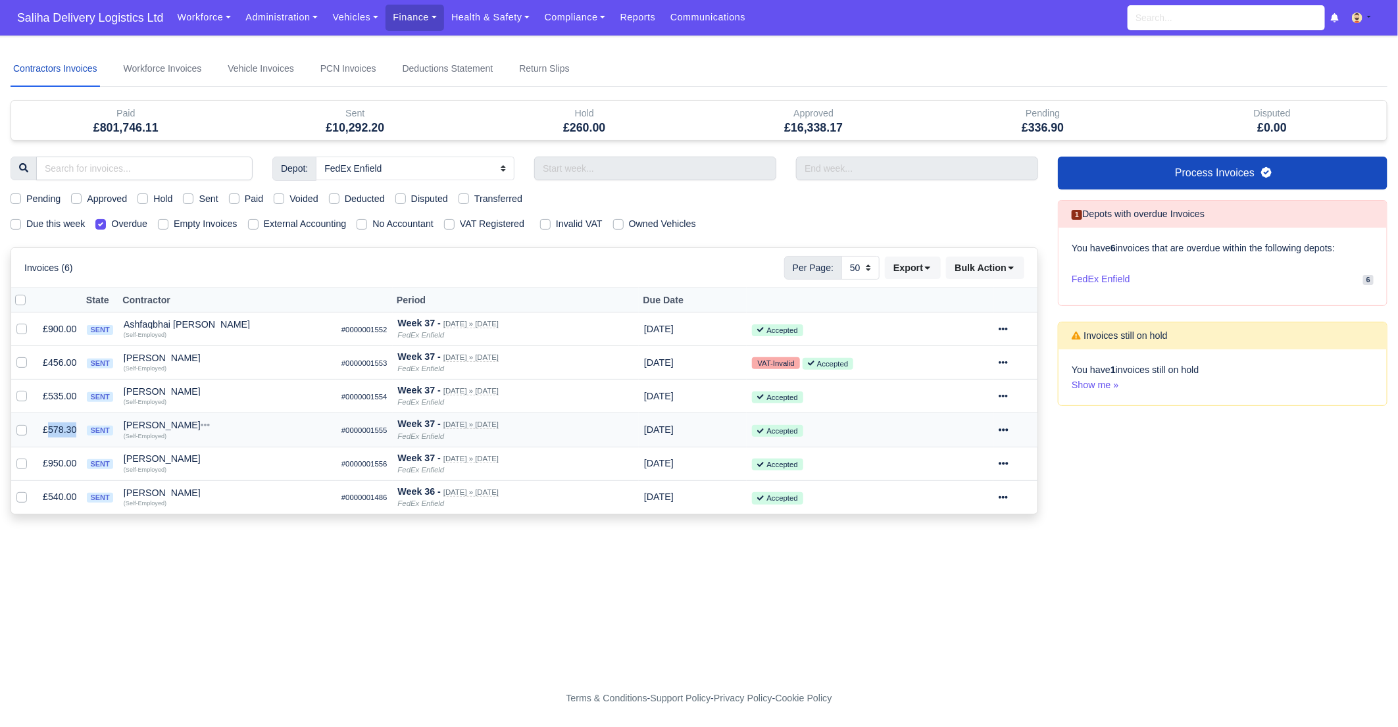
drag, startPoint x: 80, startPoint y: 428, endPoint x: 47, endPoint y: 428, distance: 32.2
click at [47, 428] on td "£578.30" at bounding box center [60, 430] width 44 height 34
copy td "578.30"
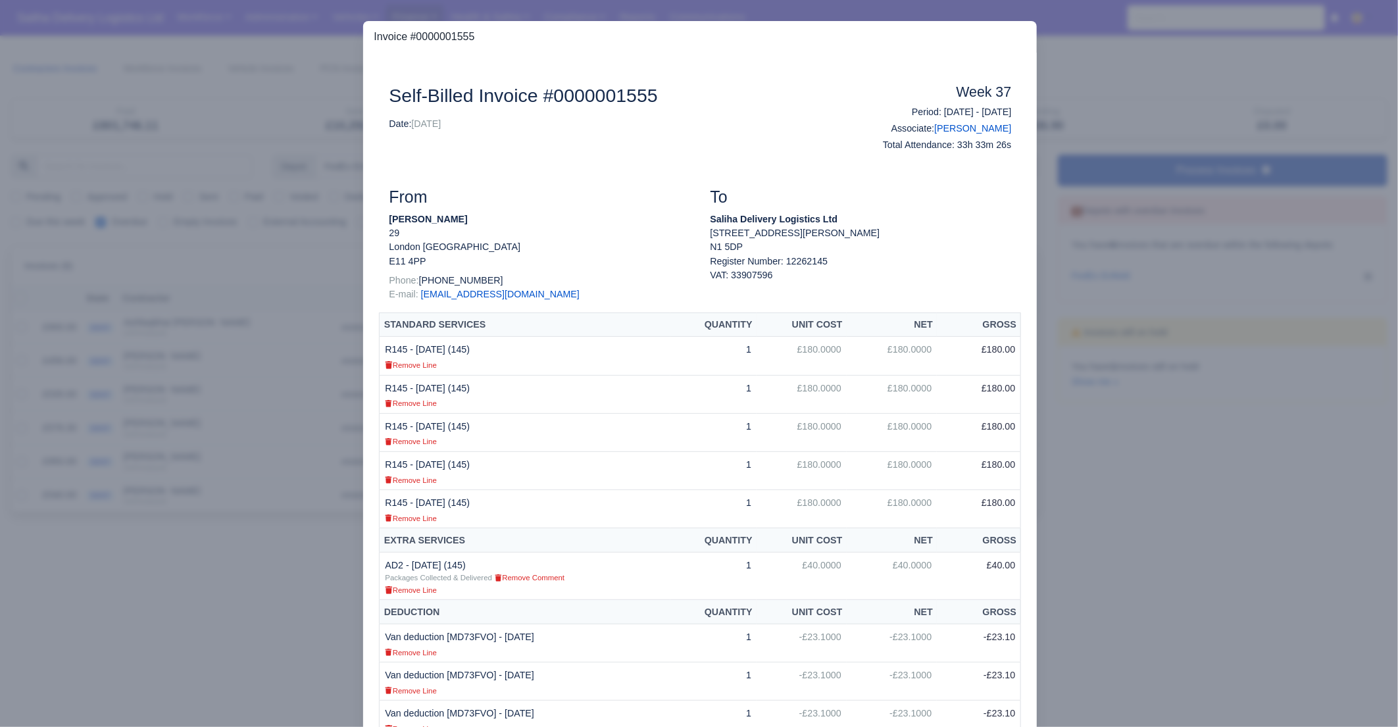
click at [1100, 118] on div at bounding box center [699, 363] width 1398 height 727
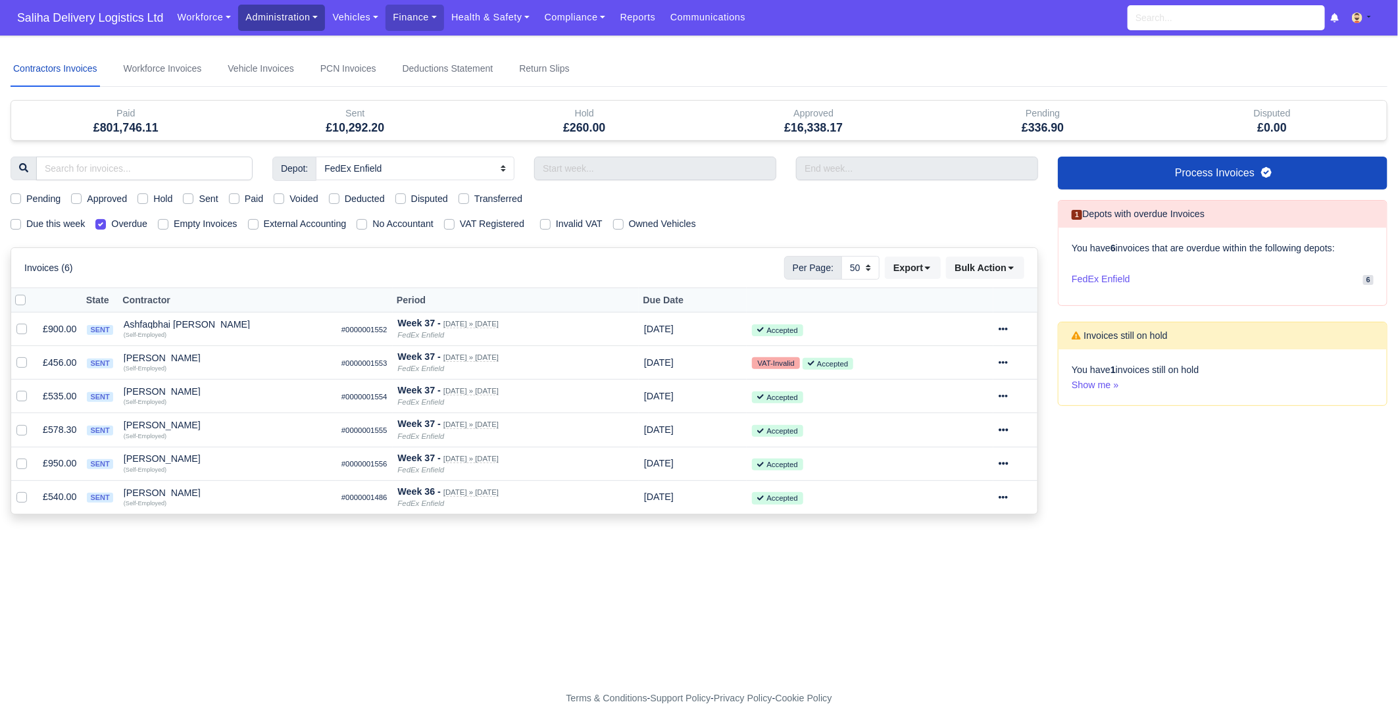
click at [263, 11] on link "Administration" at bounding box center [281, 18] width 87 height 26
click at [266, 107] on link "Management" at bounding box center [297, 102] width 107 height 28
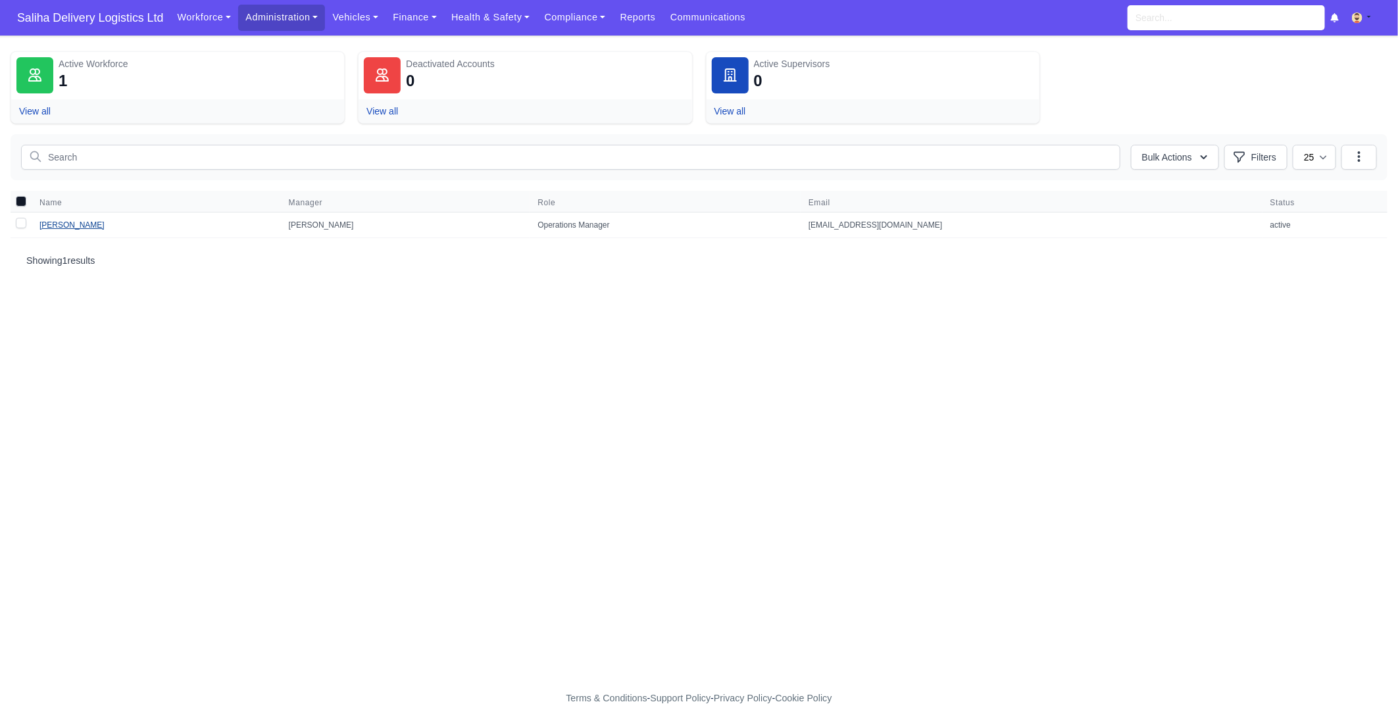
click at [72, 222] on link "[PERSON_NAME]" at bounding box center [71, 224] width 65 height 9
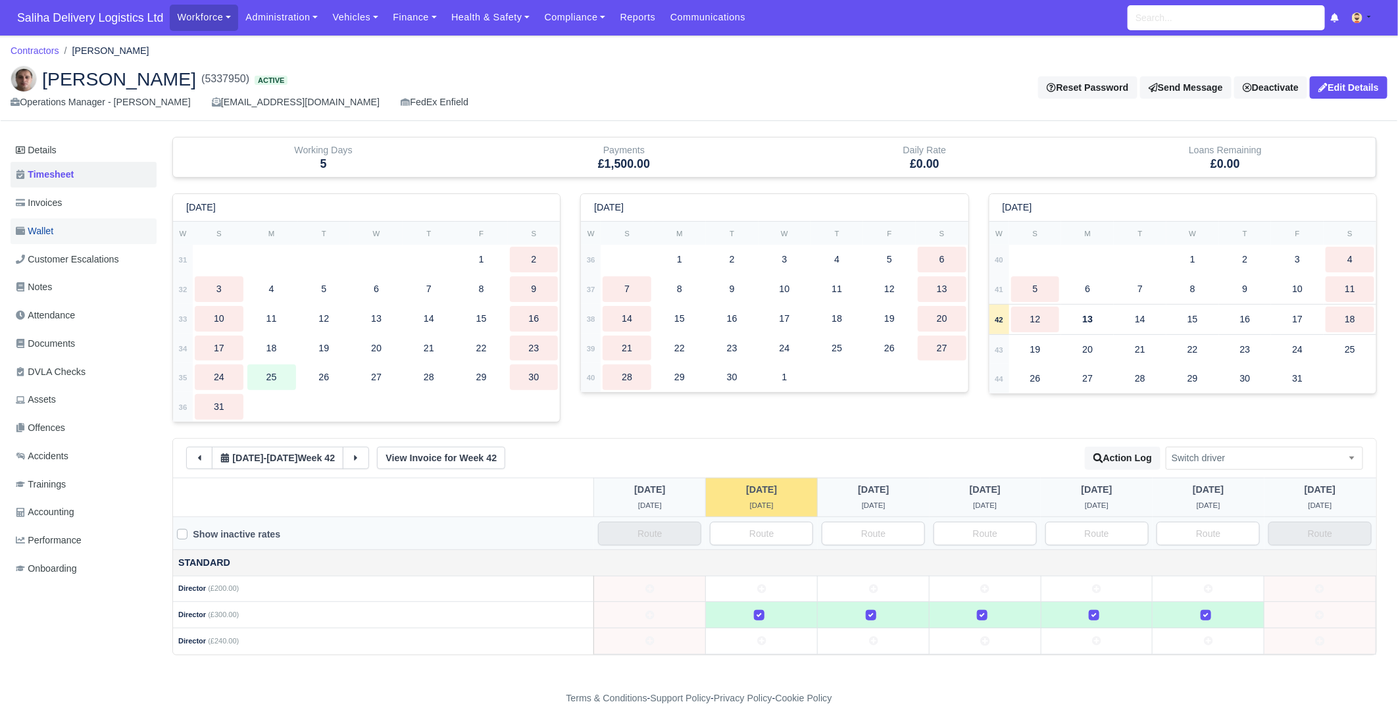
drag, startPoint x: 79, startPoint y: 205, endPoint x: 88, endPoint y: 222, distance: 19.7
click at [79, 205] on link "Invoices" at bounding box center [84, 203] width 146 height 26
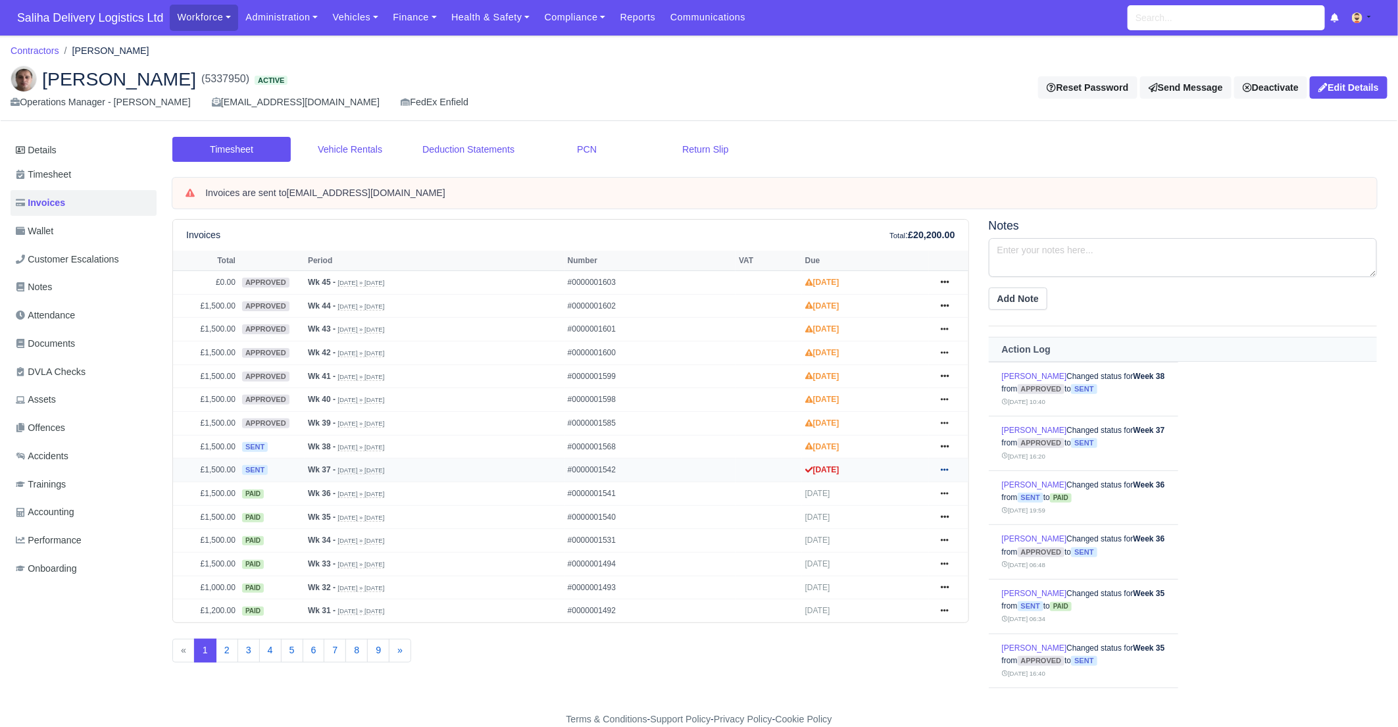
click at [948, 468] on icon at bounding box center [945, 470] width 8 height 8
click at [868, 539] on link "Pay" at bounding box center [894, 550] width 117 height 28
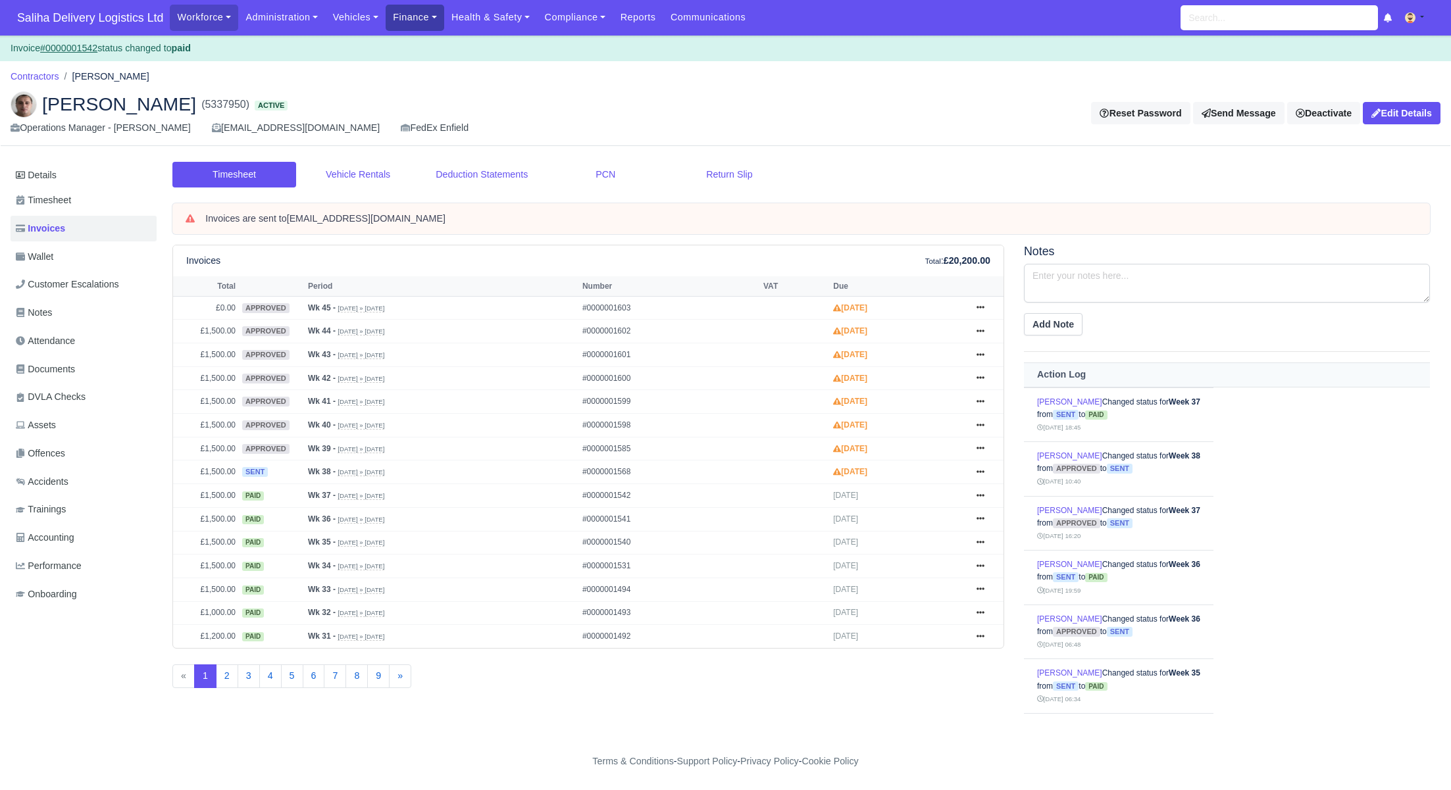
click at [409, 15] on link "Finance" at bounding box center [415, 18] width 59 height 26
click at [424, 43] on link "Invoices" at bounding box center [444, 47] width 107 height 28
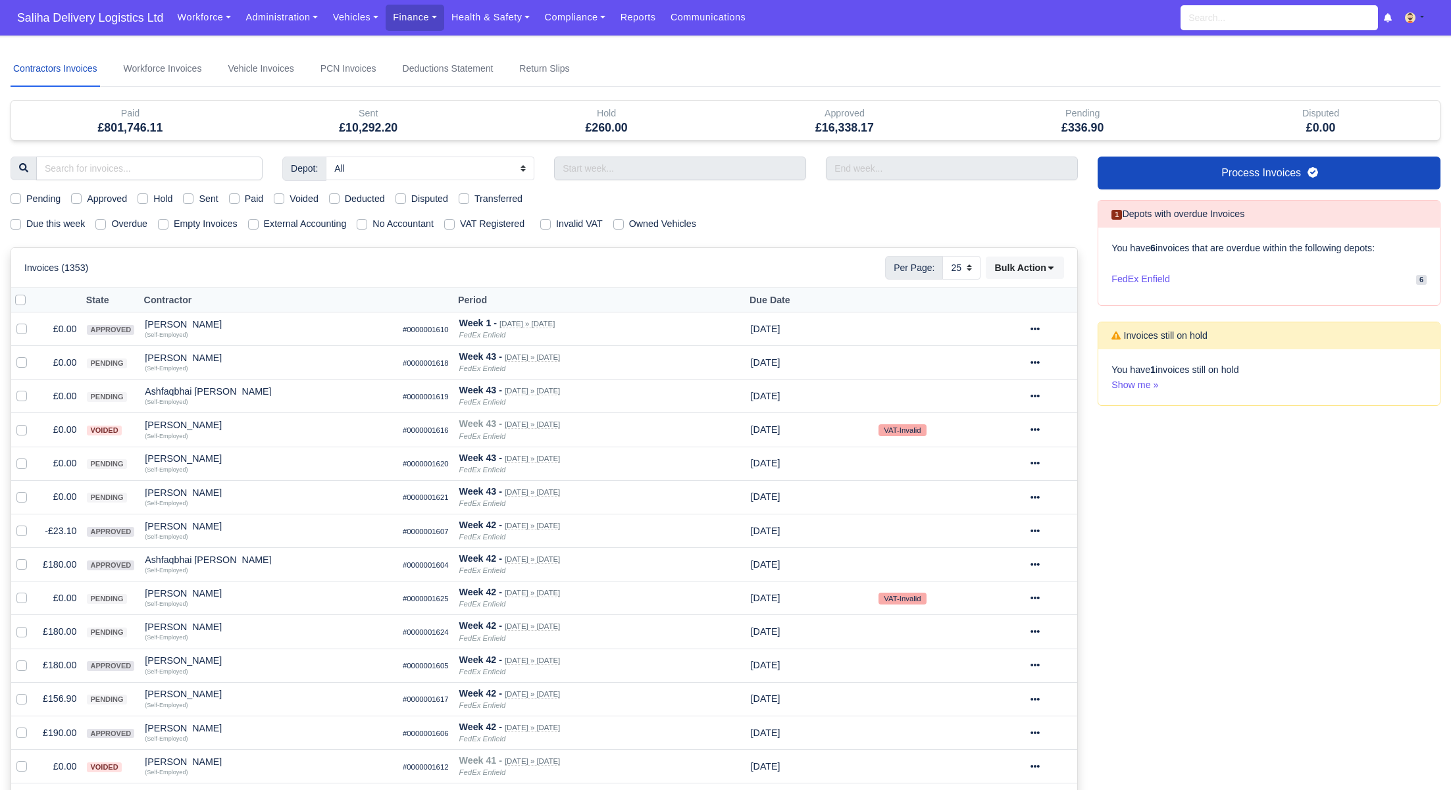
select select "25"
click at [1137, 278] on span "FedEx Enfield" at bounding box center [1140, 279] width 59 height 15
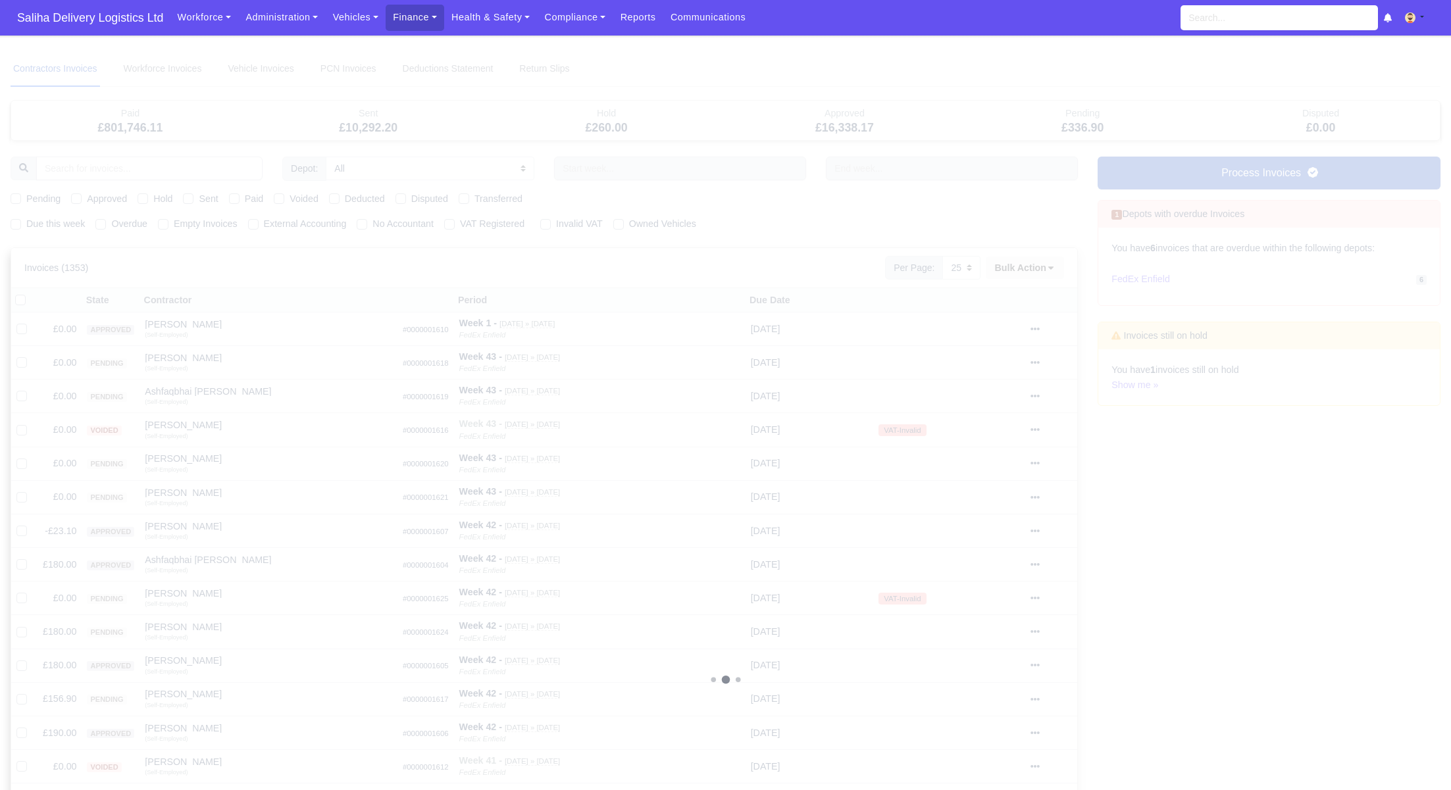
select select "1"
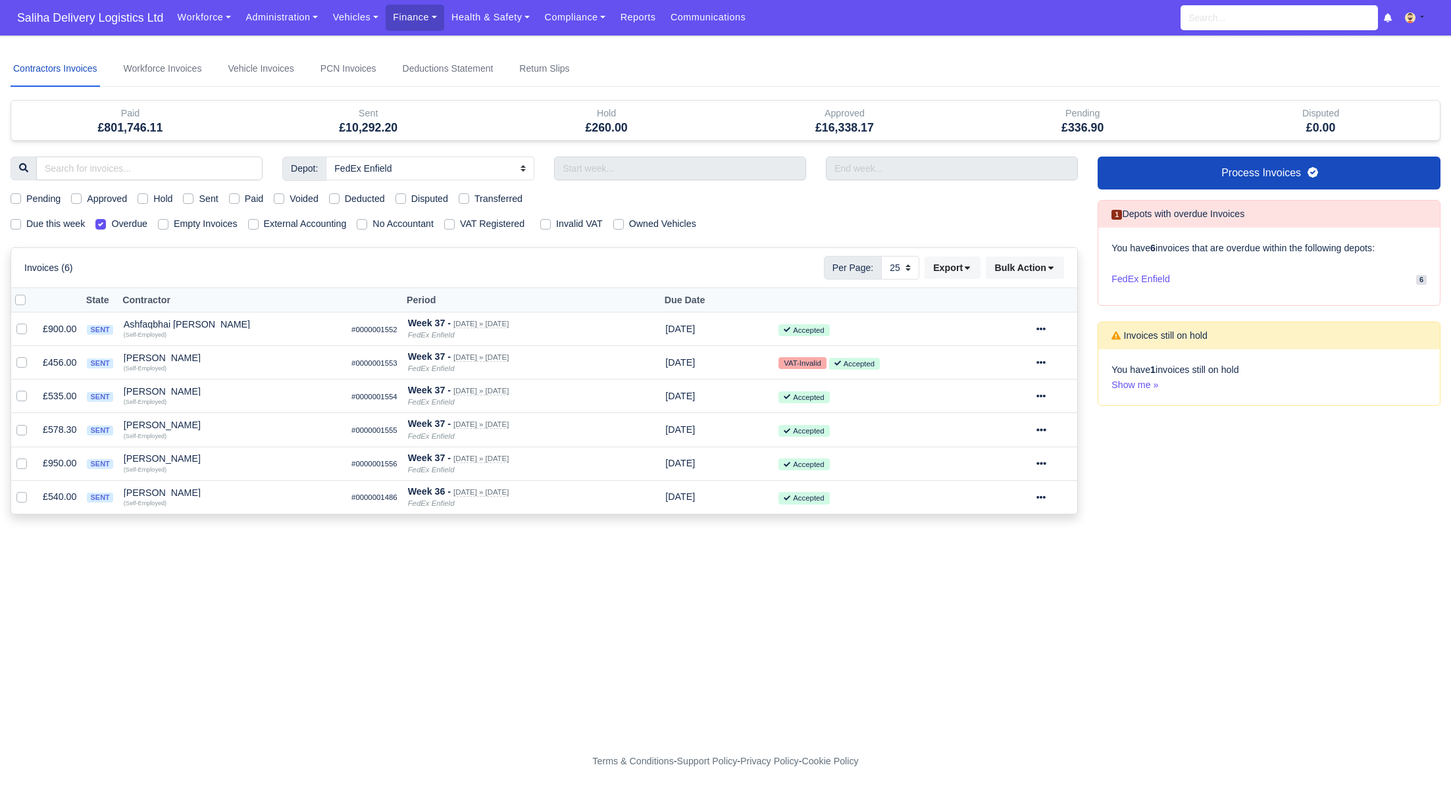
click at [31, 293] on label at bounding box center [31, 293] width 0 height 0
click at [18, 295] on input "checkbox" at bounding box center [20, 298] width 11 height 11
checkbox input "true"
click at [1055, 268] on icon at bounding box center [1050, 267] width 9 height 9
